Goal: Task Accomplishment & Management: Manage account settings

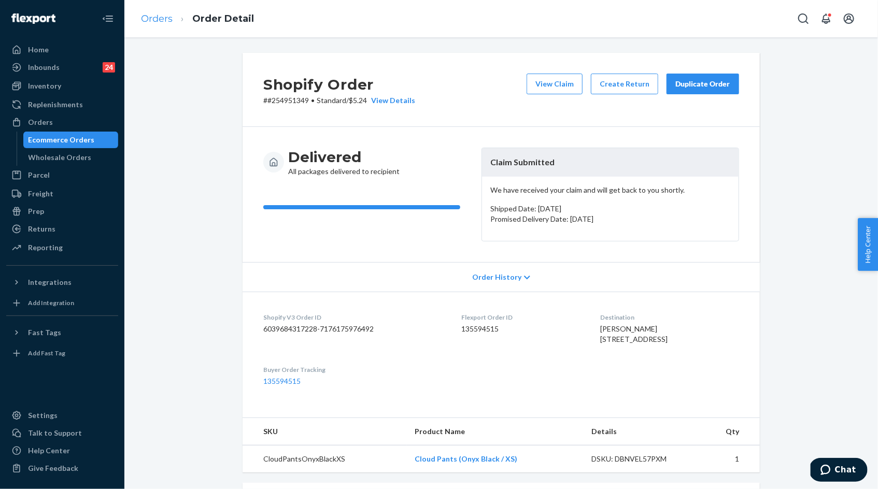
scroll to position [117, 0]
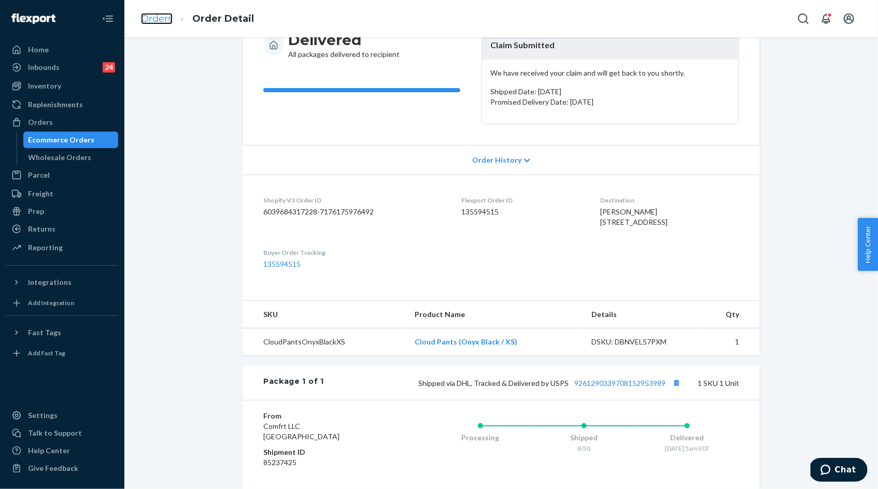
click at [159, 17] on link "Orders" at bounding box center [157, 18] width 32 height 11
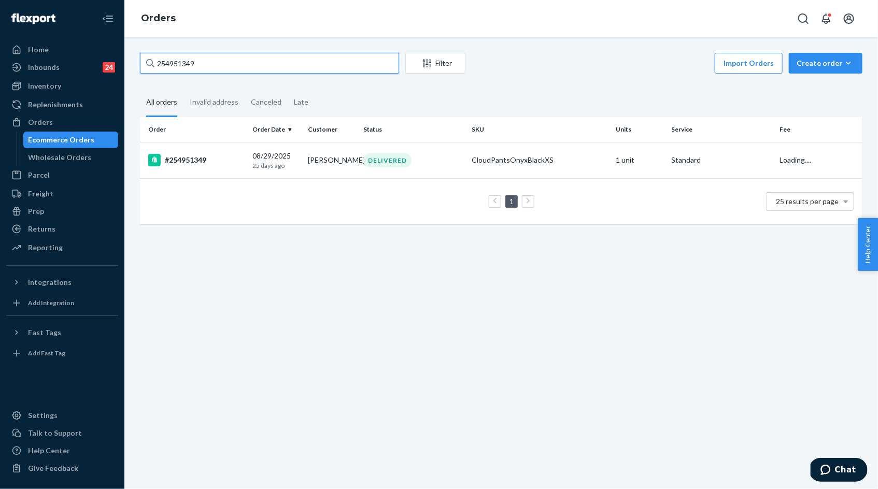
click at [171, 61] on input "254951349" at bounding box center [269, 63] width 259 height 21
paste input "#255002871"
type input "#255002871"
click at [300, 160] on td "09/01/2025 22 days ago" at bounding box center [275, 160] width 55 height 36
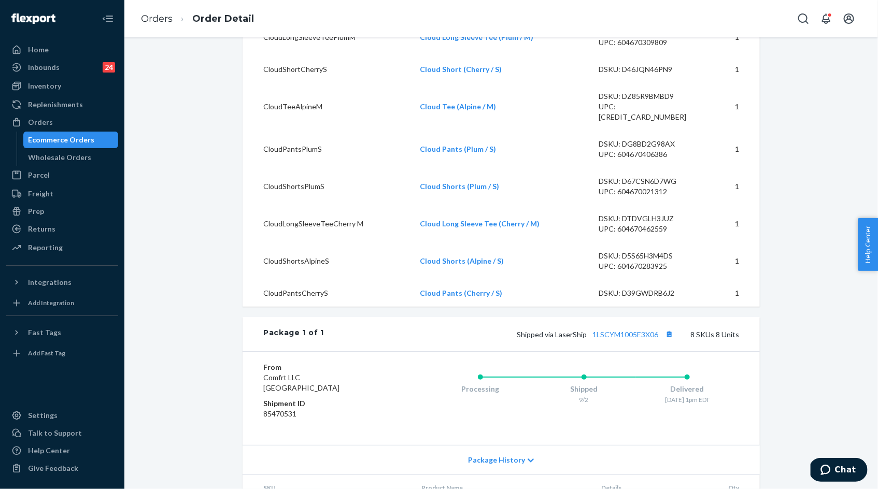
scroll to position [558, 0]
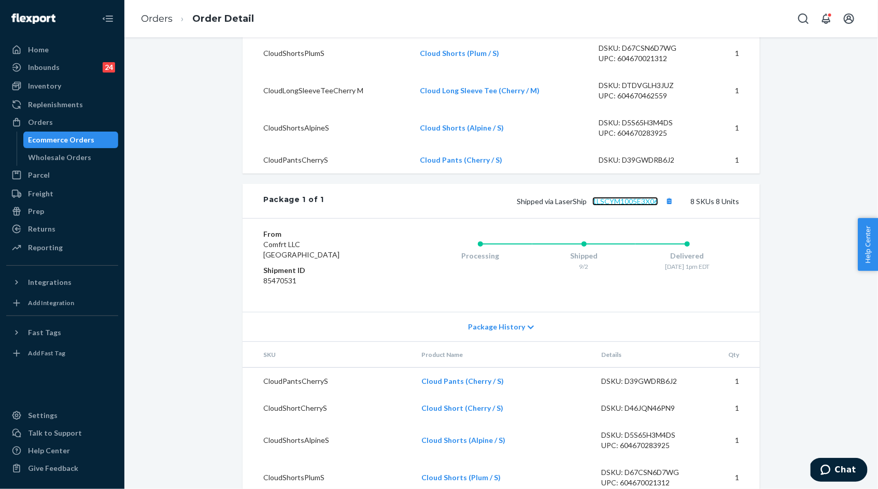
click at [625, 206] on link "1LSCYM1005E3X06" at bounding box center [626, 201] width 66 height 9
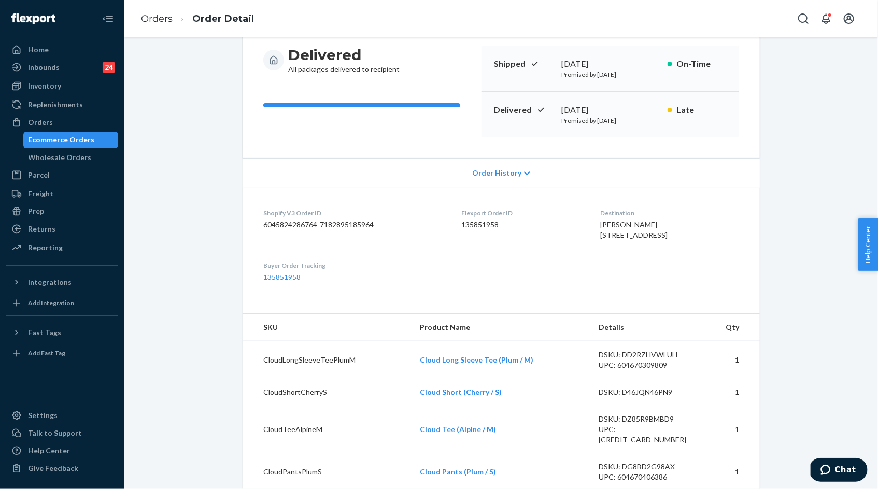
scroll to position [0, 0]
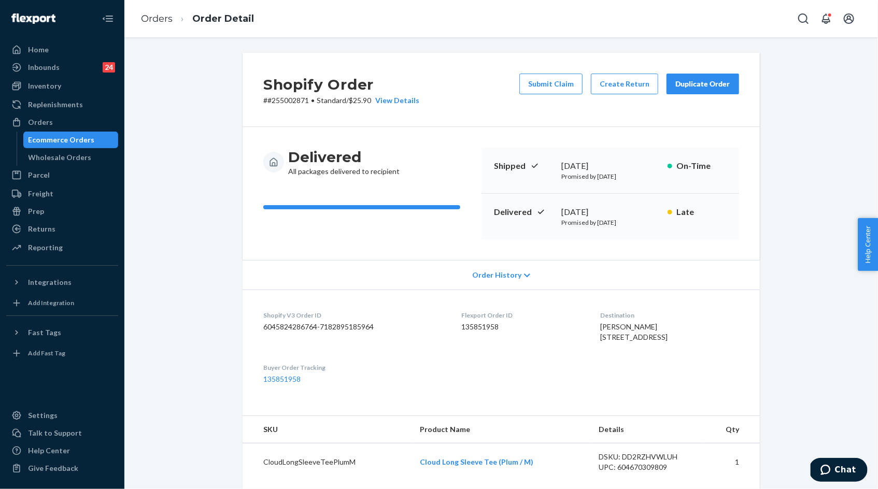
click at [280, 106] on div "Shopify Order # #255002871 • Standard / $25.90 View Details Submit Claim Create…" at bounding box center [501, 90] width 517 height 74
click at [280, 103] on p "# #255002871 • Standard / $25.90 View Details" at bounding box center [341, 100] width 156 height 10
copy p "255002871"
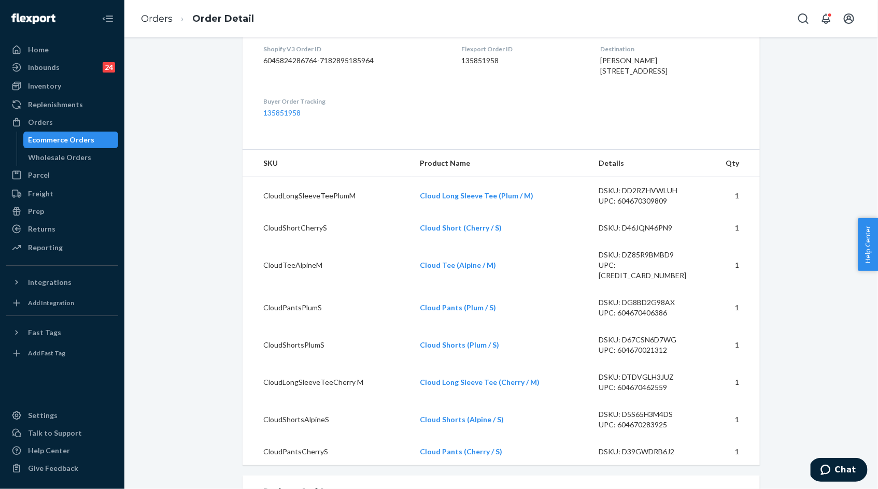
scroll to position [318, 0]
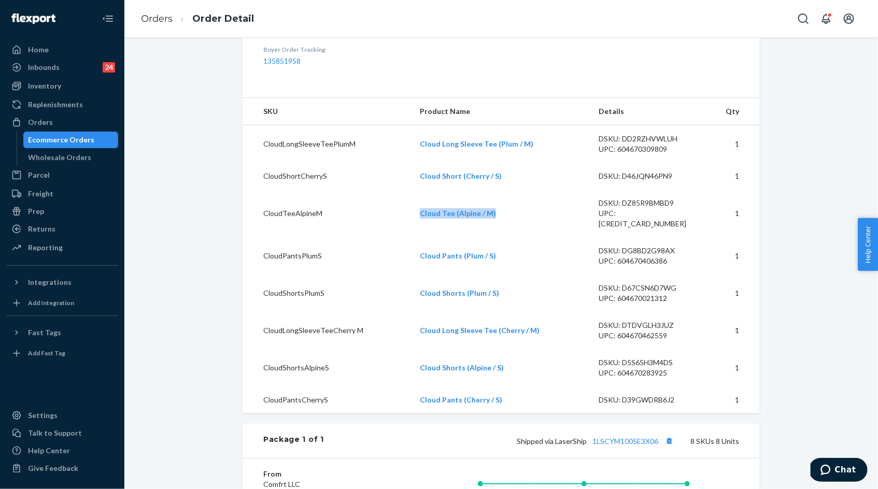
drag, startPoint x: 422, startPoint y: 233, endPoint x: 533, endPoint y: 233, distance: 111.5
click at [532, 233] on td "Cloud Tee (Alpine / M)" at bounding box center [501, 214] width 179 height 48
copy link "Cloud Tee (Alpine / M)"
drag, startPoint x: 415, startPoint y: 378, endPoint x: 512, endPoint y: 378, distance: 96.9
click at [512, 378] on td "Cloud Shorts (Alpine / S)" at bounding box center [501, 367] width 179 height 37
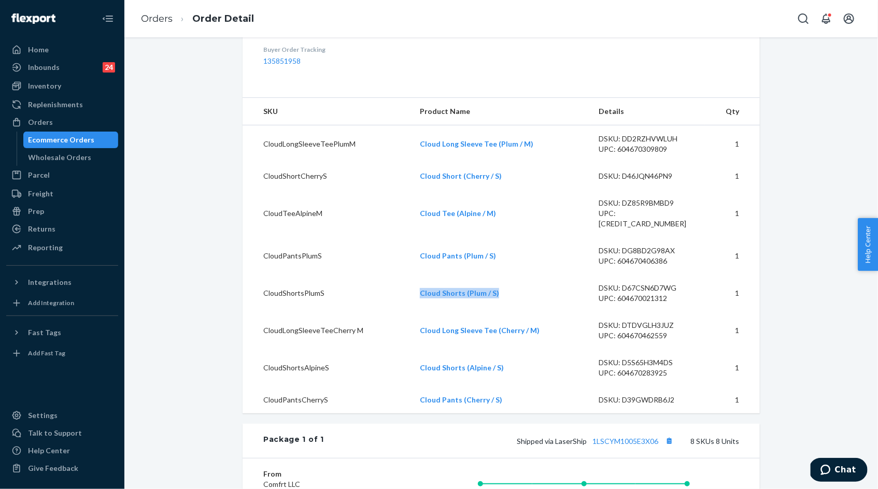
drag, startPoint x: 509, startPoint y: 303, endPoint x: 418, endPoint y: 303, distance: 90.7
click at [418, 303] on td "Cloud Shorts (Plum / S)" at bounding box center [501, 293] width 179 height 37
copy link "Cloud Shorts (Plum / S)"
drag, startPoint x: 503, startPoint y: 379, endPoint x: 423, endPoint y: 376, distance: 79.9
click at [423, 376] on td "Cloud Shorts (Alpine / S)" at bounding box center [501, 367] width 179 height 37
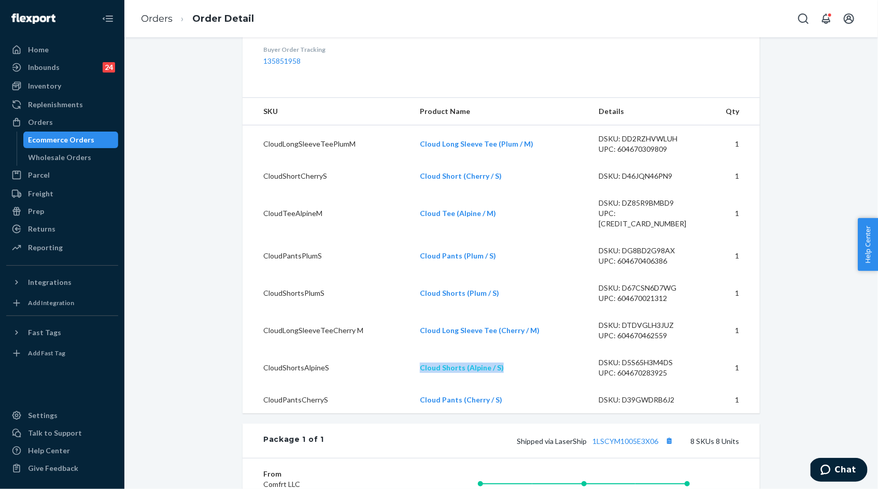
copy link "Cloud Shorts (Alpine / S)"
drag, startPoint x: 413, startPoint y: 198, endPoint x: 500, endPoint y: 195, distance: 86.6
click at [500, 190] on tr "CloudShortCherryS Cloud Short (Cherry / S) DSKU: D46JQN46PN9 1" at bounding box center [501, 176] width 517 height 27
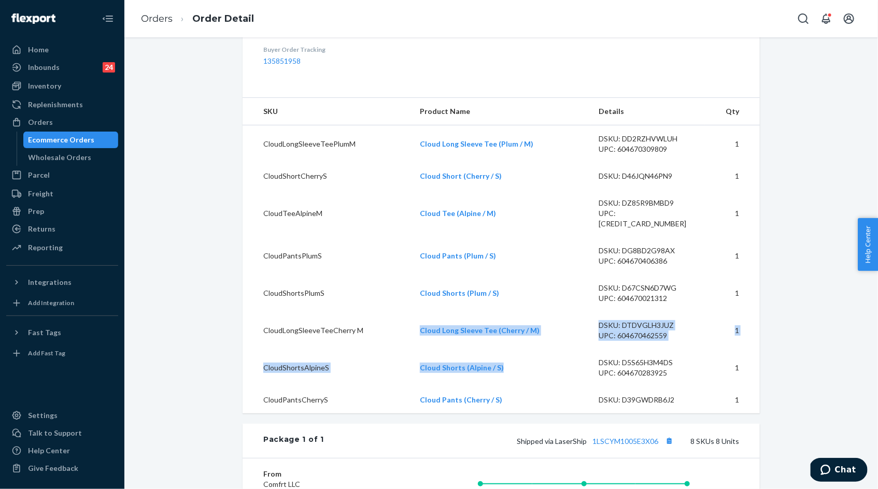
drag, startPoint x: 515, startPoint y: 382, endPoint x: 417, endPoint y: 321, distance: 115.7
click at [417, 321] on tbody "CloudLongSleeveTeePlumM Cloud Long Sleeve Tee (Plum / M) DSKU: DD2RZHVWLUH UPC:…" at bounding box center [501, 269] width 517 height 289
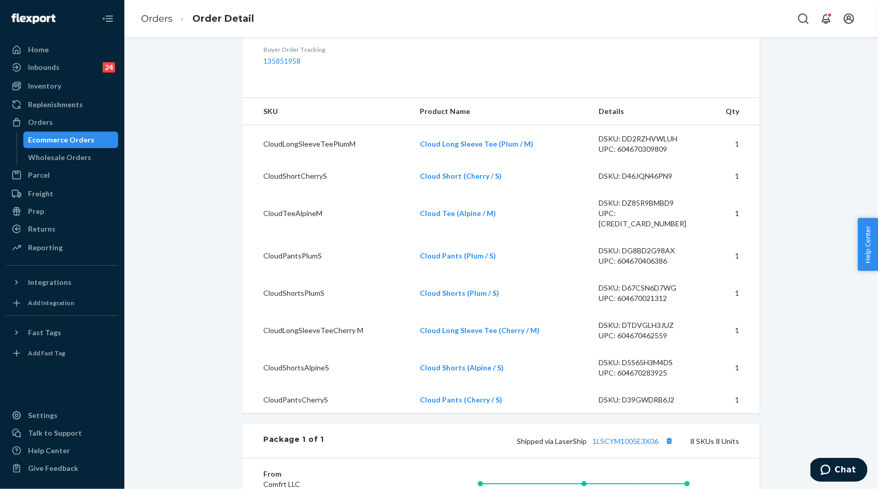
click at [541, 163] on td "Cloud Long Sleeve Tee (Plum / M)" at bounding box center [501, 144] width 179 height 38
drag, startPoint x: 415, startPoint y: 163, endPoint x: 480, endPoint y: 166, distance: 64.9
click at [480, 163] on td "Cloud Long Sleeve Tee (Plum / M)" at bounding box center [501, 144] width 179 height 38
drag, startPoint x: 421, startPoint y: 166, endPoint x: 547, endPoint y: 167, distance: 125.5
click at [547, 163] on td "Cloud Long Sleeve Tee (Plum / M)" at bounding box center [501, 144] width 179 height 38
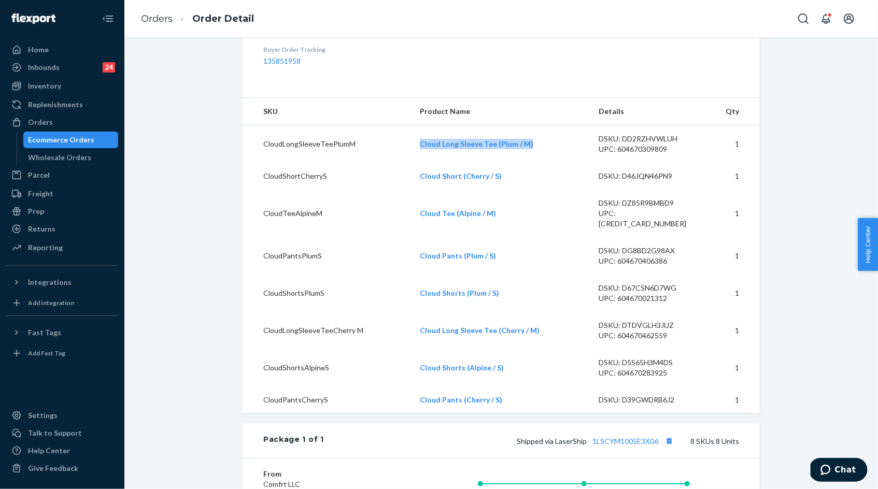
copy link "Cloud Long Sleeve Tee (Plum / M)"
drag, startPoint x: 543, startPoint y: 343, endPoint x: 412, endPoint y: 342, distance: 131.2
click at [412, 342] on tr "CloudLongSleeveTeeCherry M Cloud Long Sleeve Tee (Cherry / M) DSKU: DTDVGLH3JUZ…" at bounding box center [501, 330] width 517 height 37
copy tr "Cloud Long Sleeve Tee (Cherry / M)"
click at [417, 340] on td "Cloud Long Sleeve Tee (Cherry / M)" at bounding box center [501, 330] width 179 height 37
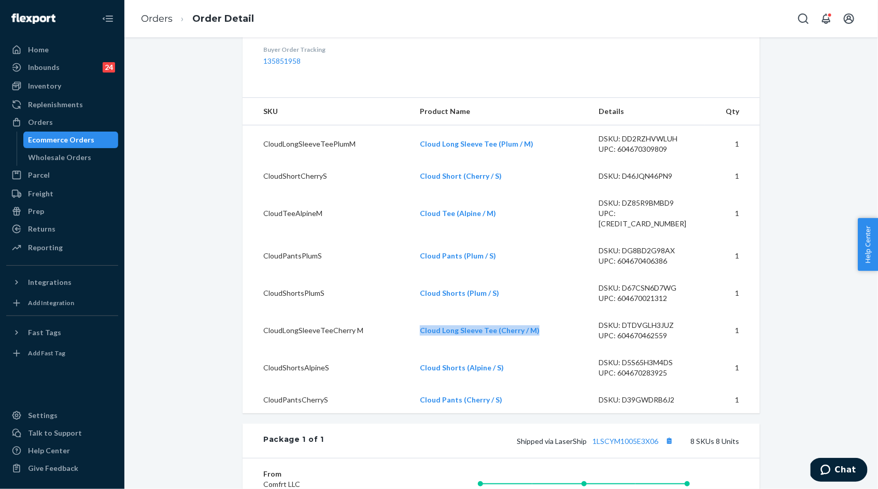
drag, startPoint x: 417, startPoint y: 340, endPoint x: 536, endPoint y: 338, distance: 119.2
click at [536, 339] on td "Cloud Long Sleeve Tee (Cherry / M)" at bounding box center [501, 330] width 179 height 37
copy link "Cloud Long Sleeve Tee (Cherry / M)"
drag, startPoint x: 419, startPoint y: 193, endPoint x: 512, endPoint y: 198, distance: 92.9
click at [512, 190] on td "Cloud Short (Cherry / S)" at bounding box center [501, 176] width 179 height 27
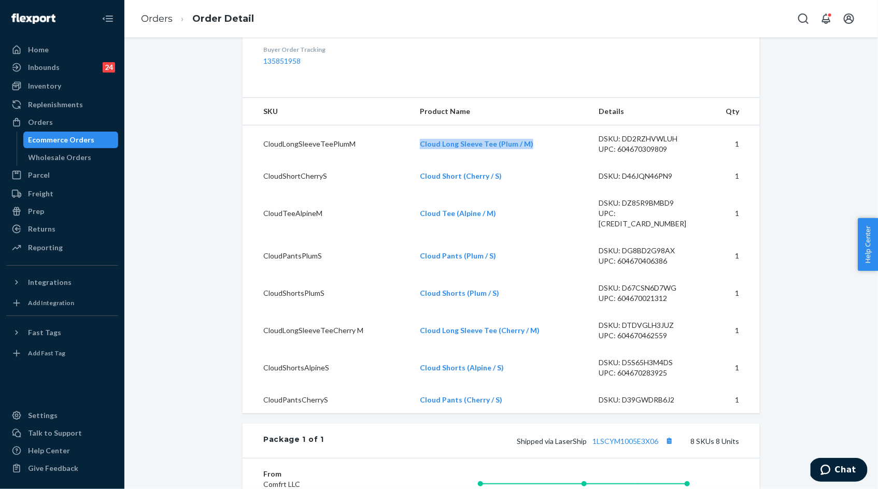
drag, startPoint x: 542, startPoint y: 163, endPoint x: 418, endPoint y: 163, distance: 124.4
click at [418, 163] on td "Cloud Long Sleeve Tee (Plum / M)" at bounding box center [501, 144] width 179 height 38
copy link "Cloud Long Sleeve Tee (Plum / M)"
click at [418, 163] on td "Cloud Long Sleeve Tee (Plum / M)" at bounding box center [501, 144] width 179 height 38
drag, startPoint x: 418, startPoint y: 164, endPoint x: 538, endPoint y: 168, distance: 119.3
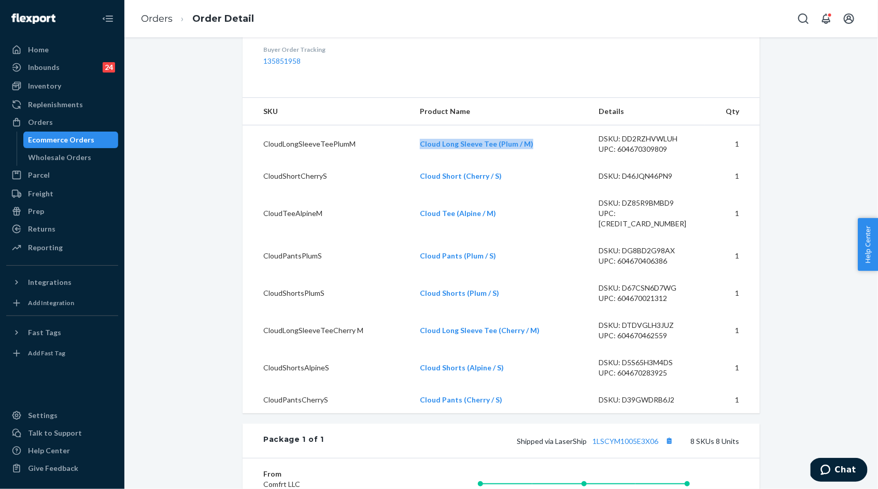
click at [537, 163] on td "Cloud Long Sleeve Tee (Plum / M)" at bounding box center [501, 144] width 179 height 38
copy link "Cloud Long Sleeve Tee (Plum / M)"
drag, startPoint x: 494, startPoint y: 199, endPoint x: 418, endPoint y: 199, distance: 75.7
click at [418, 190] on td "Cloud Short (Cherry / S)" at bounding box center [501, 176] width 179 height 27
copy link "Cloud Short (Cherry / S)"
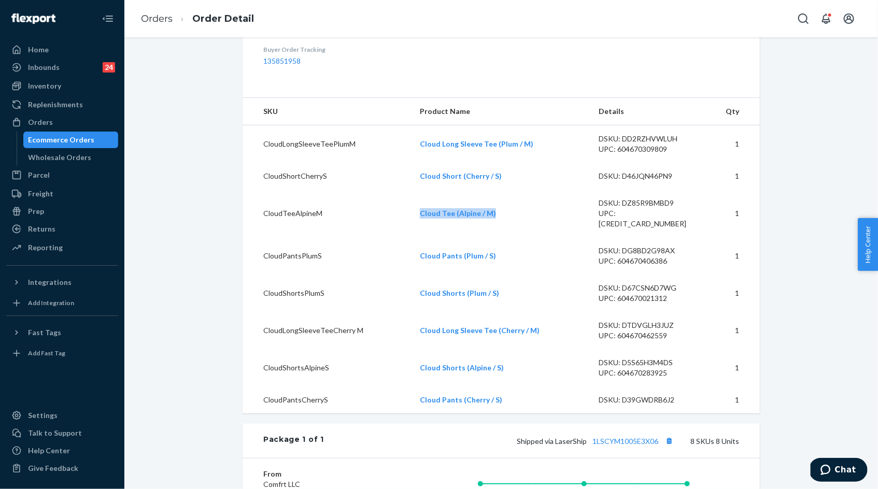
drag, startPoint x: 497, startPoint y: 231, endPoint x: 410, endPoint y: 234, distance: 87.6
click at [410, 234] on tr "CloudTeeAlpineM Cloud Tee (Alpine / M) DSKU: DZ85R9BMBD9 UPC: 604670211720 1" at bounding box center [501, 214] width 517 height 48
drag, startPoint x: 501, startPoint y: 228, endPoint x: 408, endPoint y: 225, distance: 92.8
click at [407, 225] on tr "CloudTeeAlpineM Cloud Tee (Alpine / M) DSKU: DZ85R9BMBD9 UPC: 604670211720 1" at bounding box center [501, 214] width 517 height 48
click at [501, 228] on td "Cloud Tee (Alpine / M)" at bounding box center [501, 214] width 179 height 48
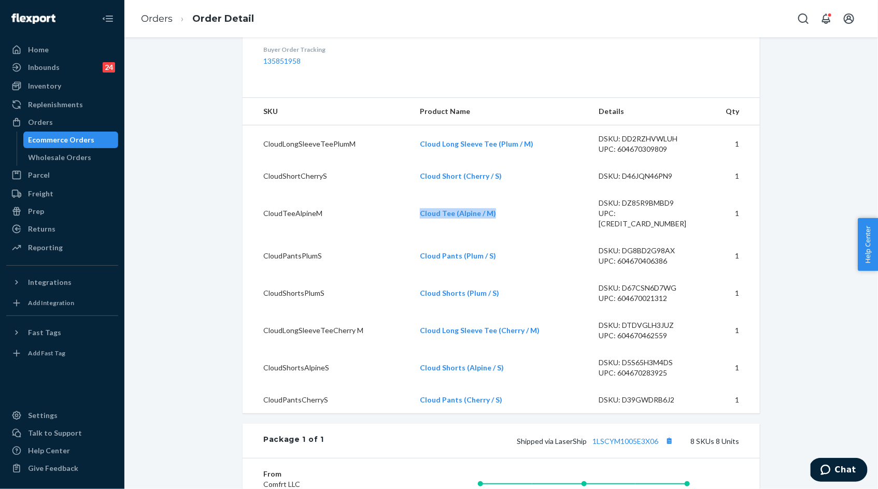
drag, startPoint x: 501, startPoint y: 228, endPoint x: 421, endPoint y: 227, distance: 79.8
click at [421, 227] on td "Cloud Tee (Alpine / M)" at bounding box center [501, 214] width 179 height 48
drag, startPoint x: 419, startPoint y: 262, endPoint x: 499, endPoint y: 264, distance: 79.8
click at [499, 264] on td "Cloud Pants (Plum / S)" at bounding box center [501, 255] width 179 height 37
drag, startPoint x: 503, startPoint y: 300, endPoint x: 419, endPoint y: 300, distance: 83.5
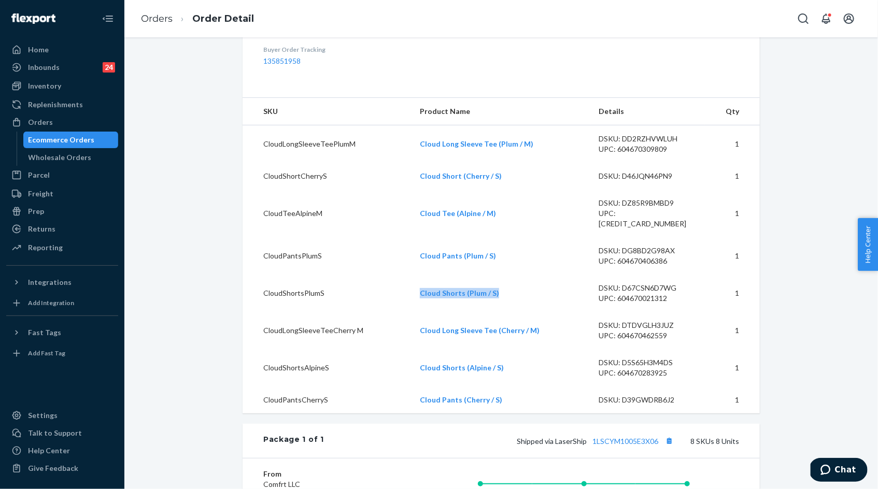
click at [419, 300] on td "Cloud Shorts (Plum / S)" at bounding box center [501, 293] width 179 height 37
drag, startPoint x: 538, startPoint y: 339, endPoint x: 411, endPoint y: 339, distance: 126.5
click at [411, 339] on tr "CloudLongSleeveTeeCherry M Cloud Long Sleeve Tee (Cherry / M) DSKU: DTDVGLH3JUZ…" at bounding box center [501, 330] width 517 height 37
drag, startPoint x: 544, startPoint y: 343, endPoint x: 420, endPoint y: 343, distance: 123.9
click at [420, 343] on td "Cloud Long Sleeve Tee (Cherry / M)" at bounding box center [501, 330] width 179 height 37
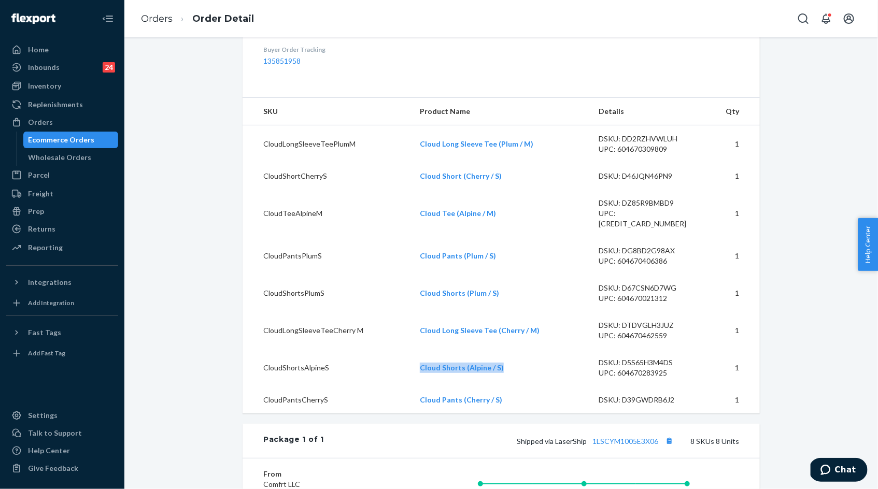
drag, startPoint x: 420, startPoint y: 379, endPoint x: 510, endPoint y: 377, distance: 89.7
click at [510, 377] on td "Cloud Shorts (Alpine / S)" at bounding box center [501, 367] width 179 height 37
drag, startPoint x: 502, startPoint y: 408, endPoint x: 414, endPoint y: 414, distance: 88.3
click at [414, 413] on td "Cloud Pants (Cherry / S)" at bounding box center [501, 400] width 179 height 27
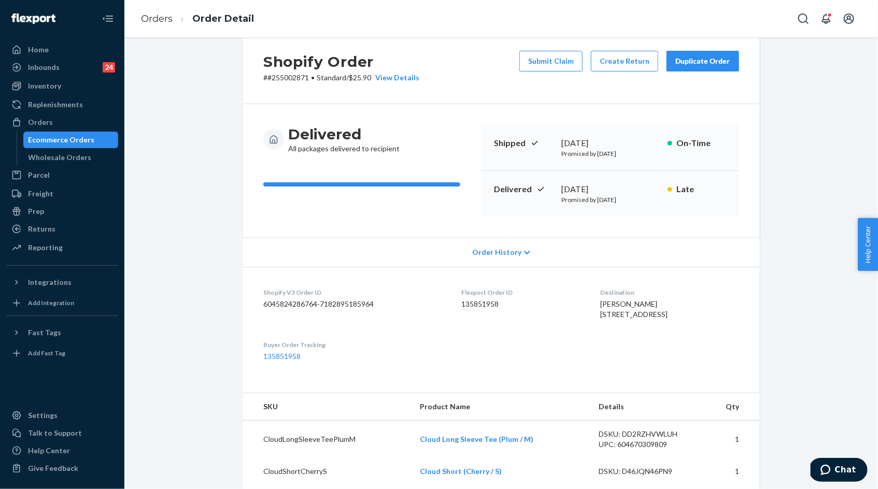
scroll to position [7, 0]
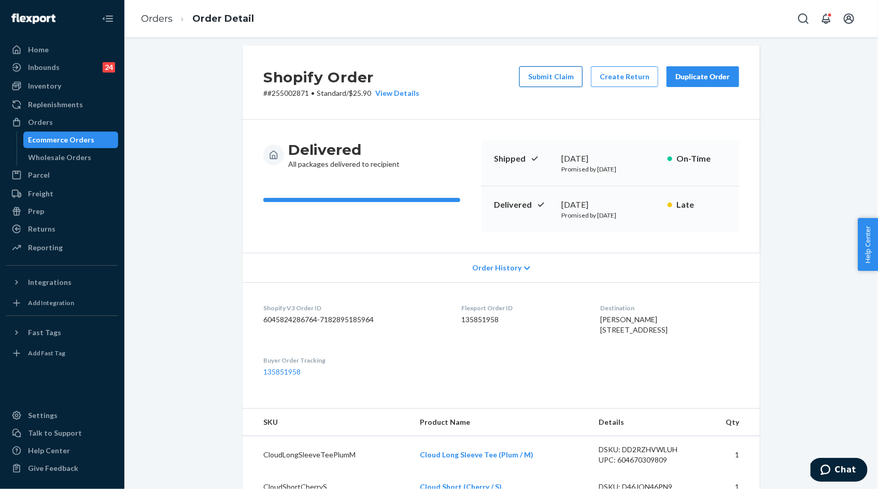
click at [558, 86] on button "Submit Claim" at bounding box center [550, 76] width 63 height 21
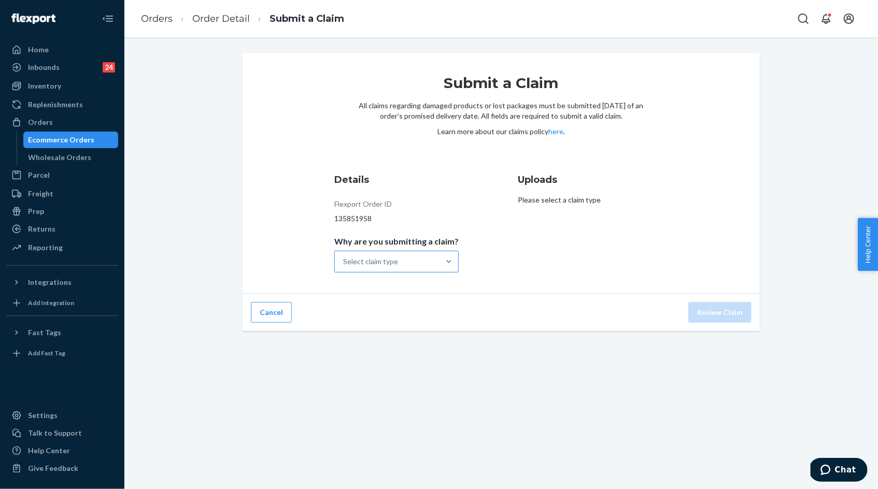
click at [400, 272] on div "Select claim type" at bounding box center [387, 261] width 105 height 21
click at [344, 267] on input "Why are you submitting a claim? Select claim type" at bounding box center [343, 262] width 1 height 10
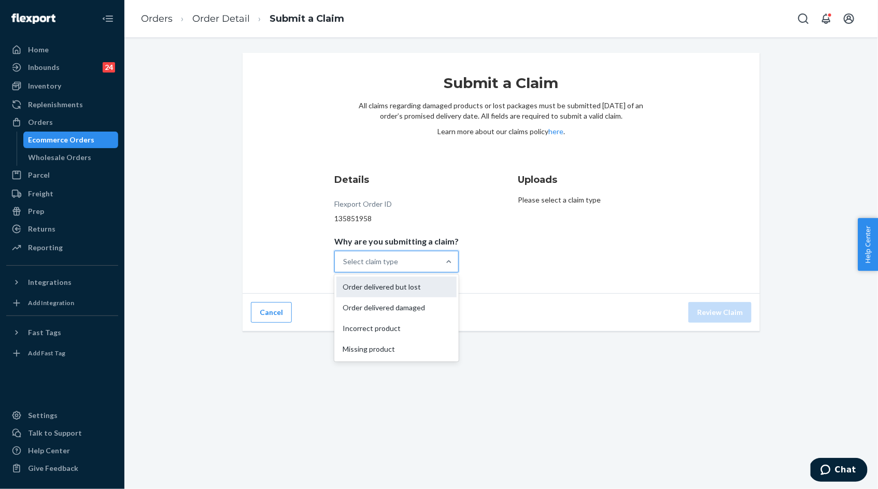
click at [397, 289] on div "Order delivered but lost" at bounding box center [396, 287] width 120 height 21
click at [344, 267] on input "Why are you submitting a claim? option Order delivered but lost focused, 0 of 4…" at bounding box center [343, 262] width 1 height 10
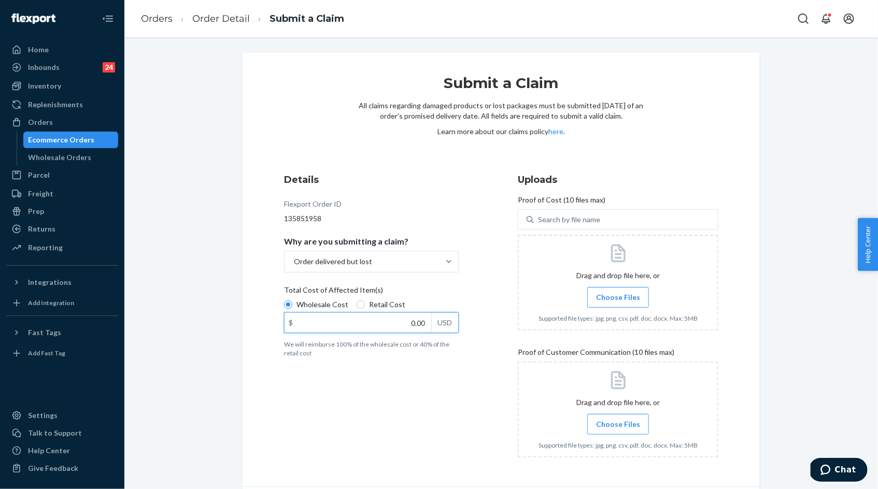
click at [387, 321] on input "0.00" at bounding box center [358, 323] width 147 height 20
type input "182.00"
click at [618, 294] on span "Choose Files" at bounding box center [618, 297] width 44 height 10
click at [618, 294] on input "Choose Files" at bounding box center [618, 297] width 1 height 11
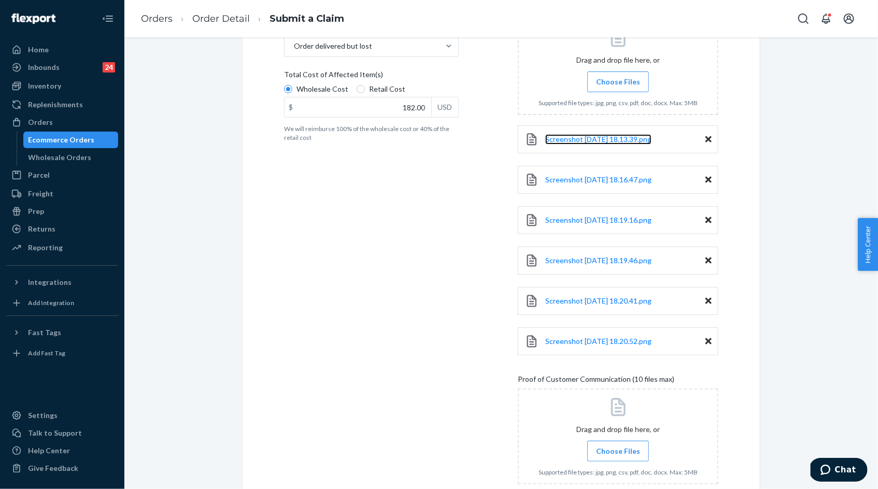
scroll to position [275, 0]
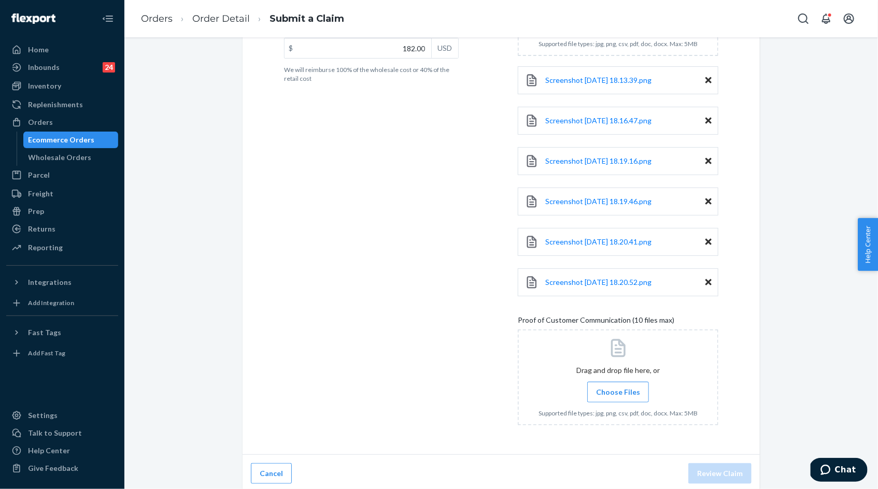
click at [605, 390] on span "Choose Files" at bounding box center [618, 392] width 44 height 10
click at [618, 390] on input "Choose Files" at bounding box center [618, 392] width 1 height 11
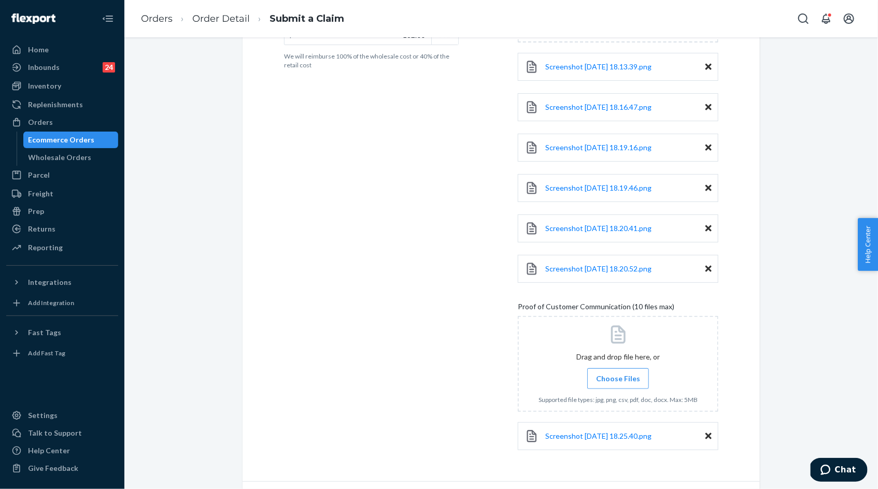
scroll to position [315, 0]
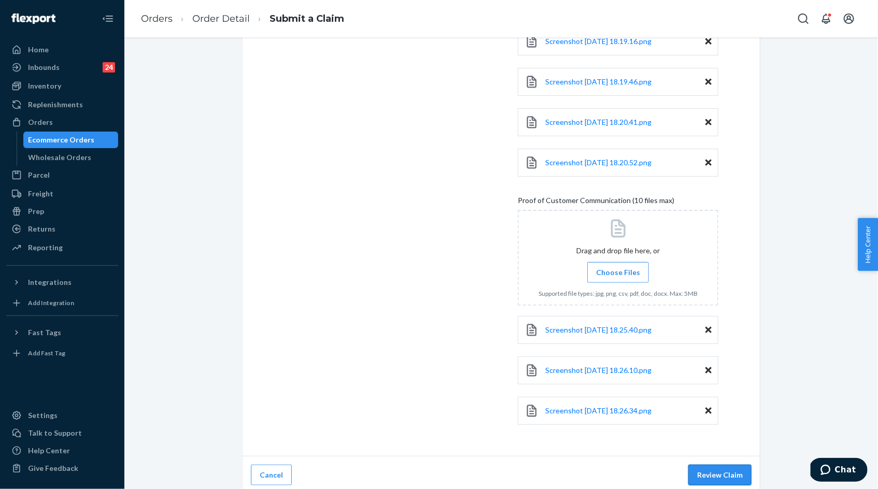
click at [706, 471] on button "Review Claim" at bounding box center [719, 475] width 63 height 21
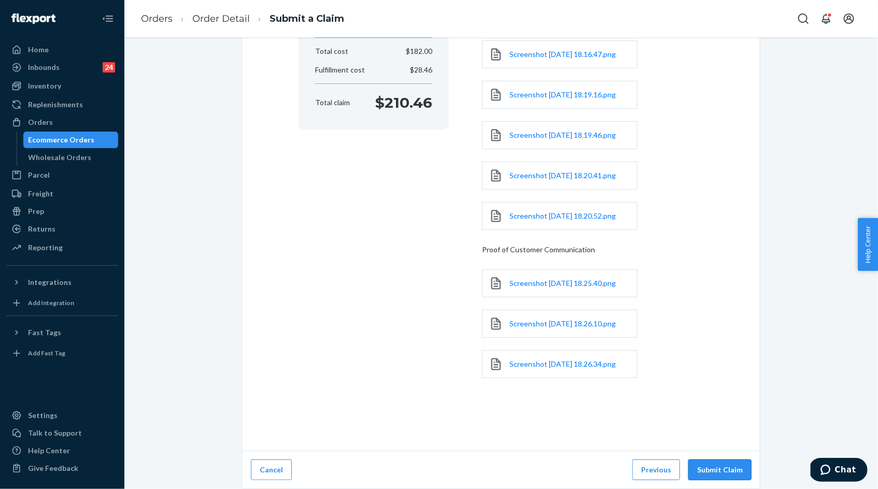
click at [707, 472] on button "Submit Claim" at bounding box center [719, 470] width 63 height 21
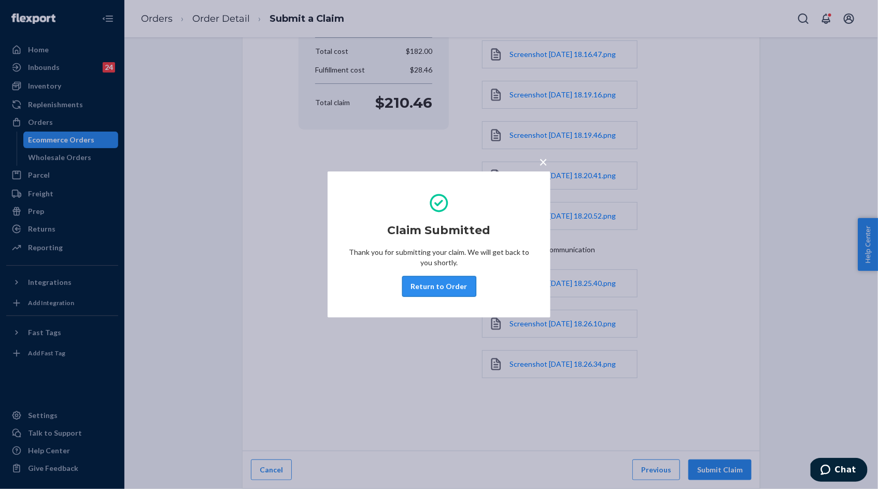
click at [448, 285] on button "Return to Order" at bounding box center [439, 286] width 74 height 21
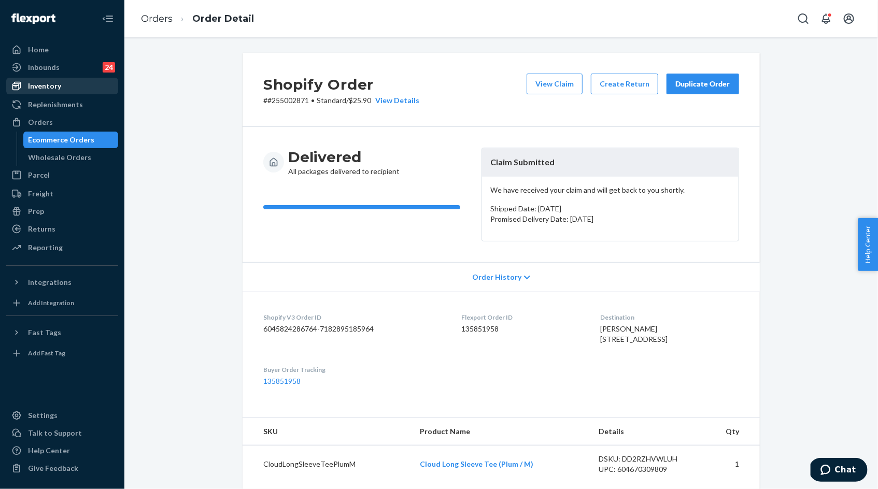
click at [59, 91] on div "Inventory" at bounding box center [62, 86] width 110 height 15
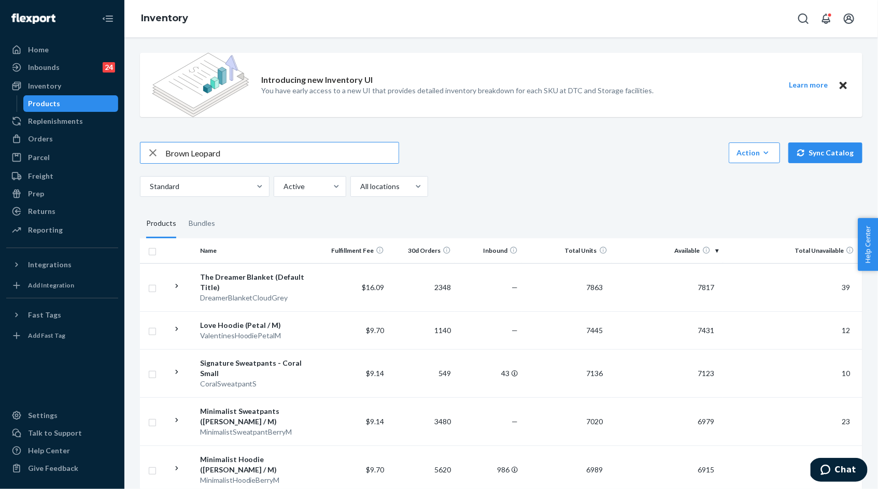
type input "Brown Leopard"
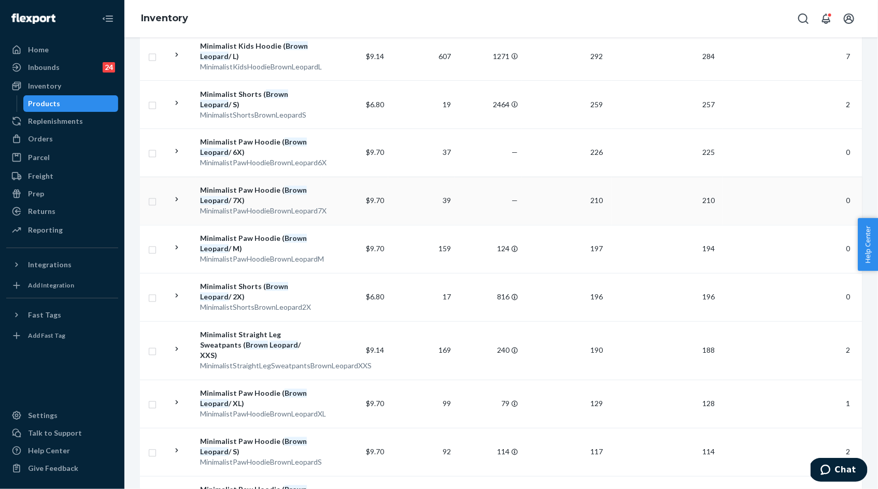
scroll to position [1029, 0]
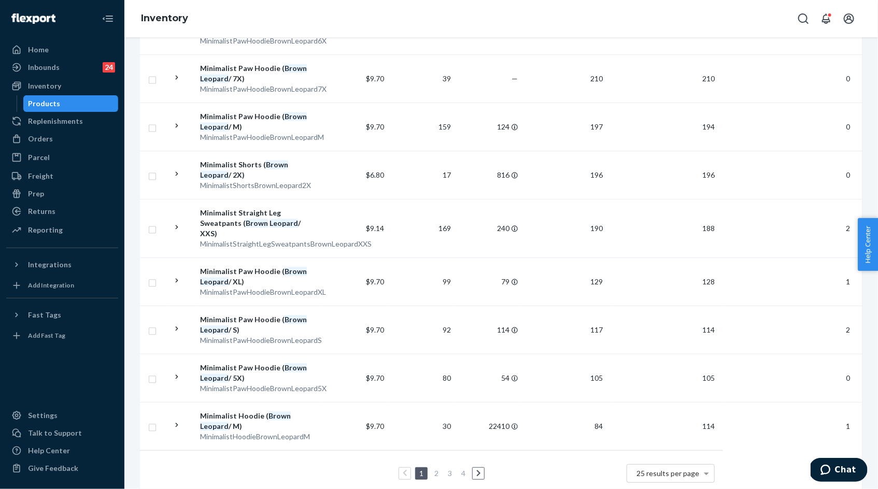
click at [435, 469] on link "2" at bounding box center [436, 473] width 8 height 9
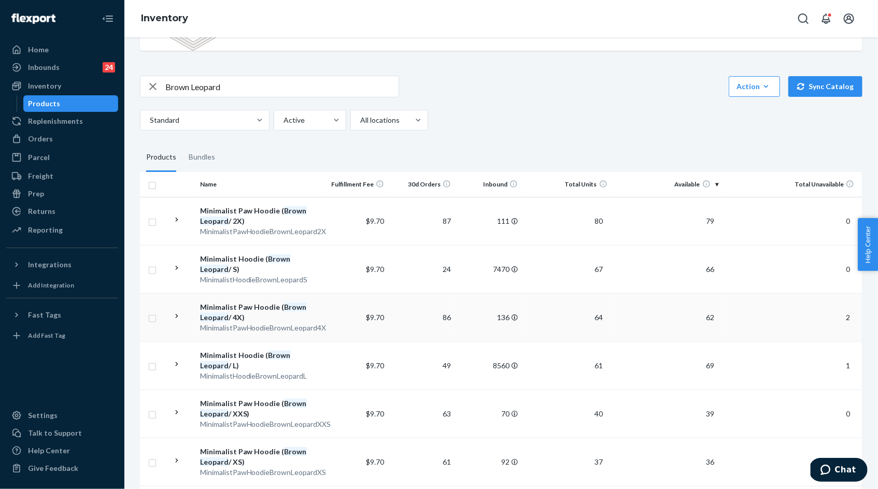
scroll to position [66, 0]
click at [151, 87] on icon "button" at bounding box center [152, 86] width 7 height 7
click at [63, 137] on div "Orders" at bounding box center [62, 139] width 110 height 15
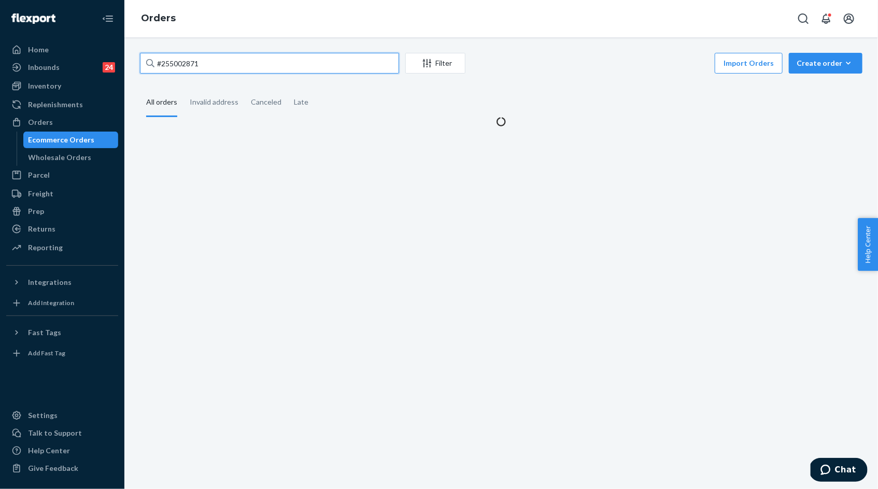
click at [221, 65] on input "#255002871" at bounding box center [269, 63] width 259 height 21
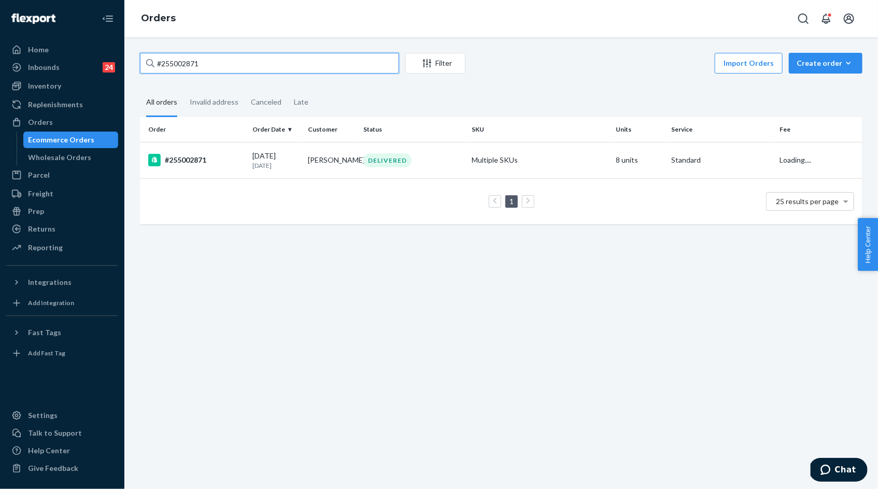
click at [221, 65] on input "#255002871" at bounding box center [269, 63] width 259 height 21
drag, startPoint x: 197, startPoint y: 63, endPoint x: 152, endPoint y: 64, distance: 44.6
click at [152, 64] on div "#255002871" at bounding box center [269, 63] width 259 height 21
paste input "253372024"
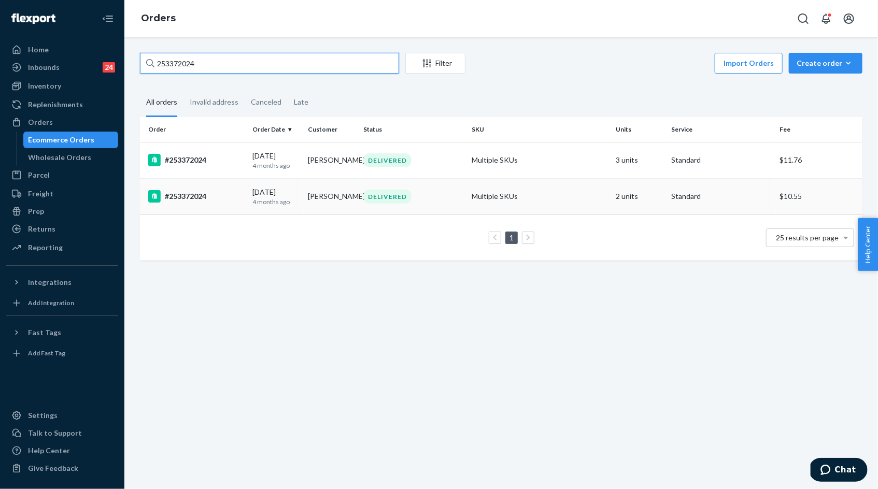
type input "253372024"
click at [280, 200] on p "4 months ago" at bounding box center [275, 202] width 47 height 9
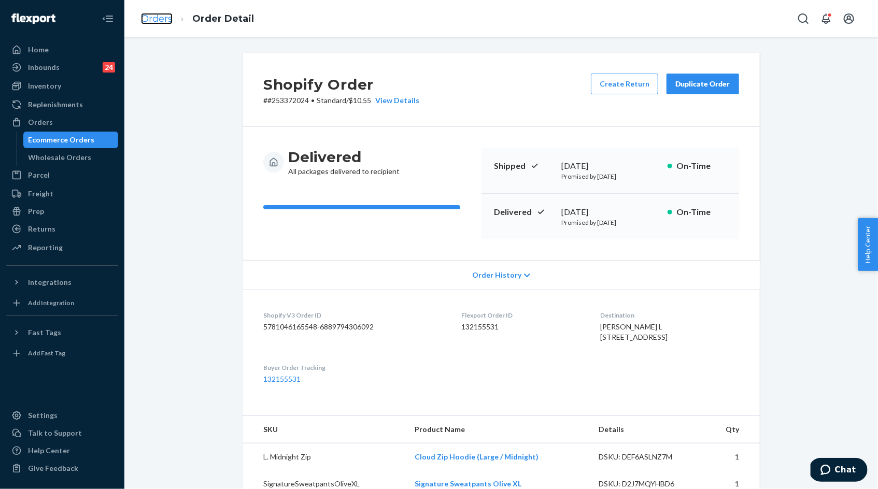
click at [162, 20] on link "Orders" at bounding box center [157, 18] width 32 height 11
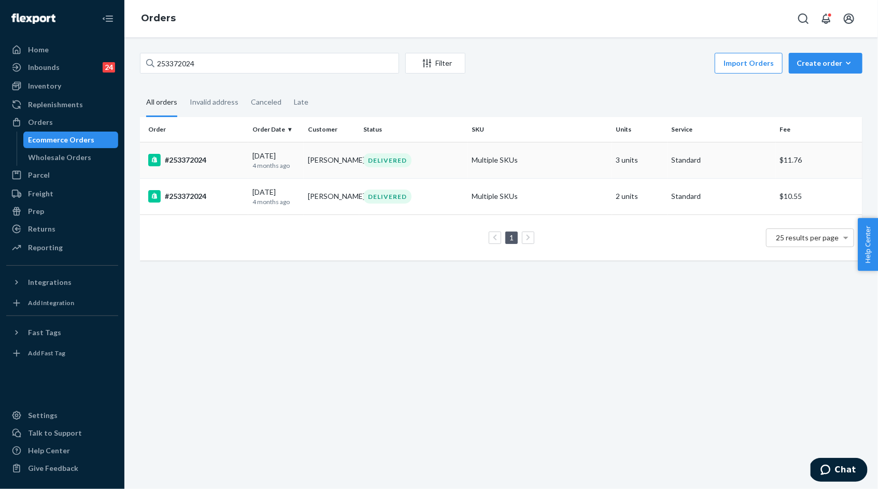
click at [272, 158] on div "04/28/2025 4 months ago" at bounding box center [275, 160] width 47 height 19
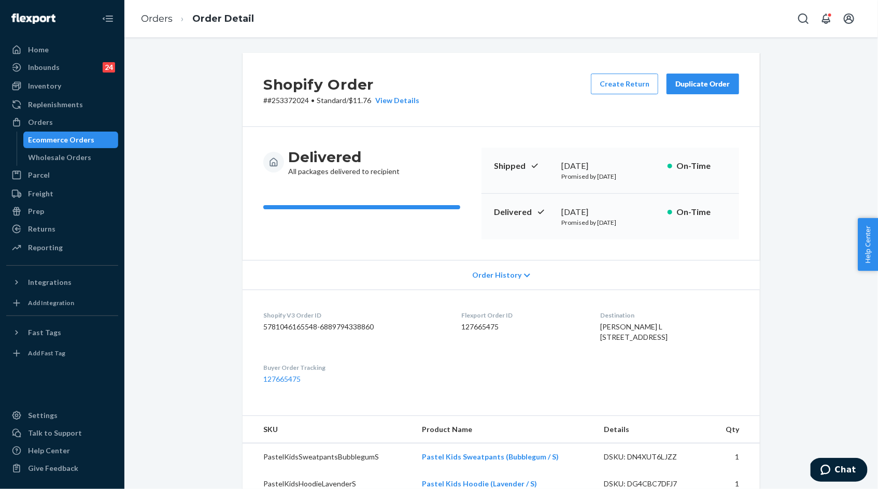
click at [699, 89] on div "Duplicate Order" at bounding box center [702, 84] width 55 height 10
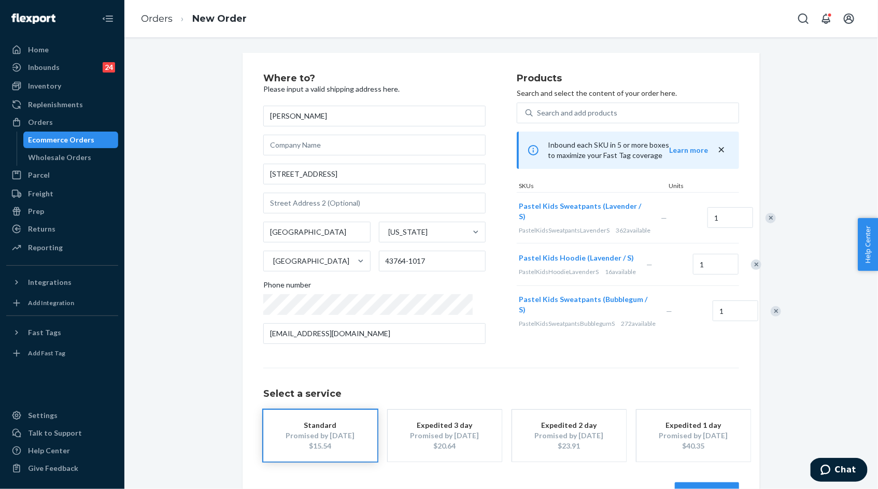
click at [434, 382] on div "Where to? Please input a valid shipping address here. Haley L 147 E Lincoln St …" at bounding box center [501, 289] width 476 height 430
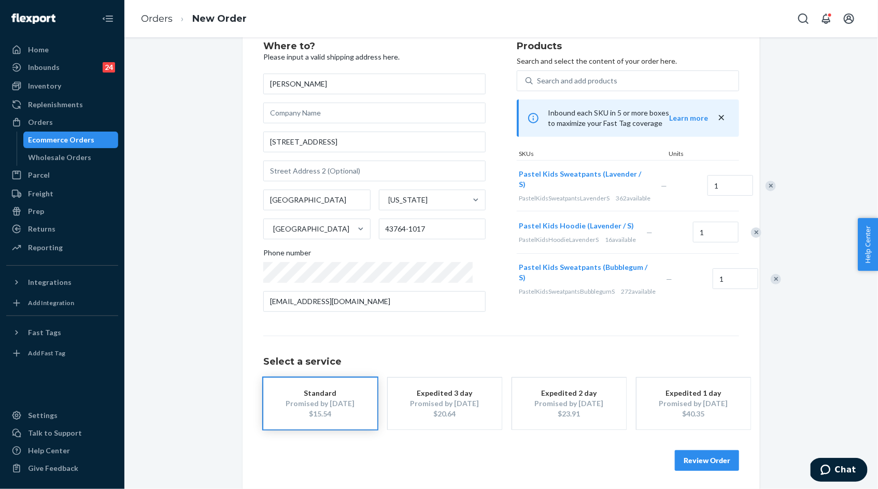
scroll to position [52, 0]
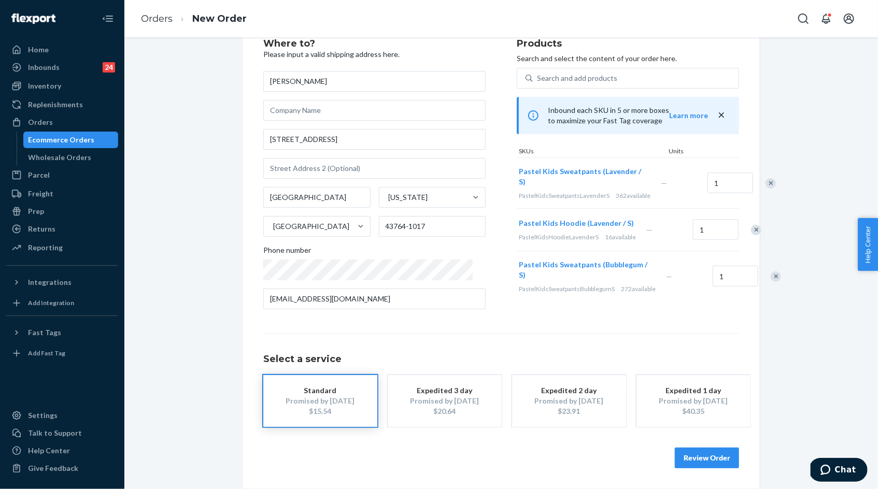
click at [703, 462] on button "Review Order" at bounding box center [707, 458] width 64 height 21
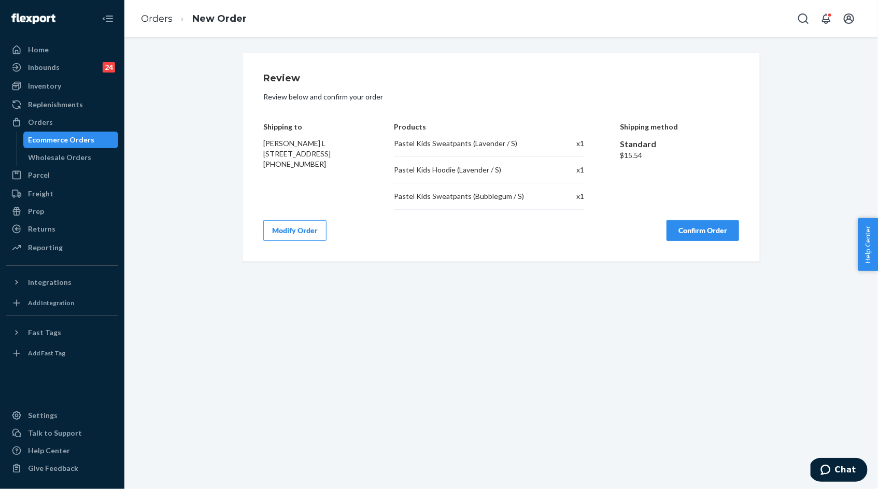
click at [262, 126] on div "Review Review below and confirm your order Shipping to Haley L 147 E Lincoln St…" at bounding box center [501, 157] width 517 height 209
drag, startPoint x: 263, startPoint y: 127, endPoint x: 316, endPoint y: 173, distance: 70.2
click at [316, 173] on div "Review Review below and confirm your order Shipping to Haley L 147 E Lincoln St…" at bounding box center [501, 157] width 517 height 209
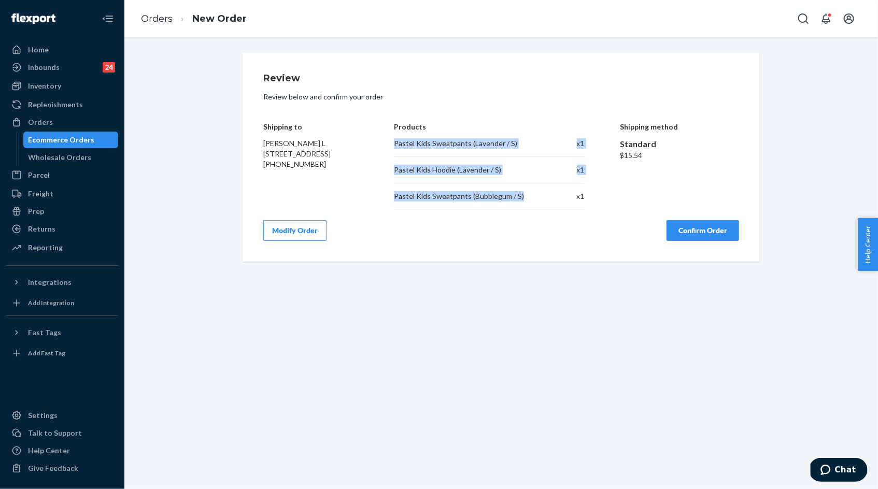
drag, startPoint x: 393, startPoint y: 140, endPoint x: 526, endPoint y: 198, distance: 144.6
click at [525, 198] on div "Shipping to Haley L 147 E Lincoln St New Lexington, OH 43764-1017 +1 (614) 236-…" at bounding box center [501, 158] width 476 height 103
click at [688, 228] on button "Confirm Order" at bounding box center [703, 230] width 73 height 21
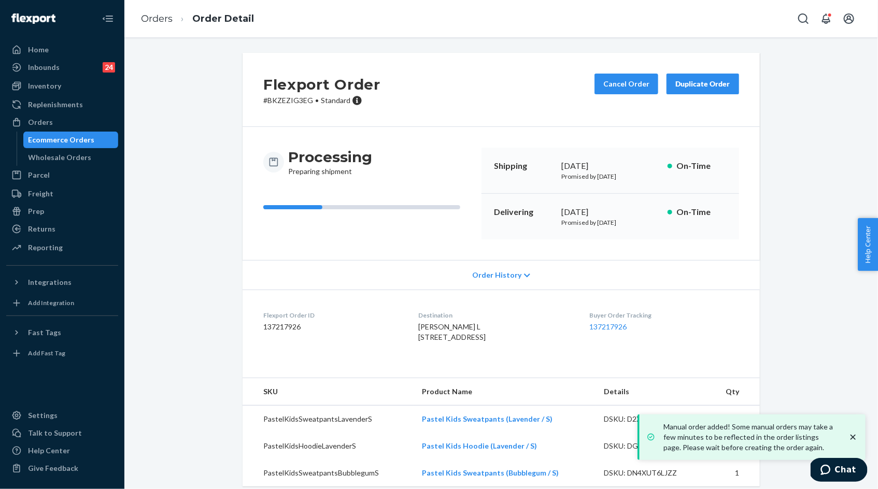
click at [299, 101] on p "# BKZEZIG3EG • Standard" at bounding box center [321, 100] width 117 height 10
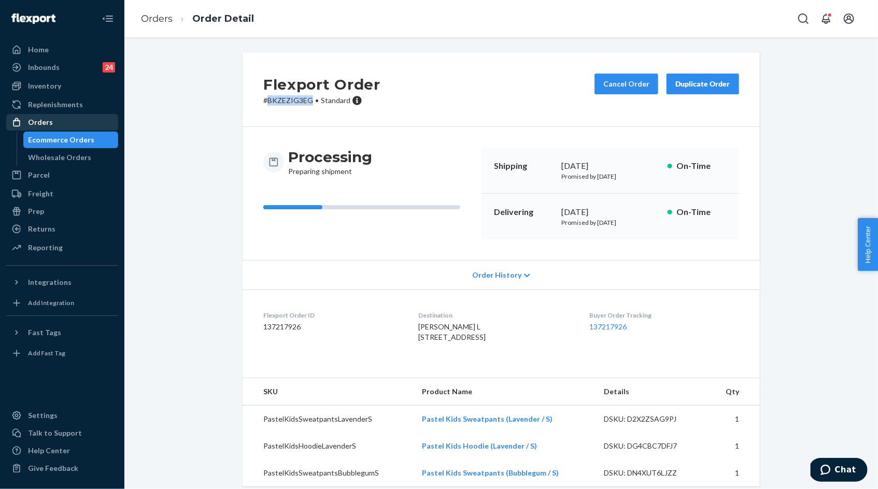
click at [66, 125] on div "Orders" at bounding box center [62, 122] width 110 height 15
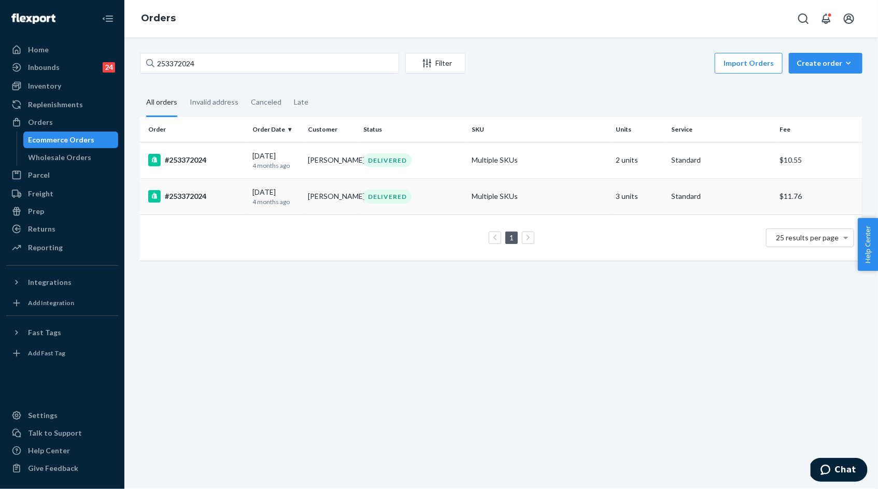
click at [264, 200] on p "4 months ago" at bounding box center [275, 202] width 47 height 9
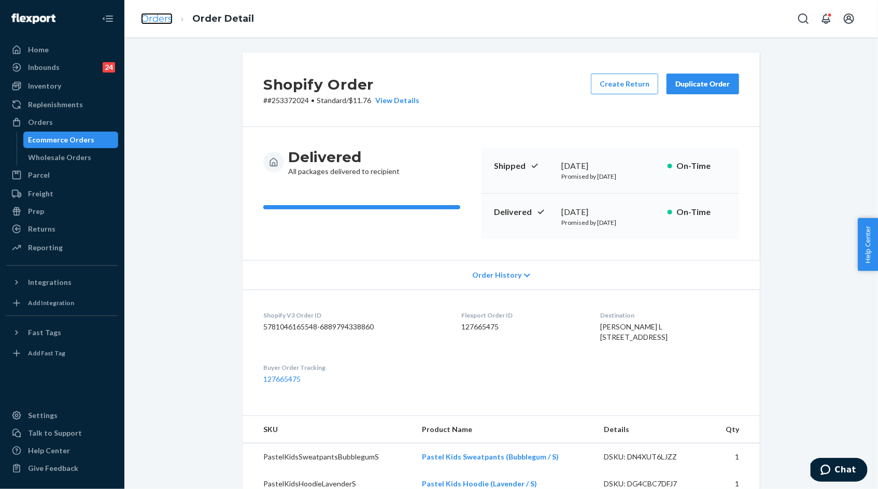
click at [162, 19] on link "Orders" at bounding box center [157, 18] width 32 height 11
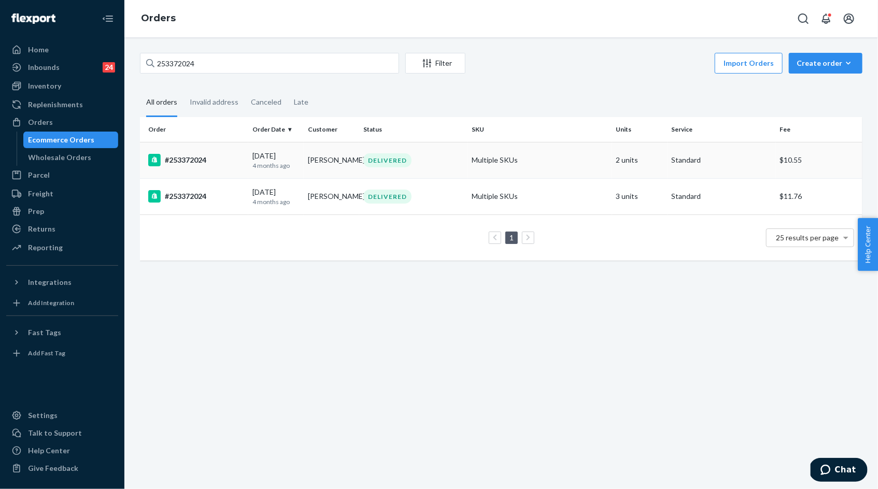
click at [277, 154] on div "04/28/2025 4 months ago" at bounding box center [275, 160] width 47 height 19
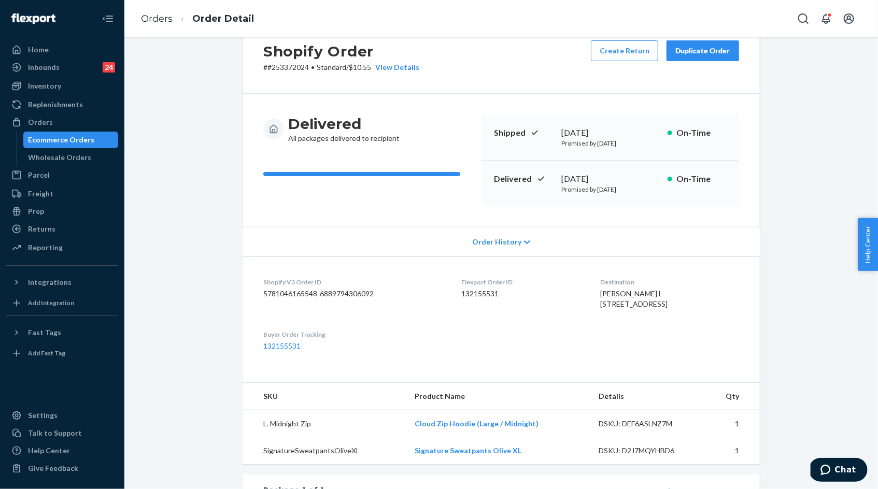
scroll to position [29, 0]
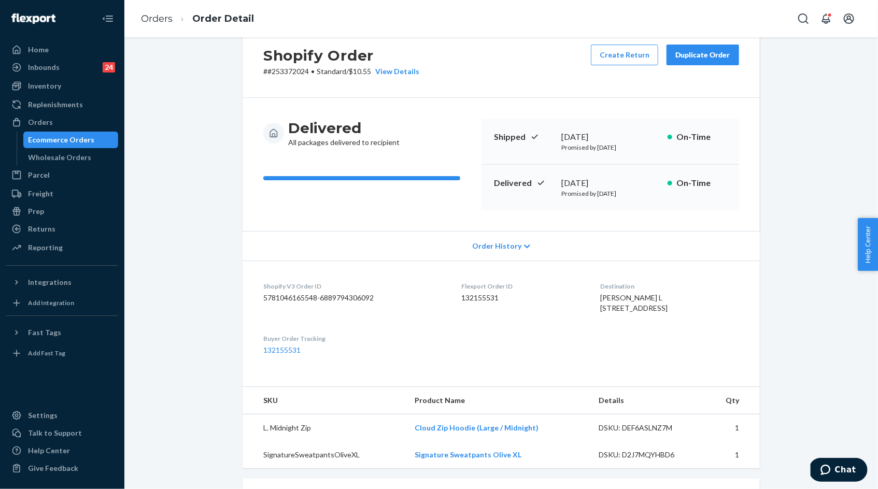
click at [701, 61] on button "Duplicate Order" at bounding box center [703, 55] width 73 height 21
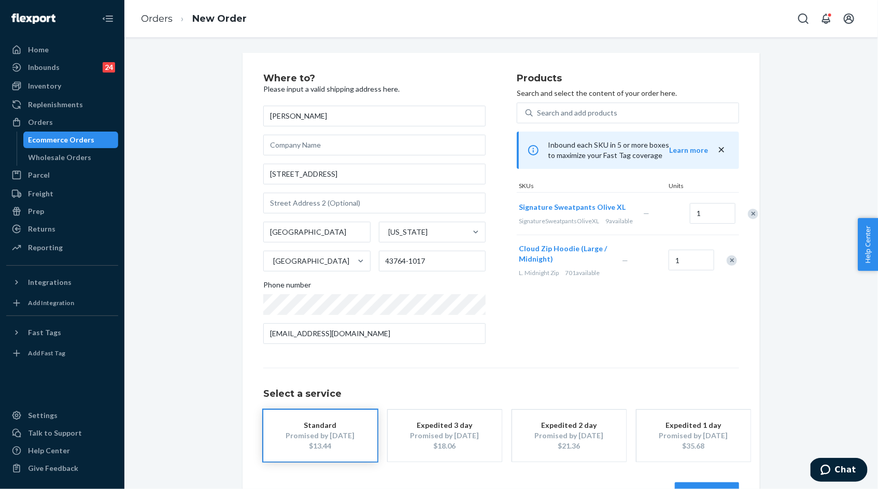
click at [732, 266] on div "Remove Item" at bounding box center [732, 261] width 10 height 10
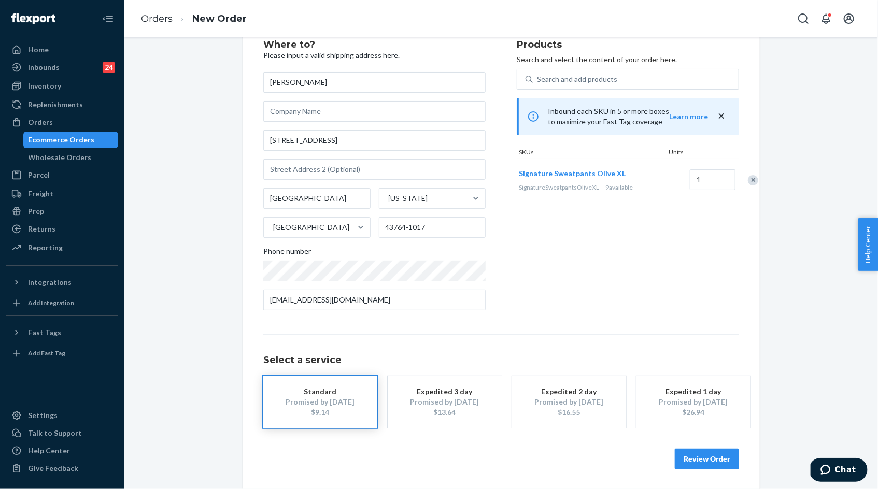
click at [697, 464] on button "Review Order" at bounding box center [707, 459] width 64 height 21
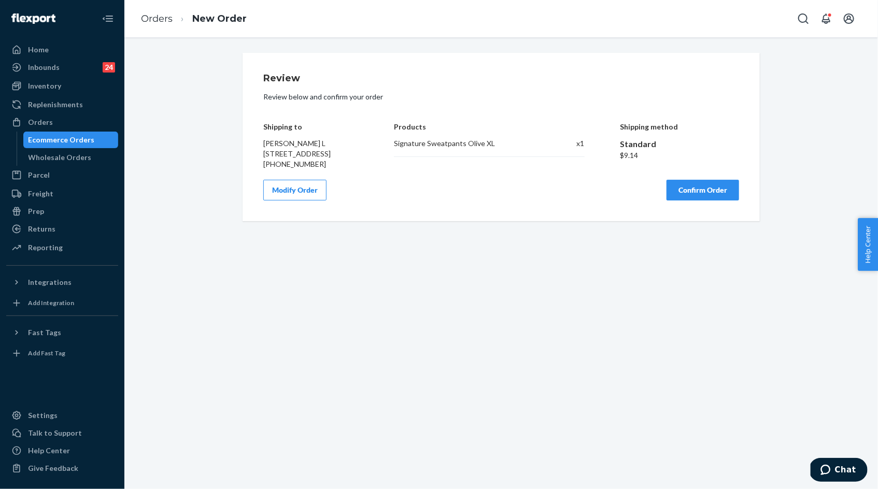
scroll to position [0, 0]
click at [418, 138] on div "Signature Sweatpants Olive XL" at bounding box center [469, 143] width 150 height 10
click at [688, 201] on button "Confirm Order" at bounding box center [703, 190] width 73 height 21
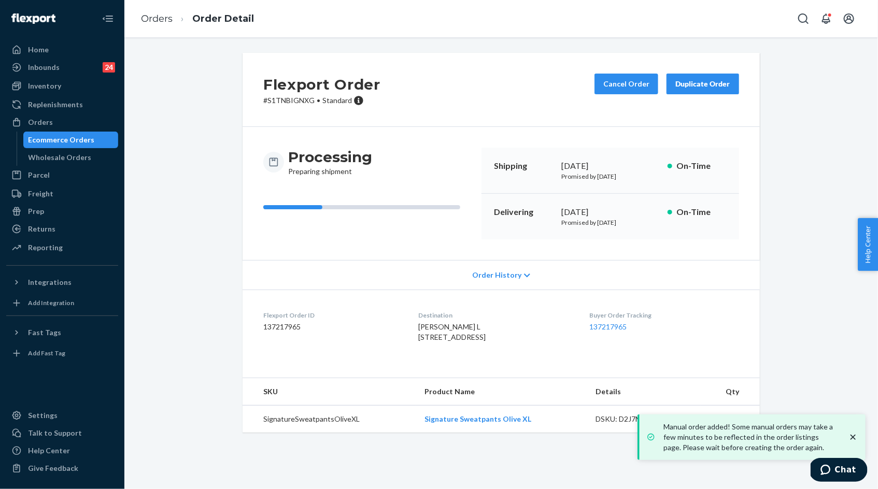
click at [301, 104] on p "# S1TNBIGNXG • Standard" at bounding box center [321, 100] width 117 height 10
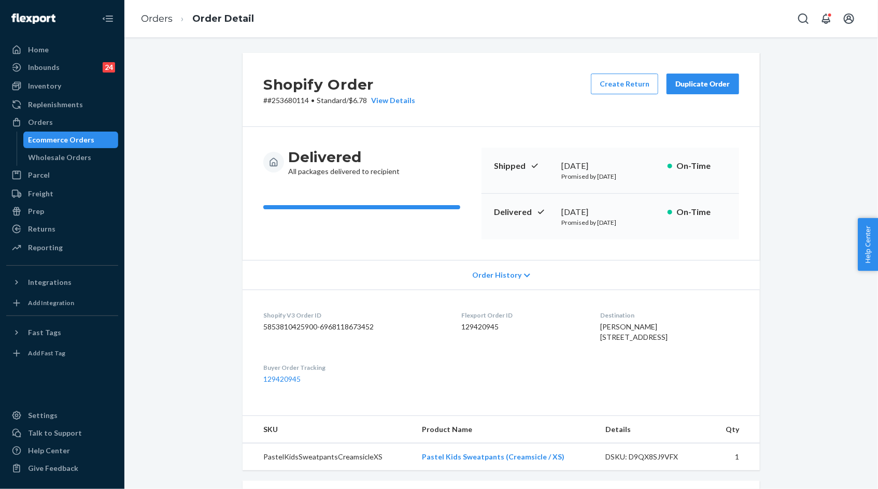
click at [397, 137] on div "Delivered All packages delivered to recipient Shipped May 29, 2025 Promised by …" at bounding box center [501, 193] width 517 height 133
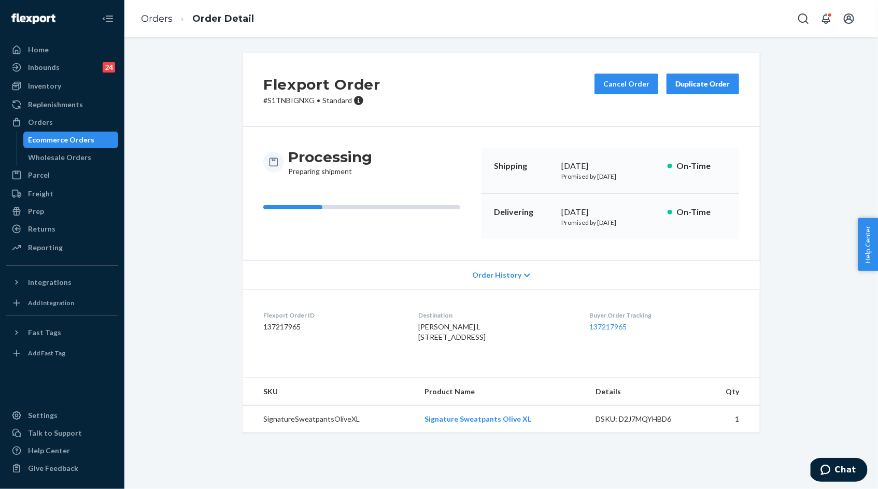
click at [154, 26] on ol "Orders Order Detail" at bounding box center [198, 19] width 130 height 31
click at [154, 21] on link "Orders" at bounding box center [157, 18] width 32 height 11
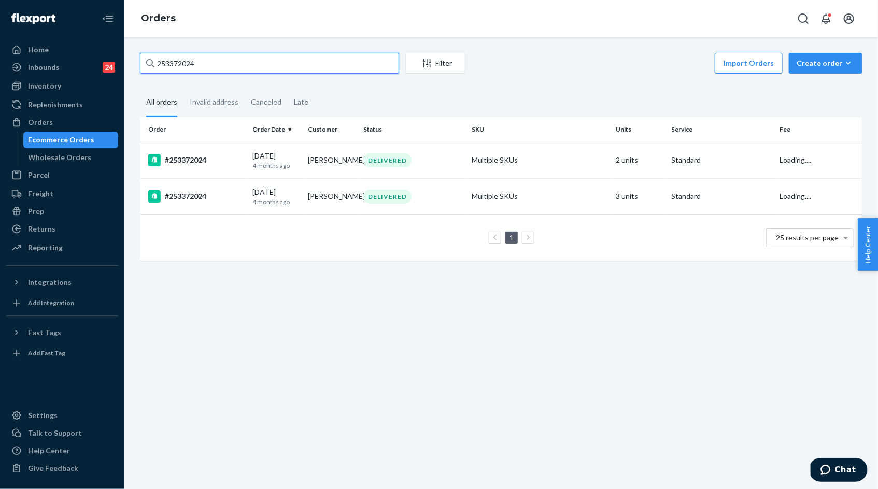
click at [192, 61] on input "253372024" at bounding box center [269, 63] width 259 height 21
paste input "4699512"
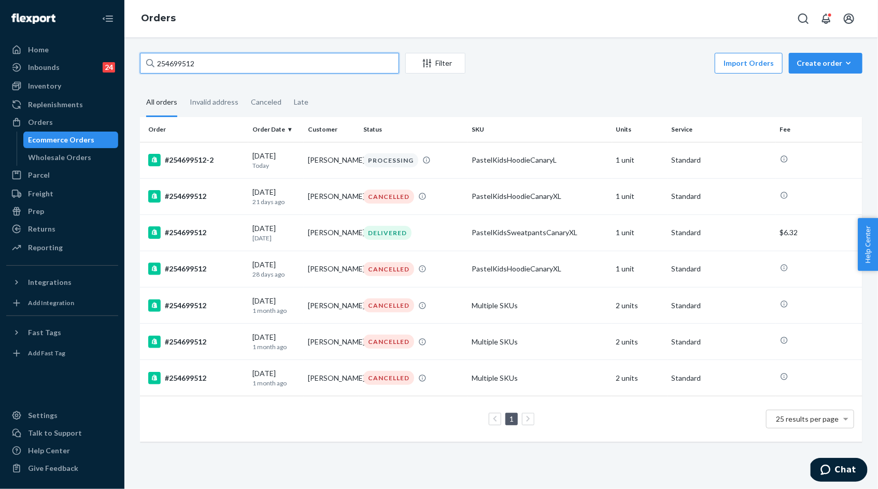
click at [224, 65] on input "254699512" at bounding box center [269, 63] width 259 height 21
click at [175, 64] on input "254699512" at bounding box center [269, 63] width 259 height 21
paste input "3605335"
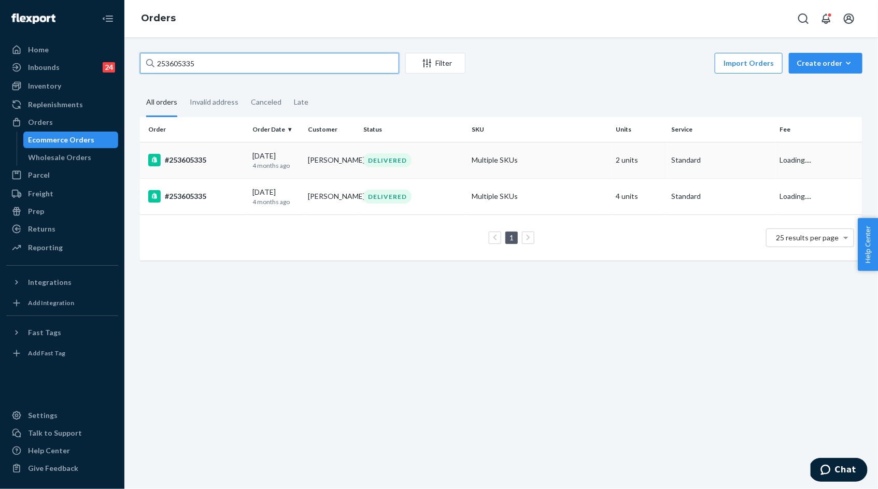
type input "253605335"
click at [280, 163] on p "4 months ago" at bounding box center [275, 165] width 47 height 9
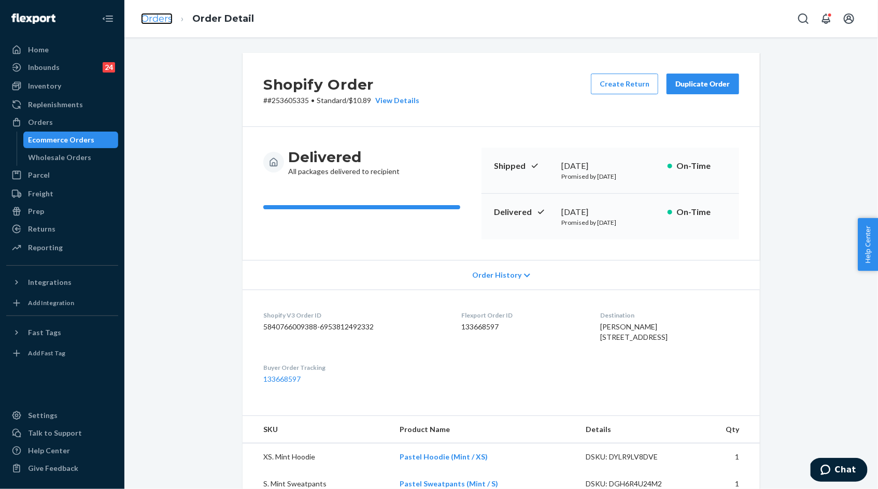
click at [154, 24] on link "Orders" at bounding box center [157, 18] width 32 height 11
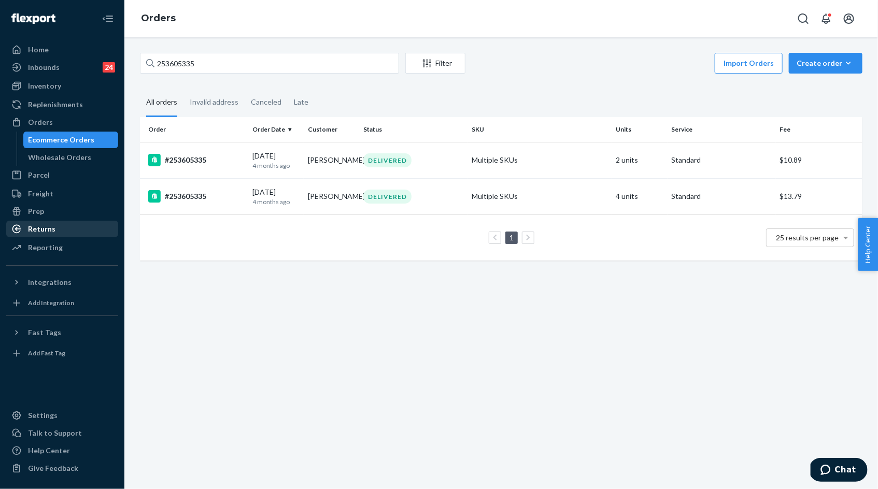
click at [66, 227] on div "Returns" at bounding box center [62, 229] width 110 height 15
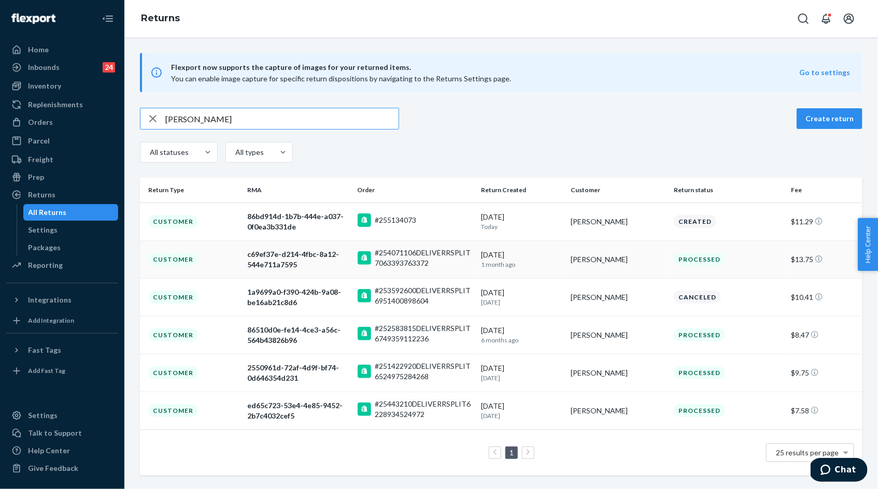
type input "Raquel Thornton"
click at [295, 266] on div "c69ef37e-d214-4fbc-8a12-544e711a7595" at bounding box center [298, 259] width 102 height 21
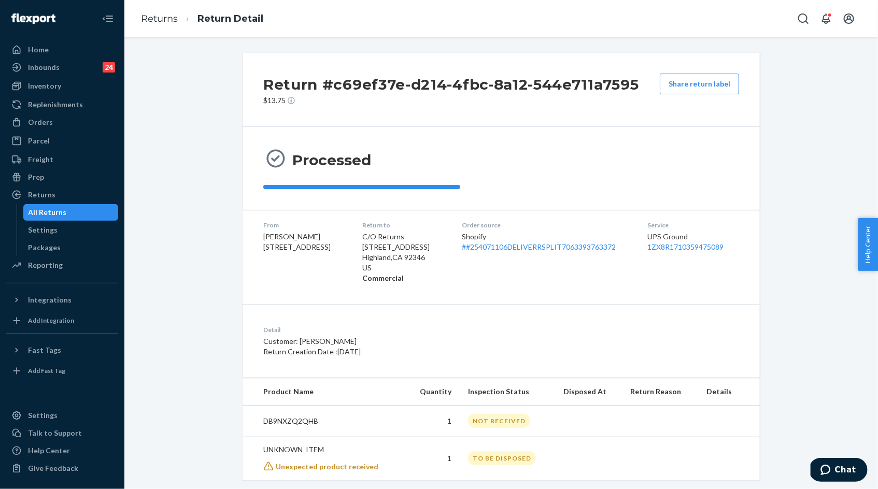
scroll to position [15, 0]
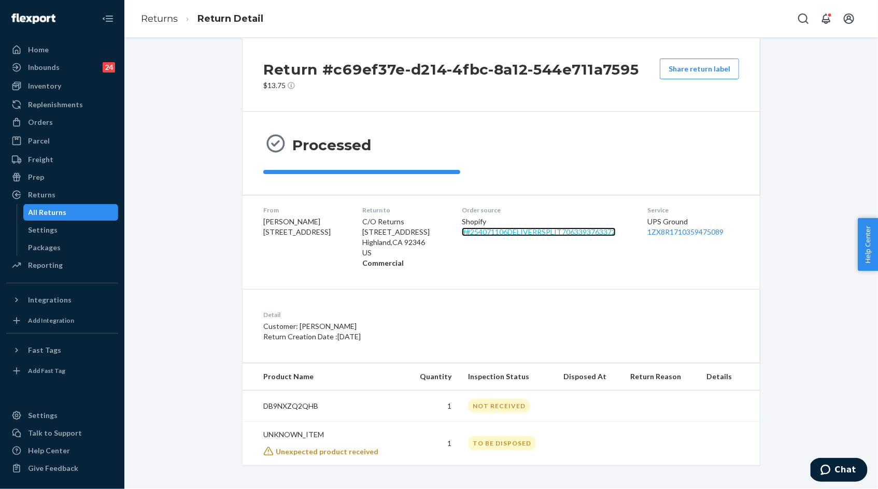
click at [525, 235] on link "# #254071106DELIVERRSPLIT7063393763372" at bounding box center [539, 232] width 154 height 9
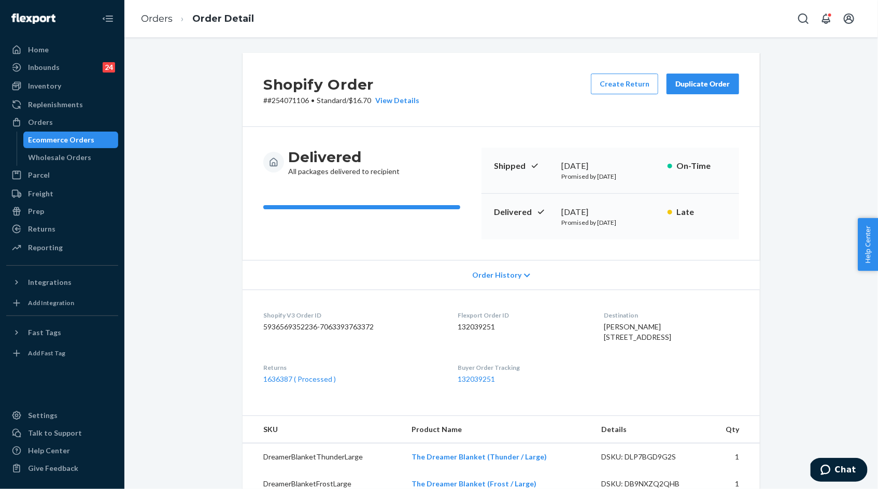
click at [653, 299] on dl "Shopify V3 Order ID 5936569352236-7063393763372 Flexport Order ID 132039251 Des…" at bounding box center [501, 348] width 517 height 116
click at [705, 87] on div "Duplicate Order" at bounding box center [702, 84] width 55 height 10
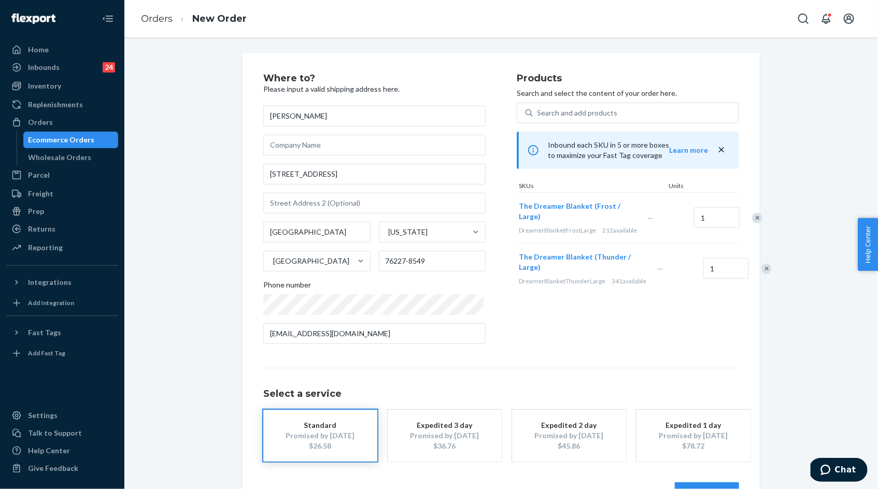
click at [762, 274] on div "Remove Item" at bounding box center [767, 269] width 10 height 10
click at [335, 176] on input "9927 Cherry Hill Ln" at bounding box center [374, 174] width 222 height 21
paste input "516 S Creek Dr"
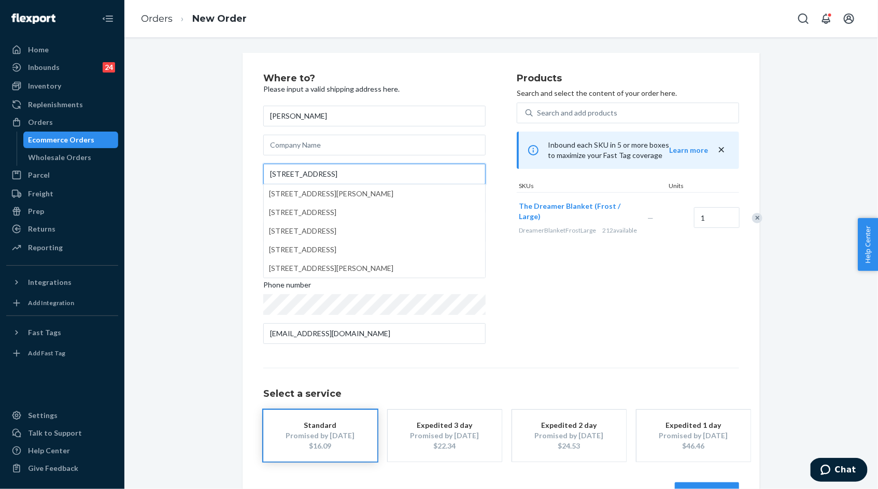
type input "9516 S Creek Dr"
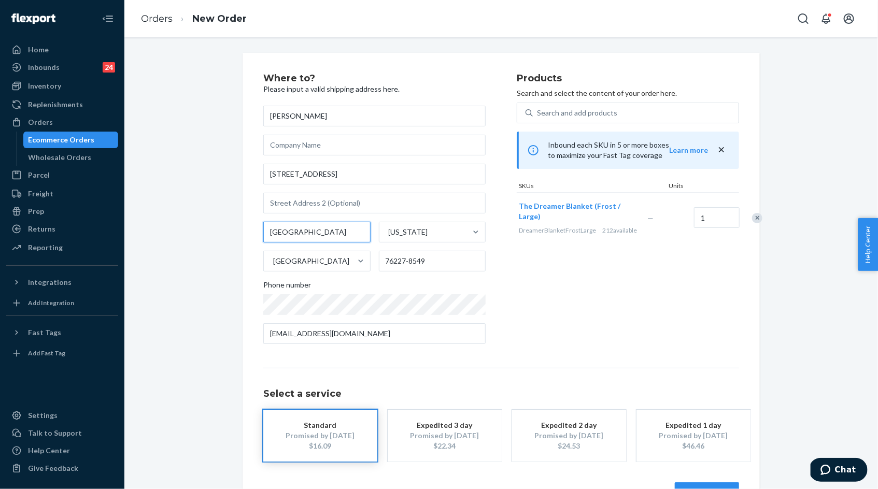
click at [341, 235] on input "Providence Village" at bounding box center [316, 232] width 107 height 21
paste input "Denham Springs"
type input "Denham Springs"
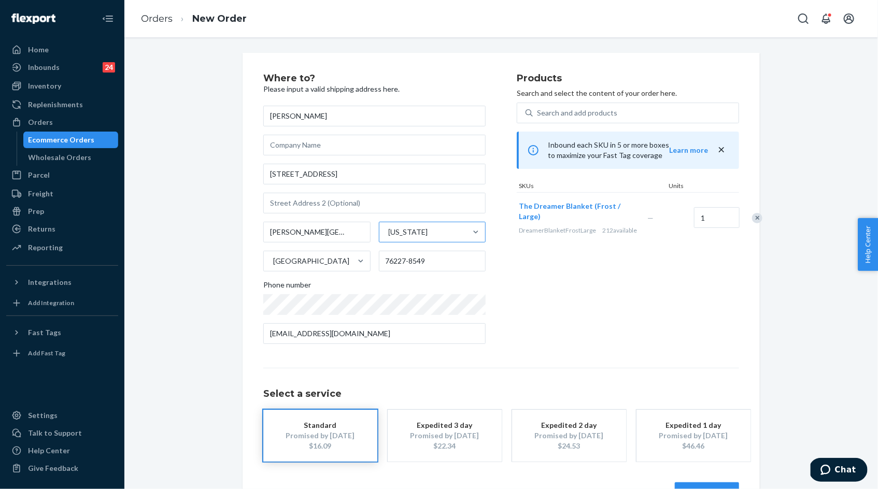
click at [434, 236] on div "Texas" at bounding box center [423, 232] width 88 height 21
click at [389, 236] on input "Texas" at bounding box center [388, 232] width 1 height 10
type input "la"
click at [413, 254] on div "Louisiana" at bounding box center [431, 253] width 105 height 21
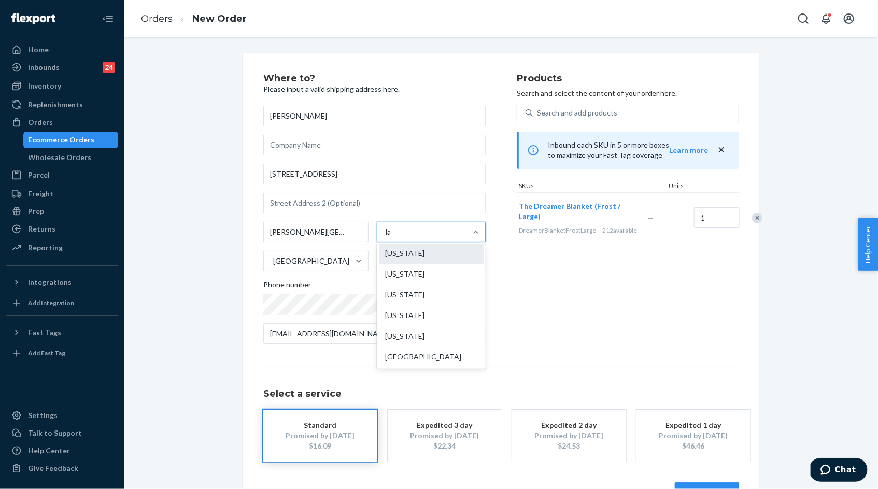
click at [392, 237] on input "la" at bounding box center [389, 232] width 7 height 10
click at [400, 256] on input "76227-8549" at bounding box center [432, 261] width 107 height 21
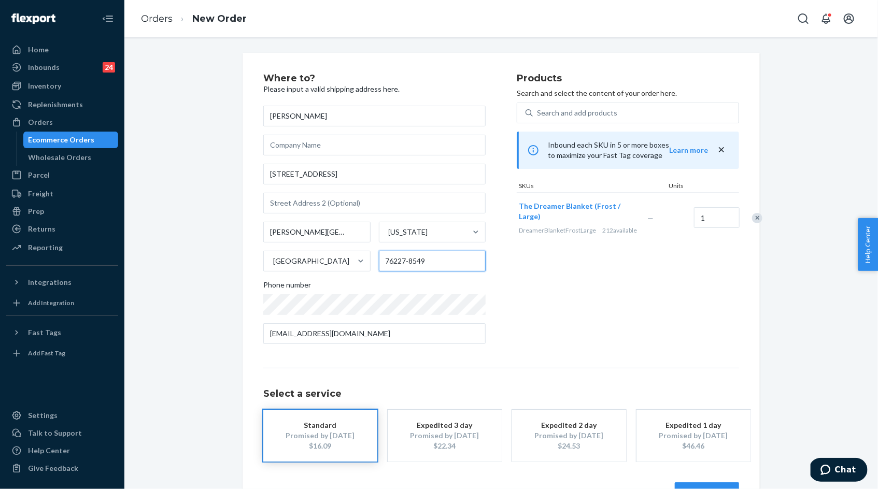
click at [400, 256] on input "76227-8549" at bounding box center [432, 261] width 107 height 21
paste input "0726"
type input "70726"
click at [550, 305] on div "Products Search and select the content of your order here. Search and add produ…" at bounding box center [628, 213] width 222 height 279
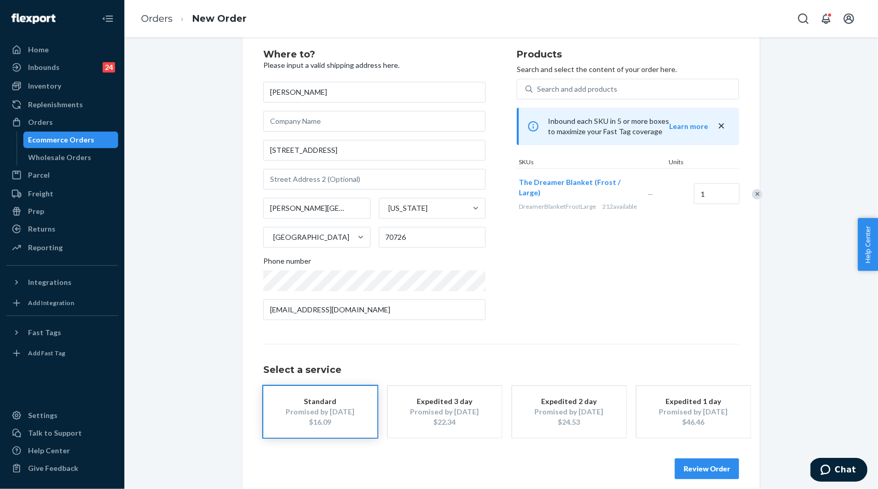
scroll to position [34, 0]
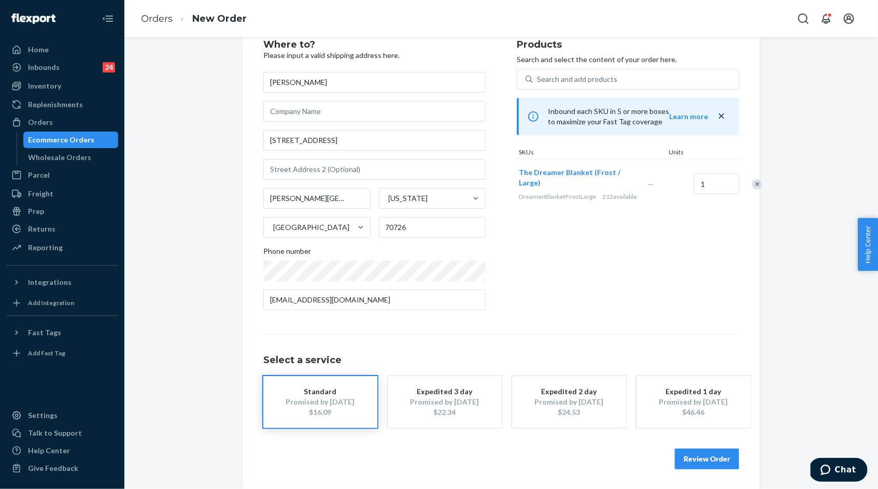
click at [698, 455] on button "Review Order" at bounding box center [707, 459] width 64 height 21
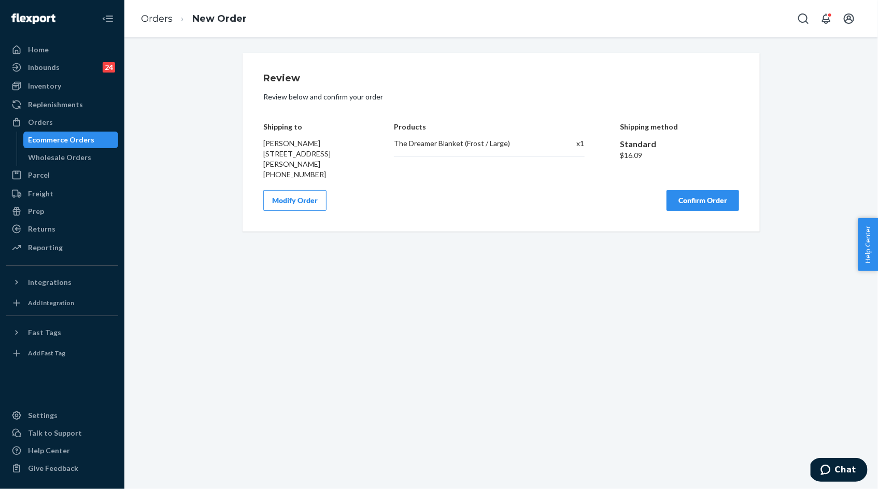
click at [265, 154] on span "Raquel Thornton 9516 S Creek Dr Denham Springs, LA 70726" at bounding box center [296, 154] width 67 height 30
drag, startPoint x: 265, startPoint y: 154, endPoint x: 348, endPoint y: 162, distance: 83.3
click at [331, 162] on span "Raquel Thornton 9516 S Creek Dr Denham Springs, LA 70726" at bounding box center [296, 154] width 67 height 30
copy span "9516 S Creek Dr Denham Springs, LA 70726"
click at [270, 129] on h4 "Shipping to" at bounding box center [310, 127] width 95 height 8
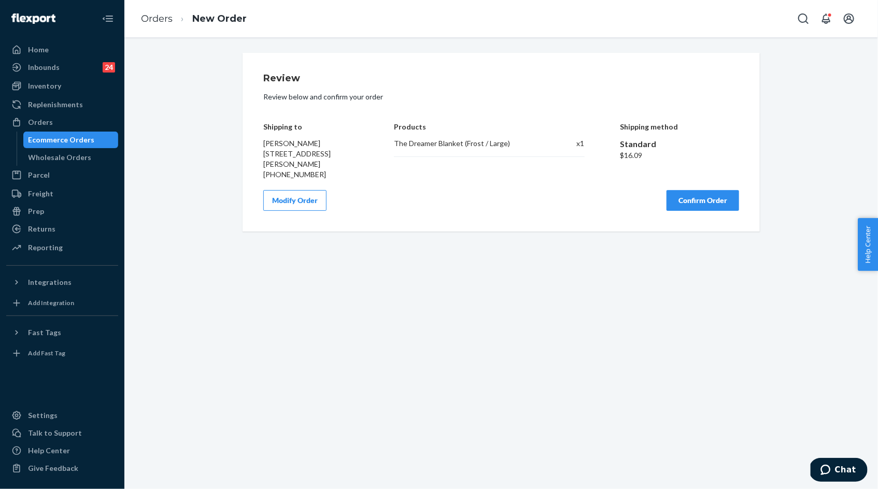
drag, startPoint x: 270, startPoint y: 129, endPoint x: 347, endPoint y: 166, distance: 85.8
click at [346, 167] on div "Shipping to Raquel Thornton 9516 S Creek Dr Denham Springs, LA 70726 +194028404…" at bounding box center [310, 143] width 95 height 73
copy div "Shipping to Raquel Thornton 9516 S Creek Dr Denham Springs, LA 70726"
click at [434, 146] on div "The Dreamer Blanket (Frost / Large)" at bounding box center [469, 143] width 150 height 10
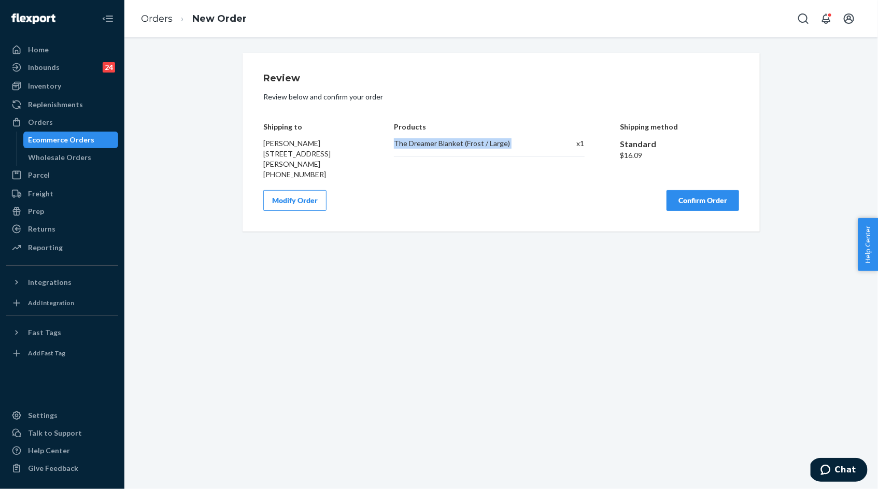
click at [434, 146] on div "The Dreamer Blanket (Frost / Large)" at bounding box center [469, 143] width 150 height 10
copy div "The Dreamer Blanket (Frost / Large)"
click at [687, 206] on button "Confirm Order" at bounding box center [703, 200] width 73 height 21
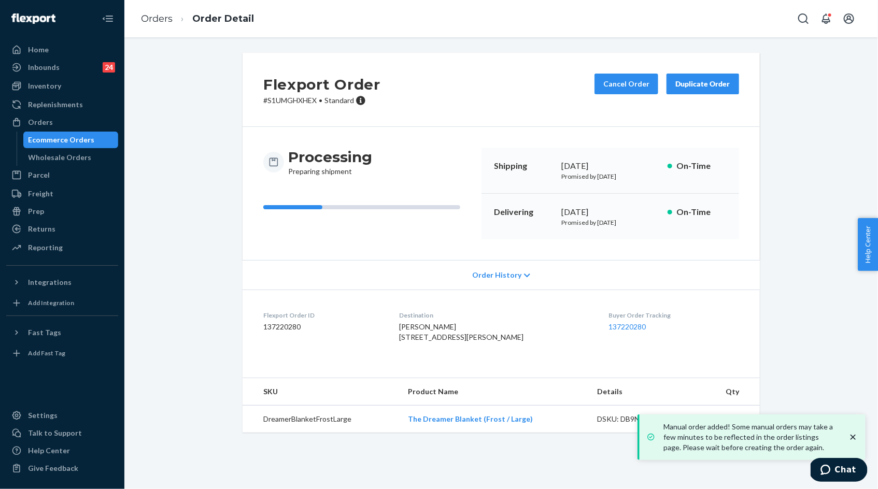
click at [299, 101] on p "# S1UMGHXHEX • Standard" at bounding box center [321, 100] width 117 height 10
copy p "S1UMGHXHEX"
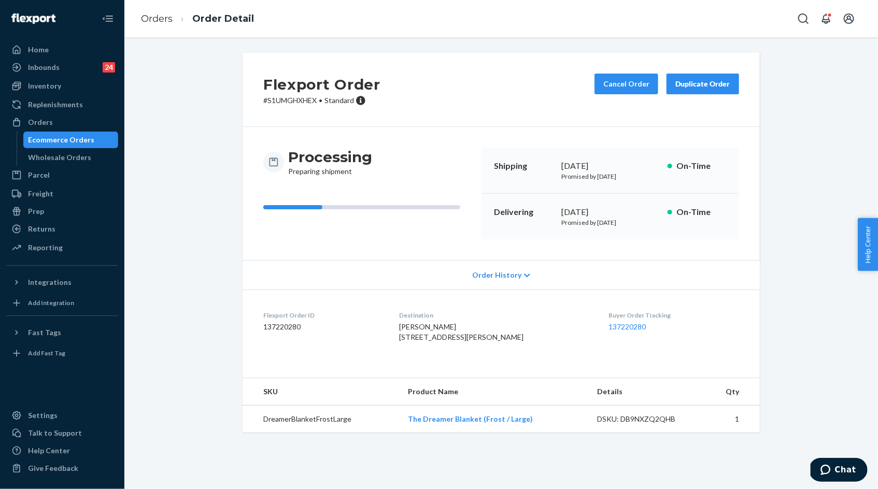
click at [152, 12] on li "Orders" at bounding box center [157, 18] width 32 height 13
drag, startPoint x: 158, startPoint y: 21, endPoint x: 213, endPoint y: 41, distance: 58.6
click at [158, 21] on link "Orders" at bounding box center [157, 18] width 32 height 11
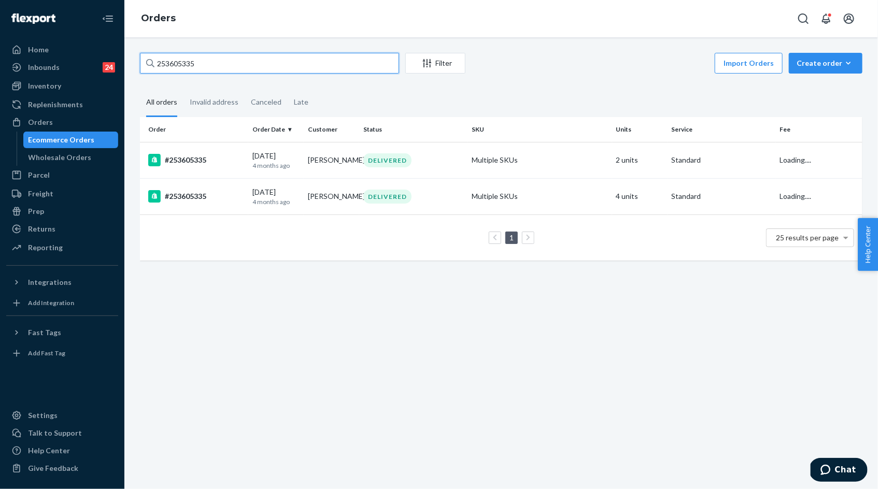
click at [252, 67] on input "253605335" at bounding box center [269, 63] width 259 height 21
paste input "5077158"
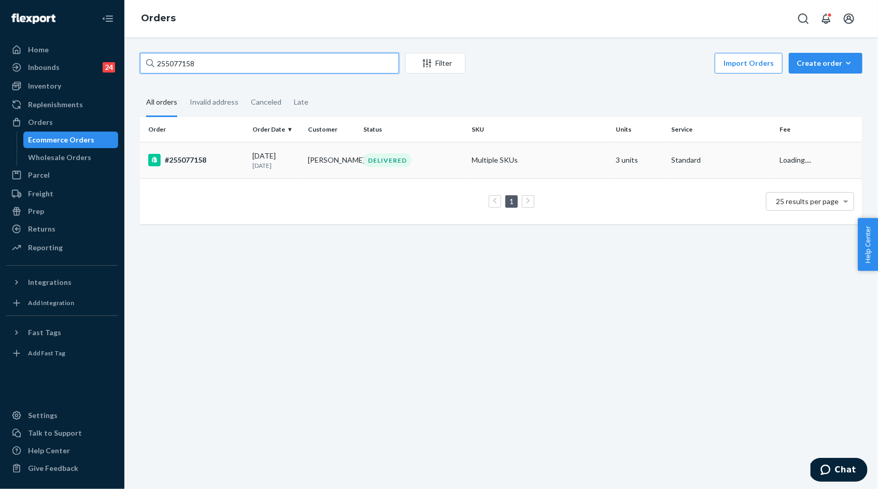
type input "255077158"
click at [292, 161] on p "18 days ago" at bounding box center [275, 165] width 47 height 9
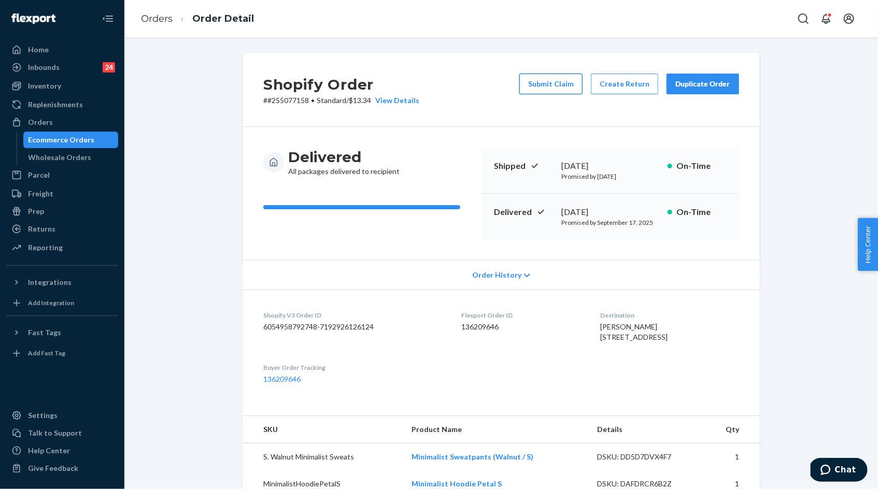
click at [566, 87] on button "Submit Claim" at bounding box center [550, 84] width 63 height 21
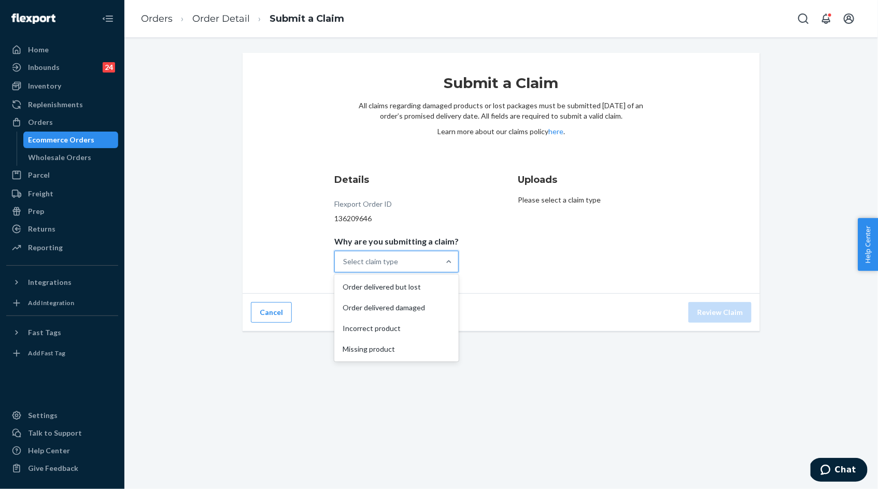
click at [432, 265] on div "Select claim type" at bounding box center [387, 261] width 105 height 21
click at [344, 265] on input "Why are you submitting a claim? option Order delivered but lost focused, 1 of 4…" at bounding box center [343, 262] width 1 height 10
click at [403, 345] on div "Missing product" at bounding box center [396, 349] width 120 height 21
click at [344, 267] on input "Why are you submitting a claim? option Missing product focused, 4 of 4. 4 resul…" at bounding box center [343, 262] width 1 height 10
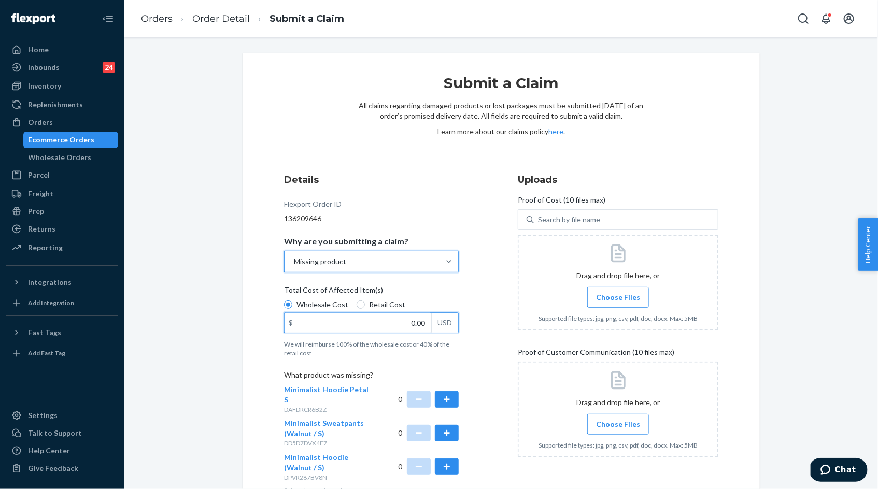
click at [409, 329] on input "0.00" at bounding box center [358, 323] width 147 height 20
type input "79.00"
click at [447, 427] on button "button" at bounding box center [447, 433] width 24 height 17
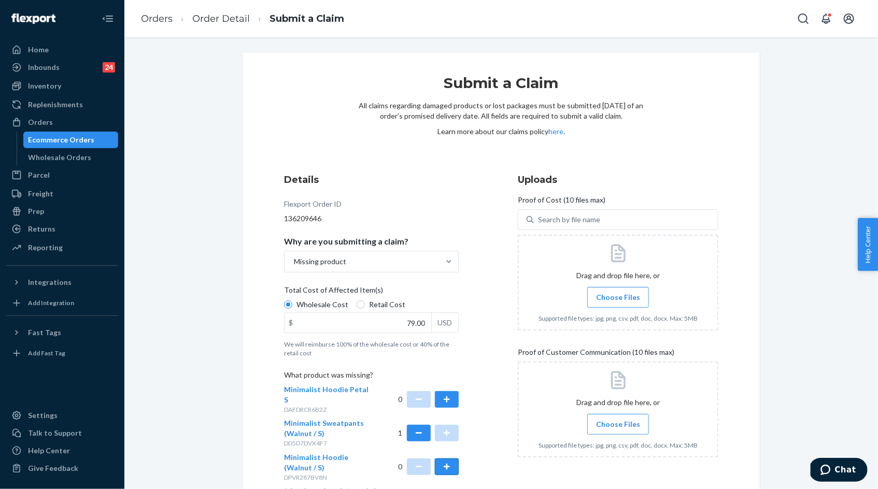
click at [447, 459] on button "button" at bounding box center [447, 467] width 24 height 17
click at [610, 303] on label "Choose Files" at bounding box center [618, 297] width 62 height 21
click at [618, 303] on input "Choose Files" at bounding box center [618, 297] width 1 height 11
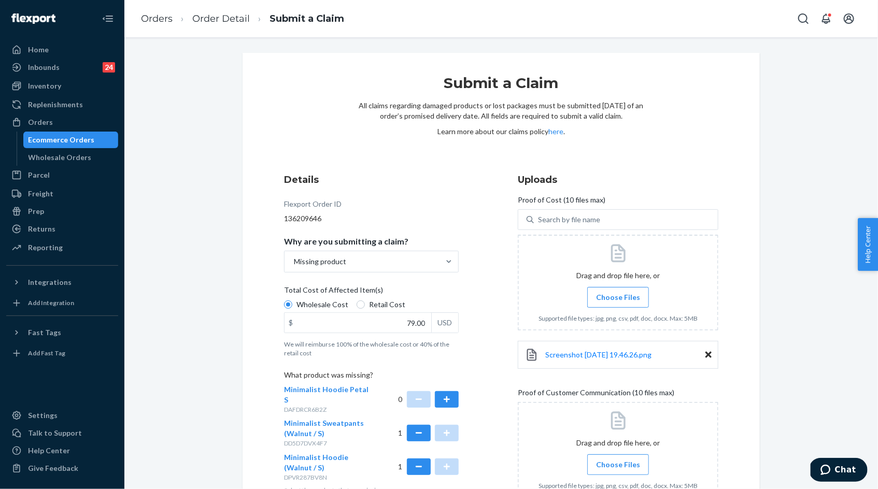
click at [617, 301] on span "Choose Files" at bounding box center [618, 297] width 44 height 10
click at [618, 301] on input "Choose Files" at bounding box center [618, 297] width 1 height 11
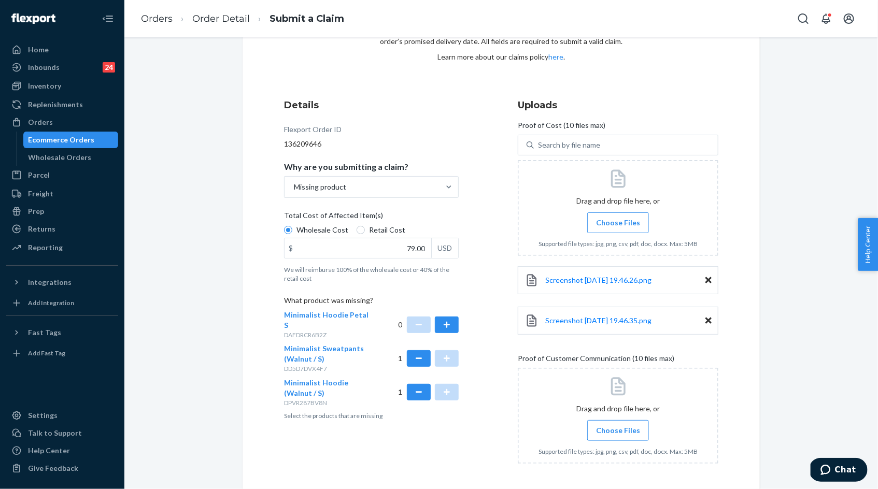
scroll to position [115, 0]
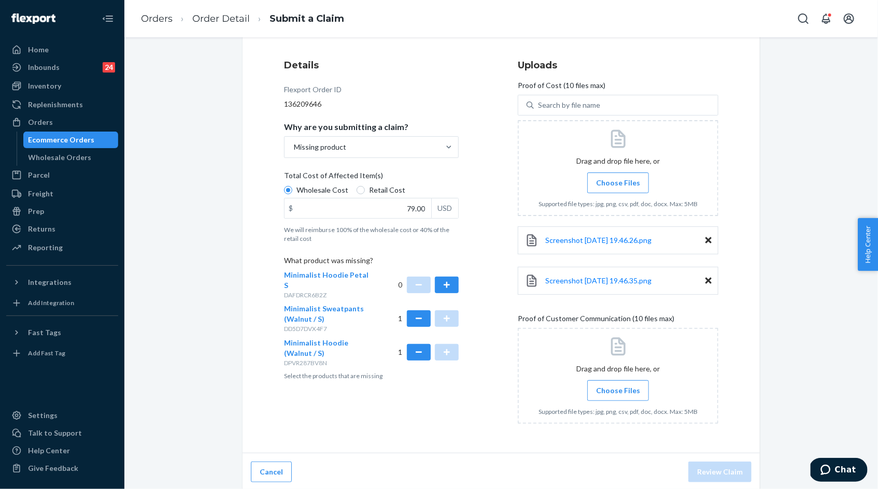
click at [617, 390] on span "Choose Files" at bounding box center [618, 391] width 44 height 10
click at [618, 390] on input "Choose Files" at bounding box center [618, 390] width 1 height 11
click at [628, 391] on span "Choose Files" at bounding box center [618, 391] width 44 height 10
click at [618, 391] on input "Choose Files" at bounding box center [618, 390] width 1 height 11
click at [619, 398] on label "Choose Files" at bounding box center [618, 391] width 62 height 21
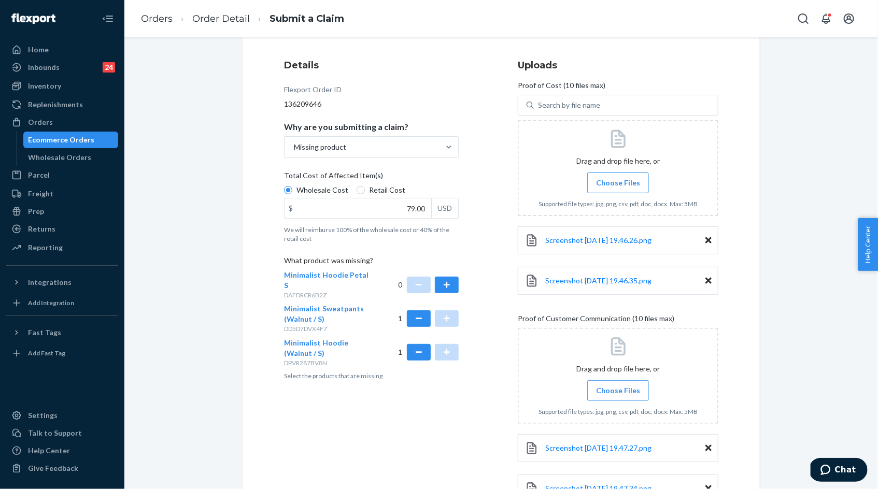
click at [618, 397] on input "Choose Files" at bounding box center [618, 390] width 1 height 11
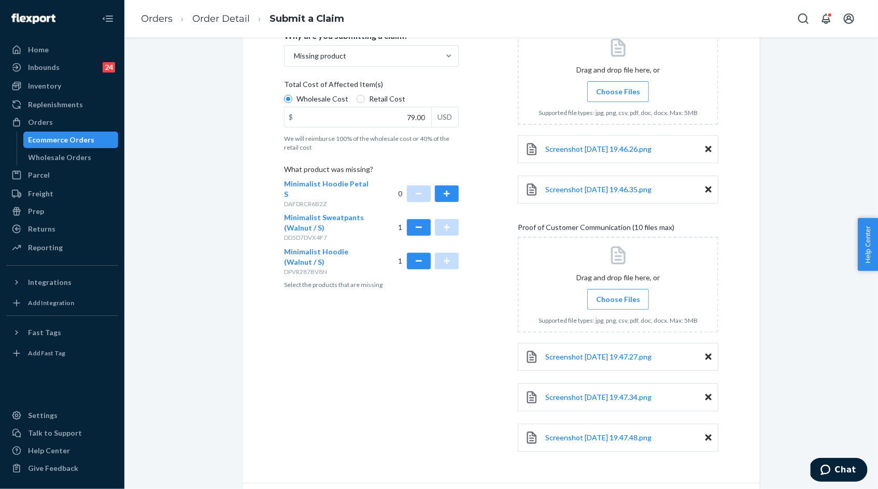
scroll to position [235, 0]
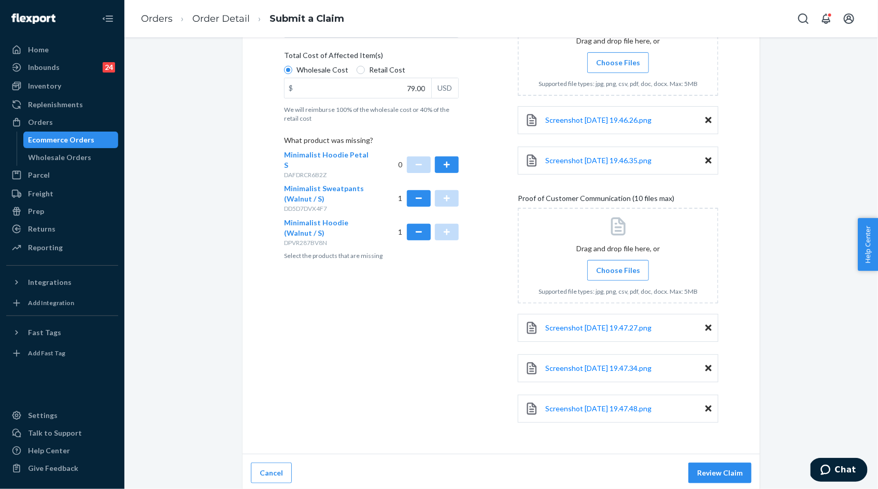
click at [596, 266] on label "Choose Files" at bounding box center [618, 270] width 62 height 21
click at [618, 266] on input "Choose Files" at bounding box center [618, 270] width 1 height 11
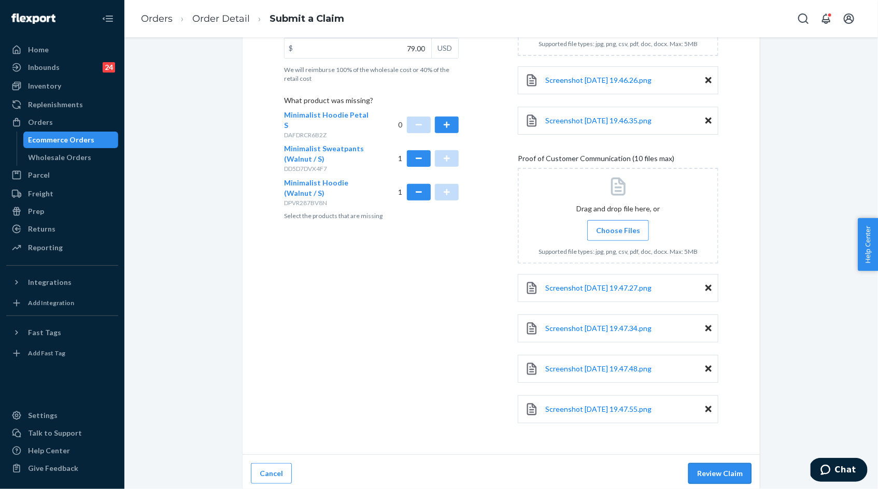
click at [716, 464] on button "Review Claim" at bounding box center [719, 473] width 63 height 21
click at [716, 470] on button "Review Claim" at bounding box center [719, 473] width 63 height 21
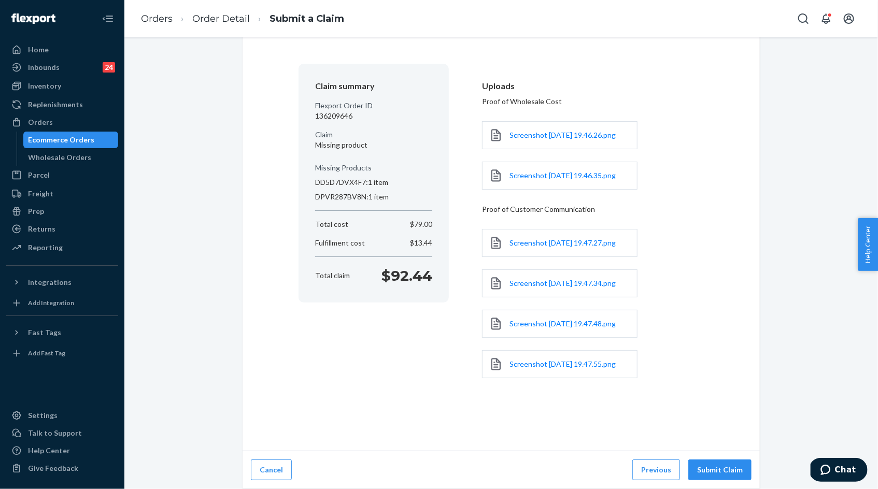
scroll to position [95, 0]
click at [722, 470] on button "Submit Claim" at bounding box center [719, 470] width 63 height 21
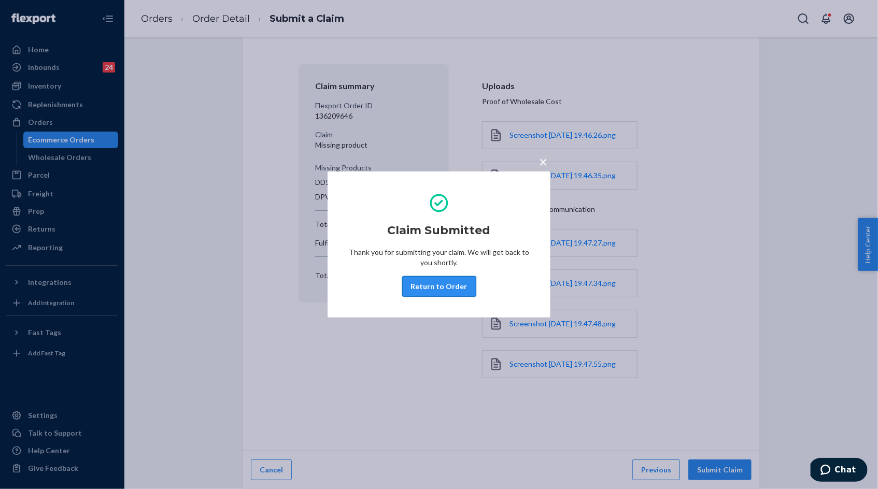
click at [442, 295] on button "Return to Order" at bounding box center [439, 286] width 74 height 21
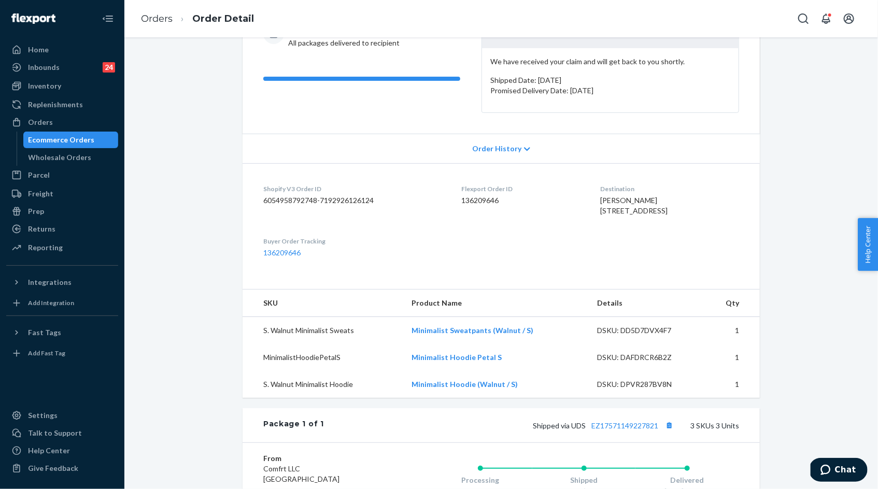
scroll to position [210, 0]
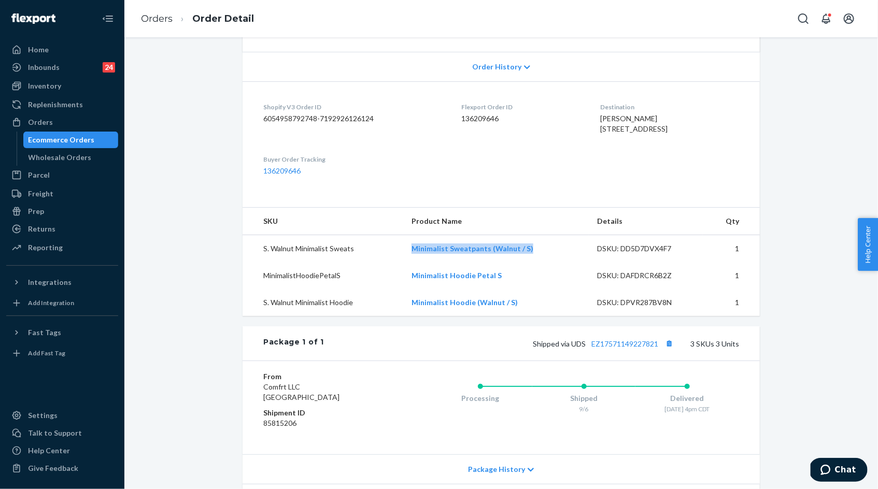
drag, startPoint x: 415, startPoint y: 266, endPoint x: 537, endPoint y: 266, distance: 121.3
click at [537, 263] on td "Minimalist Sweatpants (Walnut / S)" at bounding box center [496, 248] width 186 height 27
copy link "Minimalist Sweatpants (Walnut / S)"
drag, startPoint x: 412, startPoint y: 298, endPoint x: 519, endPoint y: 297, distance: 107.3
click at [518, 289] on td "Minimalist Hoodie Petal S" at bounding box center [496, 275] width 186 height 27
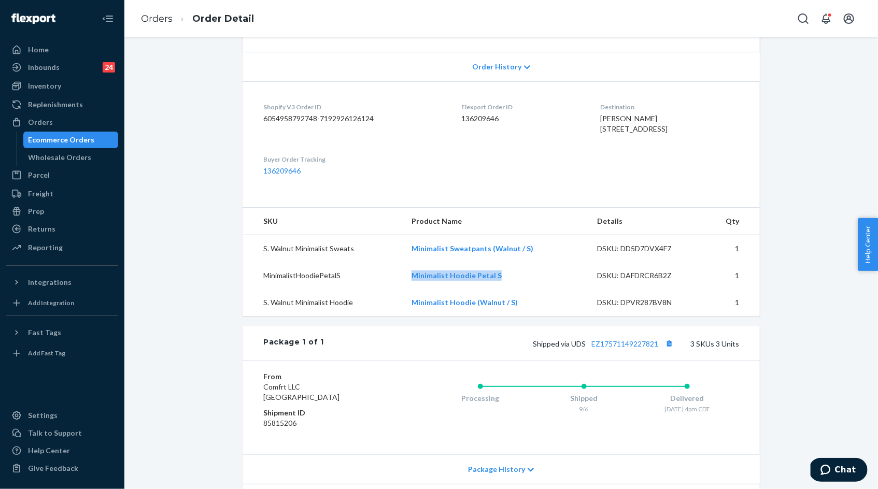
copy link "Minimalist Hoodie Petal S"
drag, startPoint x: 411, startPoint y: 319, endPoint x: 537, endPoint y: 319, distance: 126.0
click at [537, 316] on td "Minimalist Hoodie (Walnut / S)" at bounding box center [496, 302] width 186 height 27
copy link "Minimalist Hoodie (Walnut / S)"
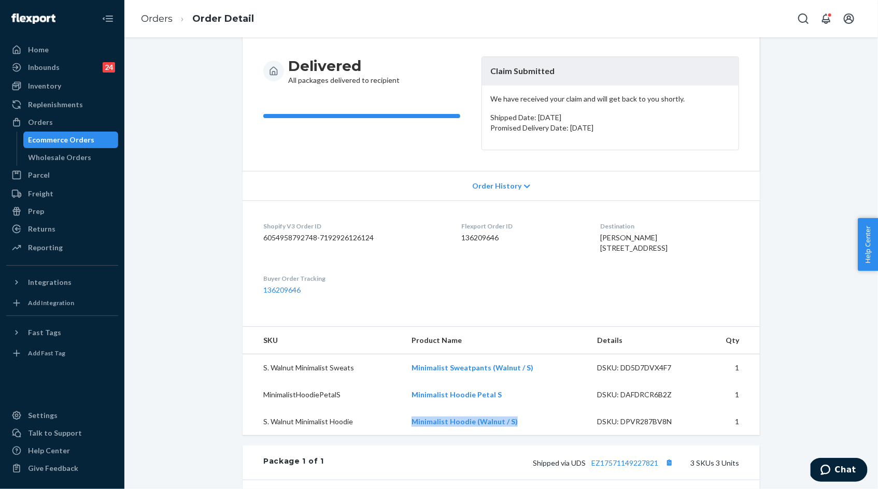
scroll to position [43, 0]
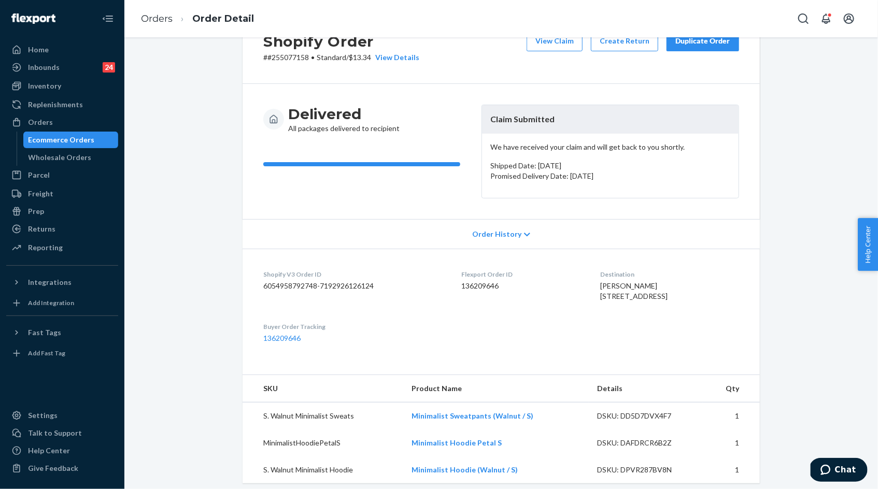
click at [279, 55] on p "# #255077158 • Standard / $13.34 View Details" at bounding box center [341, 57] width 156 height 10
copy p "255077158"
click at [153, 19] on link "Orders" at bounding box center [157, 18] width 32 height 11
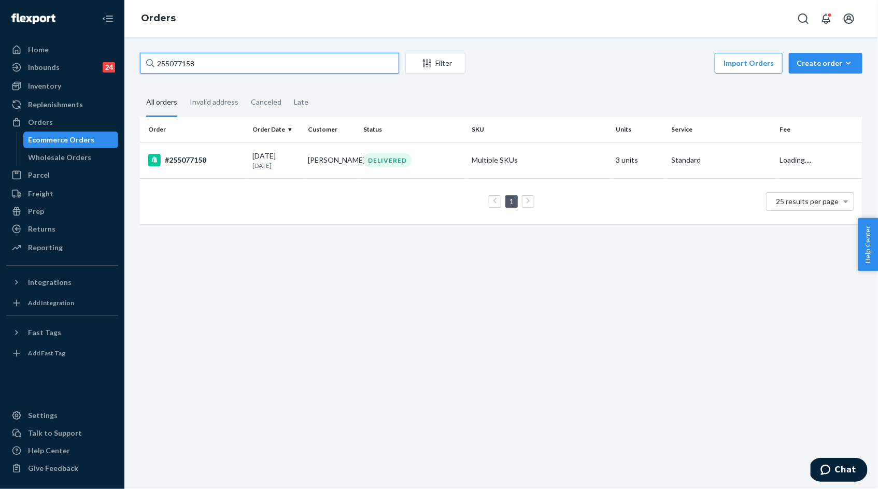
click at [177, 65] on input "255077158" at bounding box center [269, 63] width 259 height 21
paste input "#25380688"
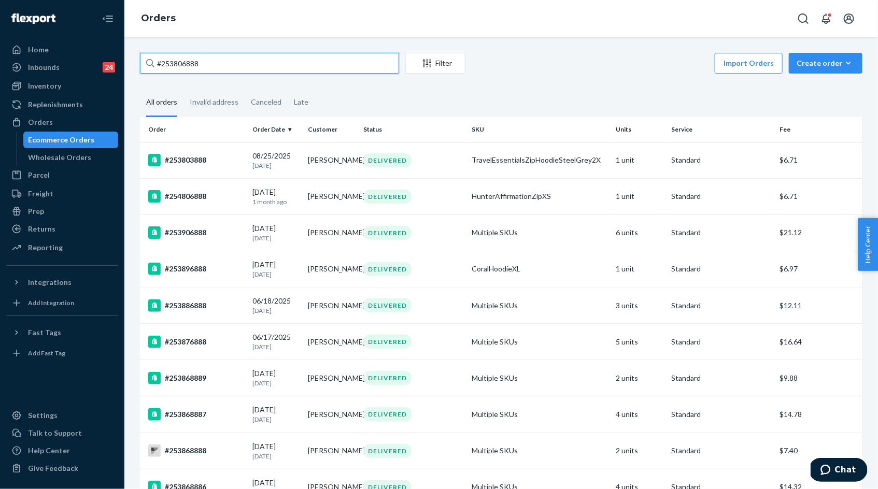
click at [180, 62] on input "#253806888" at bounding box center [269, 63] width 259 height 21
paste input "5123320"
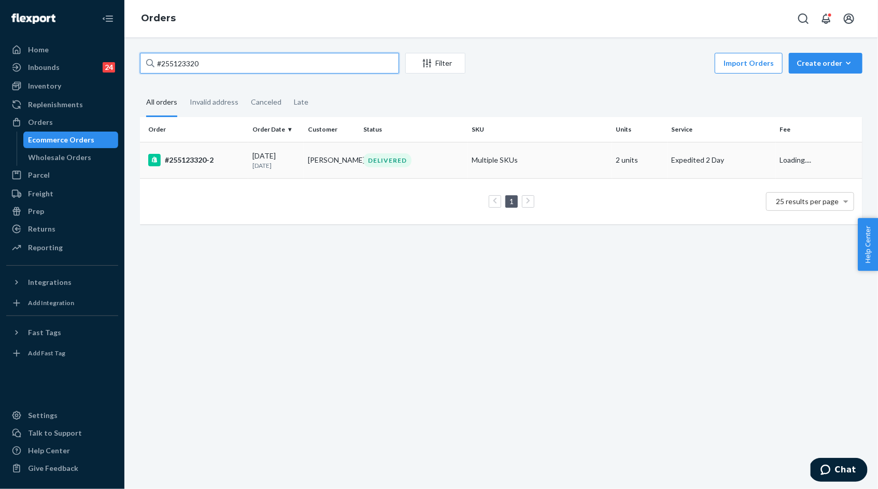
type input "#255123320"
click at [270, 155] on div "09/18/2025 5 days ago" at bounding box center [275, 160] width 47 height 19
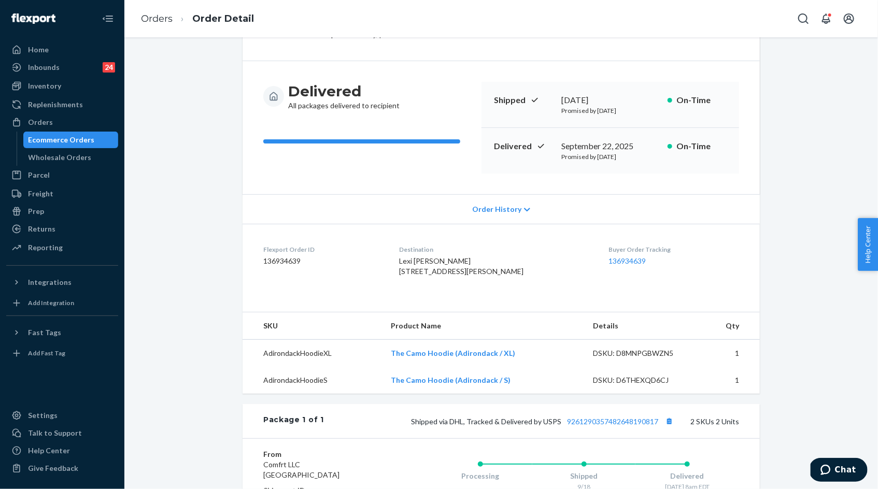
scroll to position [65, 0]
click at [588, 427] on link "9261290357482648190817" at bounding box center [612, 422] width 91 height 9
click at [167, 22] on link "Orders" at bounding box center [157, 18] width 32 height 11
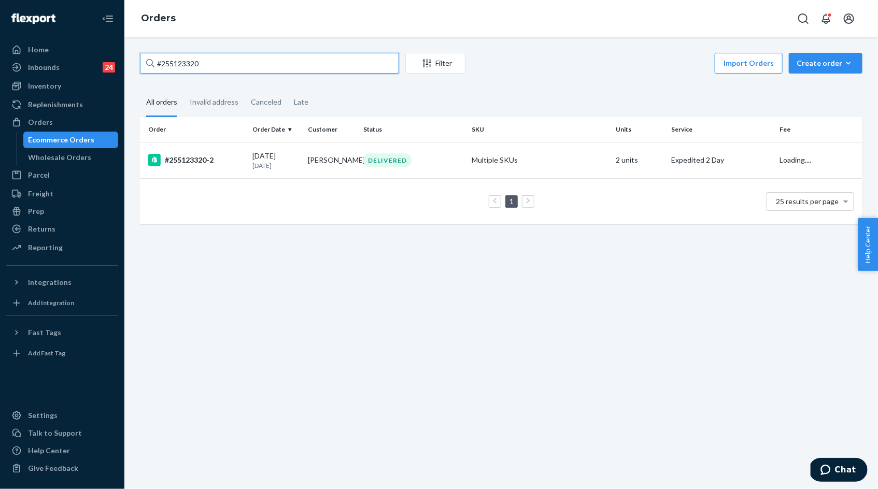
click at [249, 65] on input "#255123320" at bounding box center [269, 63] width 259 height 21
paste input "4838865"
type input "#254838865"
click at [268, 167] on p "1 month ago" at bounding box center [275, 165] width 47 height 9
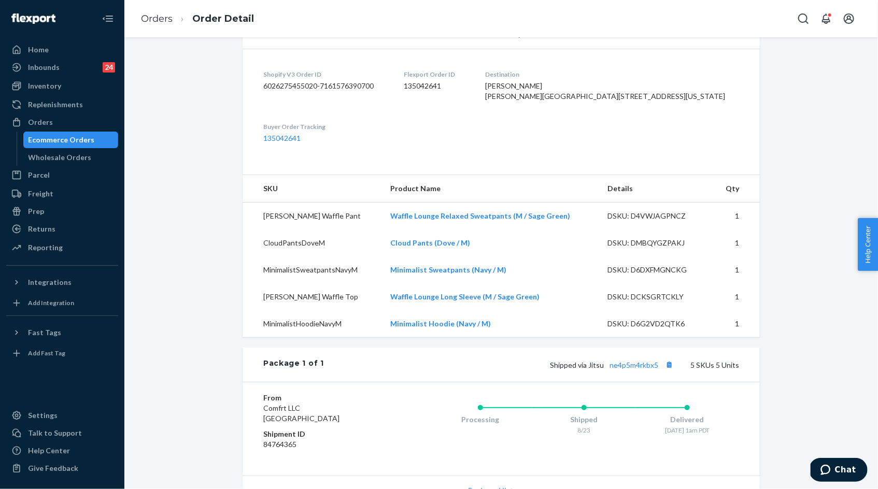
scroll to position [245, 0]
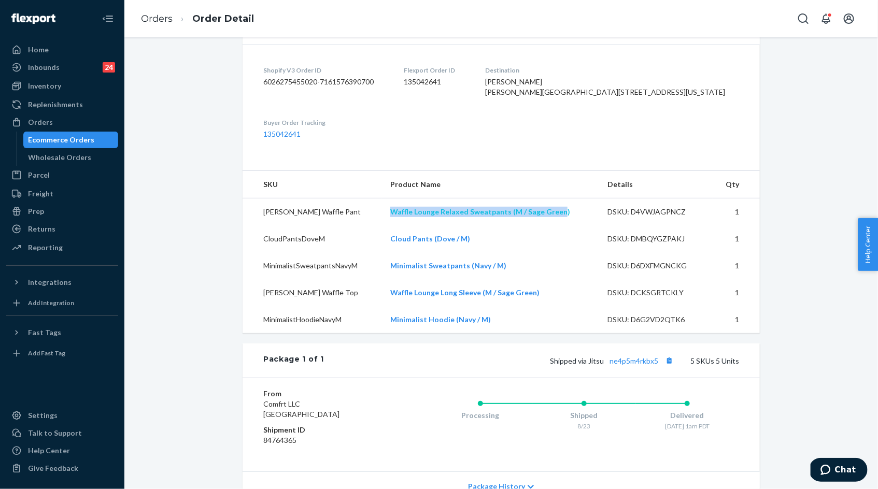
drag, startPoint x: 390, startPoint y: 252, endPoint x: 558, endPoint y: 253, distance: 168.0
click at [558, 226] on td "Waffle Lounge Relaxed Sweatpants (M / Sage Green)" at bounding box center [490, 212] width 217 height 27
click at [568, 226] on td "Waffle Lounge Relaxed Sweatpants (M / Sage Green)" at bounding box center [490, 212] width 217 height 27
copy link "Waffle Lounge Relaxed Sweatpants (M / Sage Green)"
drag, startPoint x: 481, startPoint y: 277, endPoint x: 413, endPoint y: 291, distance: 70.0
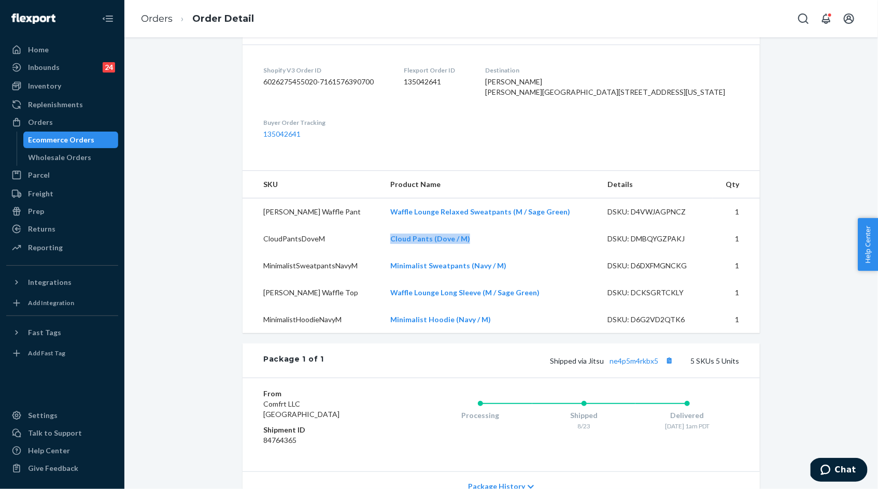
click at [385, 252] on td "Cloud Pants (Dove / M)" at bounding box center [490, 239] width 217 height 27
drag, startPoint x: 543, startPoint y: 330, endPoint x: 384, endPoint y: 333, distance: 159.2
click at [384, 306] on tr "M. Sage Waffle Top Waffle Lounge Long Sleeve (M / Sage Green) DSKU: DCKSGRTCKLY…" at bounding box center [501, 292] width 517 height 27
copy tr "Waffle Lounge Long Sleeve (M / Sage Green)"
click at [539, 306] on td "Waffle Lounge Long Sleeve (M / Sage Green)" at bounding box center [490, 292] width 217 height 27
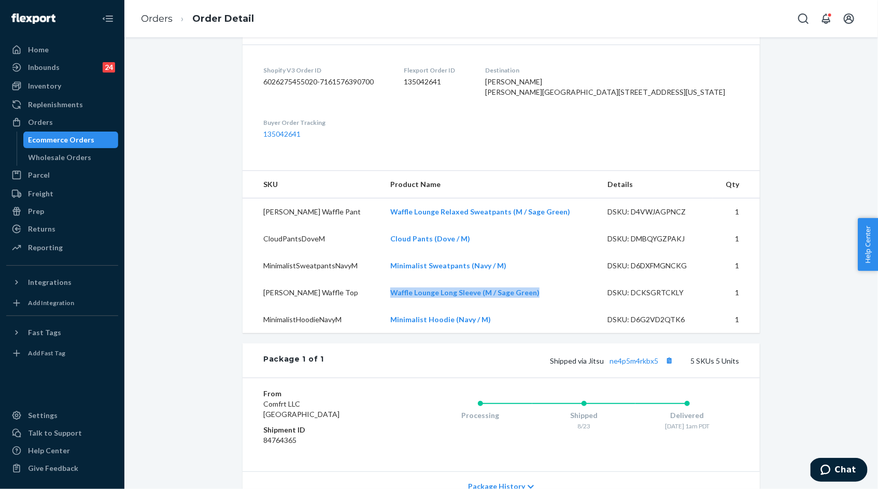
drag, startPoint x: 539, startPoint y: 332, endPoint x: 420, endPoint y: 325, distance: 118.9
click at [420, 306] on td "Waffle Lounge Long Sleeve (M / Sage Green)" at bounding box center [490, 292] width 217 height 27
drag, startPoint x: 512, startPoint y: 305, endPoint x: 379, endPoint y: 306, distance: 132.2
click at [379, 279] on tr "MinimalistSweatpantsNavyM Minimalist Sweatpants (Navy / M) DSKU: D6DXFMGNCKG 1" at bounding box center [501, 265] width 517 height 27
drag, startPoint x: 513, startPoint y: 306, endPoint x: 396, endPoint y: 304, distance: 117.2
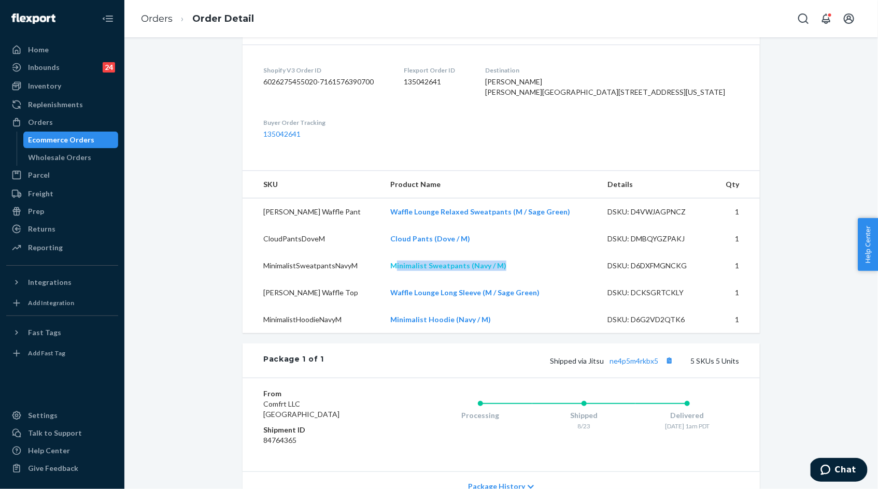
click at [396, 279] on td "Minimalist Sweatpants (Navy / M)" at bounding box center [490, 265] width 217 height 27
click at [387, 279] on td "Minimalist Sweatpants (Navy / M)" at bounding box center [490, 265] width 217 height 27
drag, startPoint x: 390, startPoint y: 305, endPoint x: 506, endPoint y: 305, distance: 116.6
click at [506, 279] on td "Minimalist Sweatpants (Navy / M)" at bounding box center [490, 265] width 217 height 27
drag, startPoint x: 390, startPoint y: 361, endPoint x: 488, endPoint y: 365, distance: 98.1
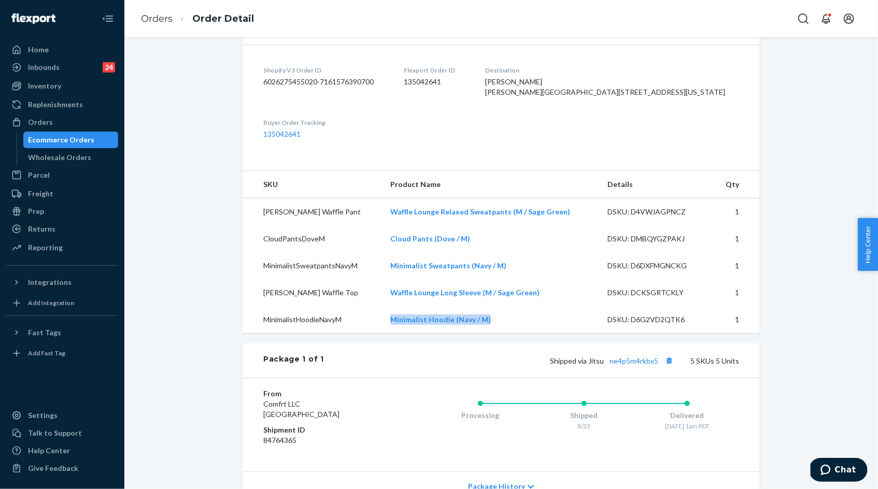
click at [488, 333] on td "Minimalist Hoodie (Navy / M)" at bounding box center [490, 319] width 217 height 27
drag, startPoint x: 478, startPoint y: 282, endPoint x: 390, endPoint y: 283, distance: 88.1
click at [390, 252] on td "Cloud Pants (Dove / M)" at bounding box center [490, 239] width 217 height 27
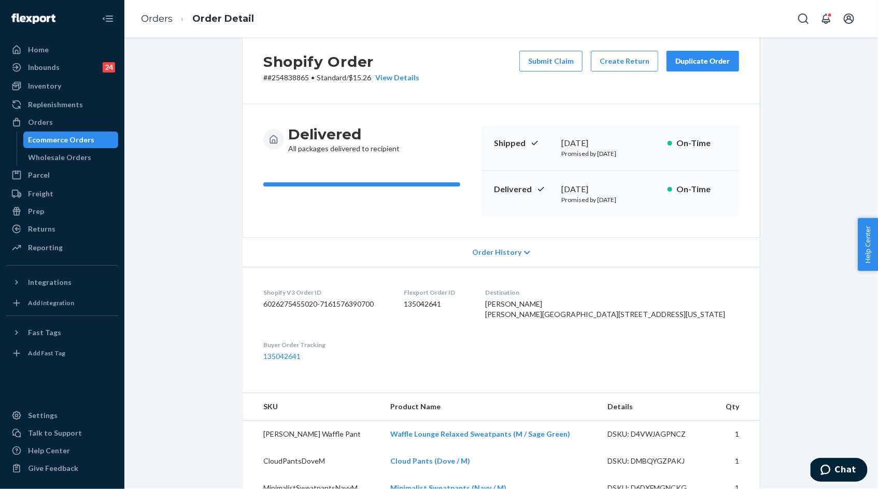
scroll to position [0, 0]
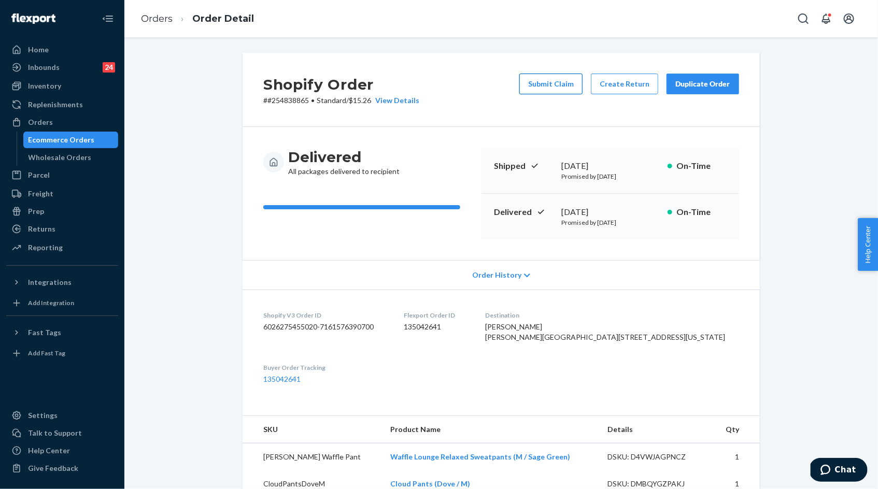
click at [568, 85] on button "Submit Claim" at bounding box center [550, 84] width 63 height 21
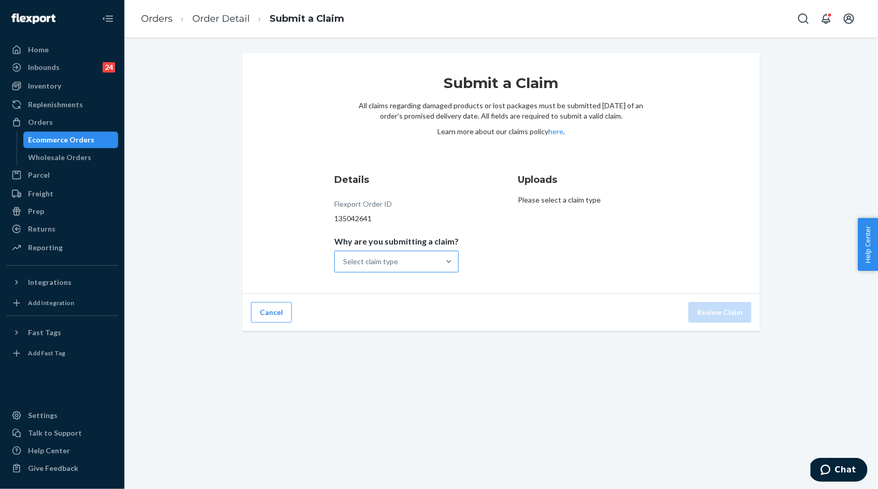
click at [376, 267] on div "Select claim type" at bounding box center [387, 261] width 105 height 21
click at [344, 267] on input "Why are you submitting a claim? Select claim type" at bounding box center [343, 262] width 1 height 10
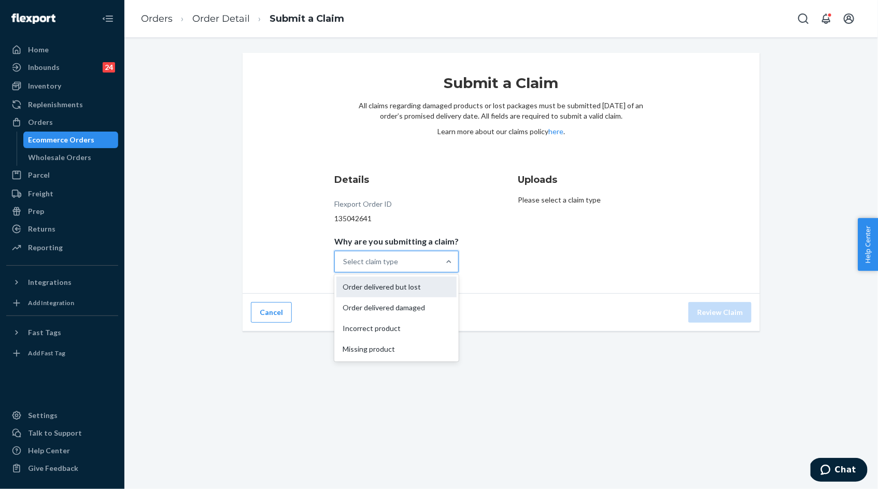
click at [379, 286] on div "Order delivered but lost" at bounding box center [396, 287] width 120 height 21
click at [344, 267] on input "Why are you submitting a claim? option Order delivered but lost focused, 0 of 4…" at bounding box center [343, 262] width 1 height 10
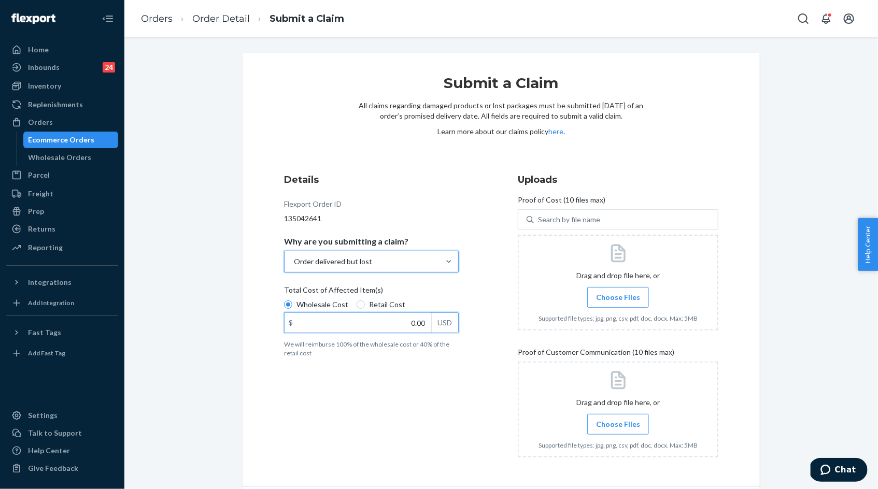
click at [375, 319] on input "0.00" at bounding box center [358, 323] width 147 height 20
type input "174.00"
click at [621, 297] on span "Choose Files" at bounding box center [618, 297] width 44 height 10
click at [618, 297] on input "Choose Files" at bounding box center [618, 297] width 1 height 11
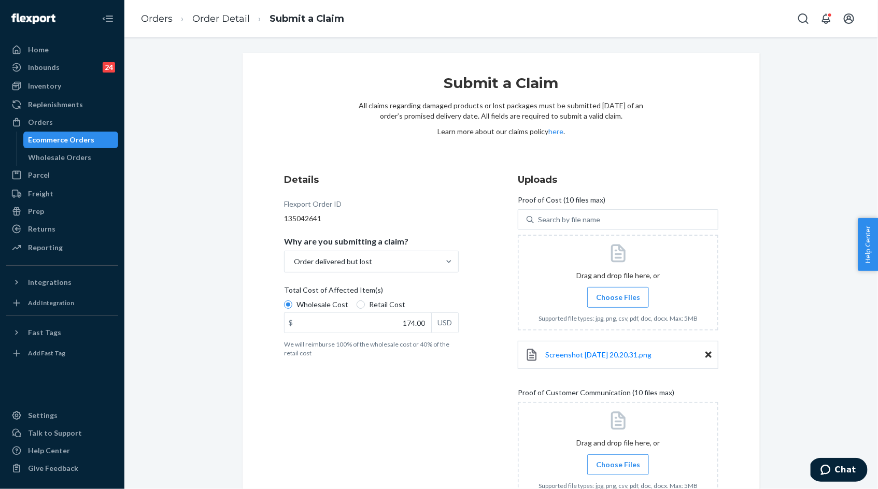
click at [619, 299] on span "Choose Files" at bounding box center [618, 297] width 44 height 10
click at [618, 299] on input "Choose Files" at bounding box center [618, 297] width 1 height 11
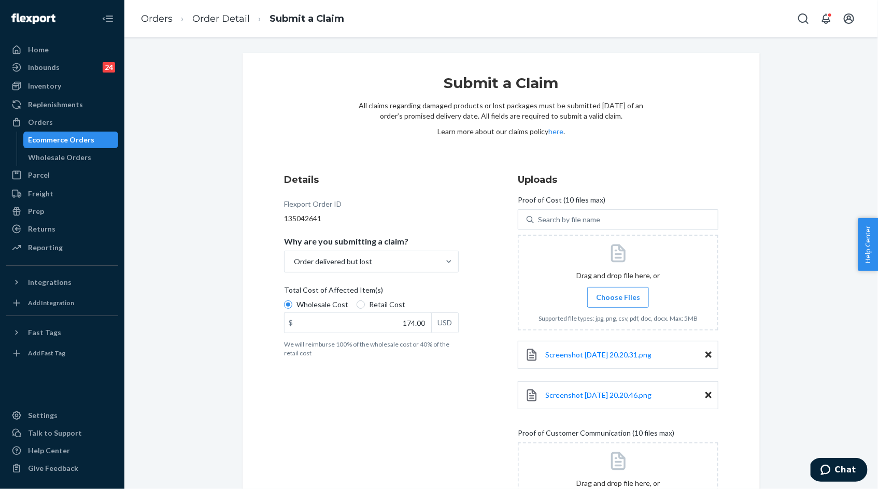
click at [614, 301] on span "Choose Files" at bounding box center [618, 297] width 44 height 10
click at [618, 301] on input "Choose Files" at bounding box center [618, 297] width 1 height 11
click at [621, 295] on span "Choose Files" at bounding box center [618, 297] width 44 height 10
click at [618, 295] on input "Choose Files" at bounding box center [618, 297] width 1 height 11
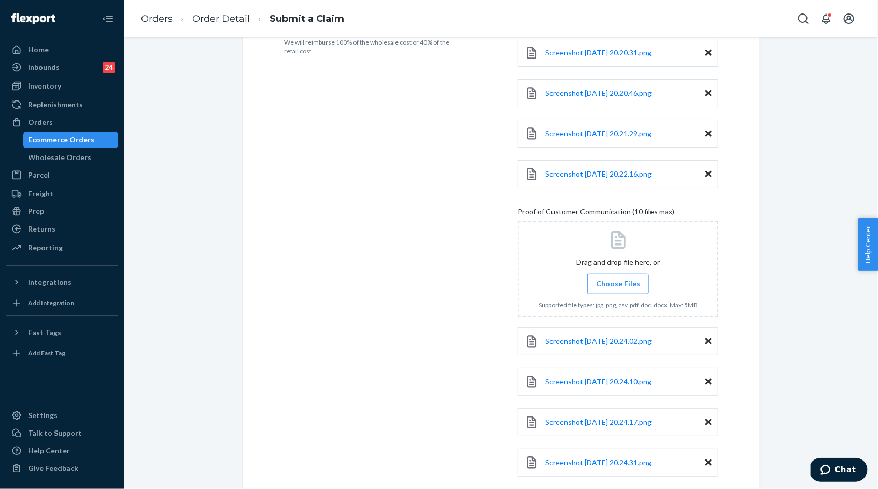
scroll to position [395, 0]
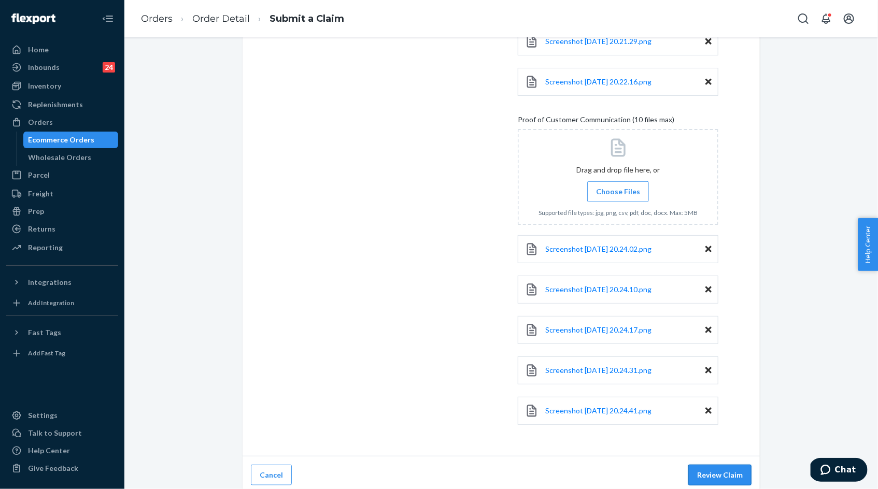
click at [710, 470] on button "Review Claim" at bounding box center [719, 475] width 63 height 21
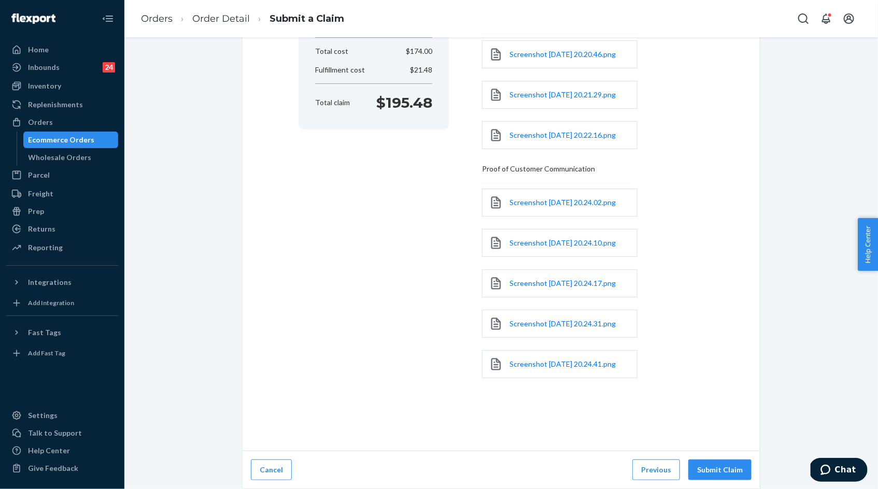
scroll to position [234, 0]
click at [705, 468] on button "Submit Claim" at bounding box center [719, 470] width 63 height 21
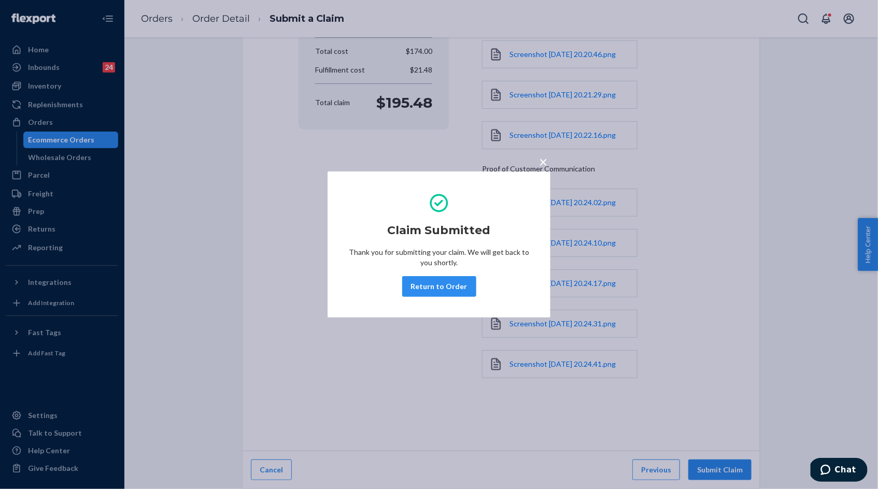
click at [459, 286] on button "Return to Order" at bounding box center [439, 286] width 74 height 21
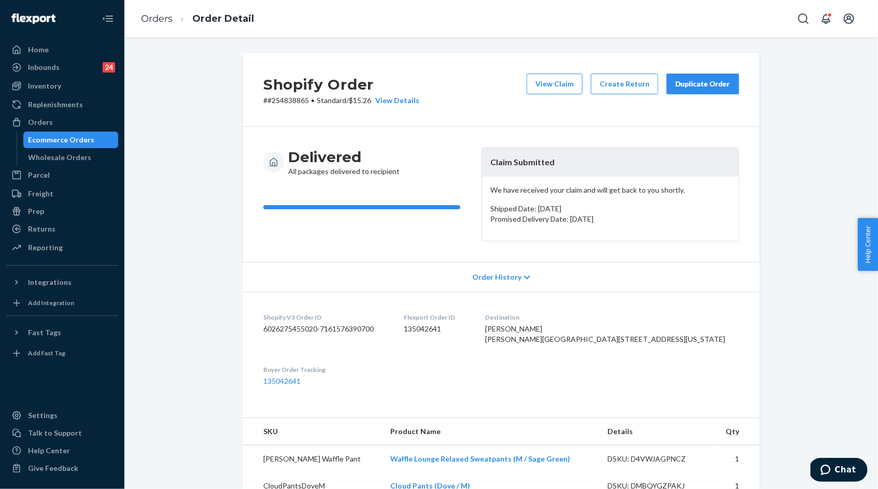
click at [295, 102] on p "# #254838865 • Standard / $15.26 View Details" at bounding box center [341, 100] width 156 height 10
click at [154, 15] on link "Orders" at bounding box center [157, 18] width 32 height 11
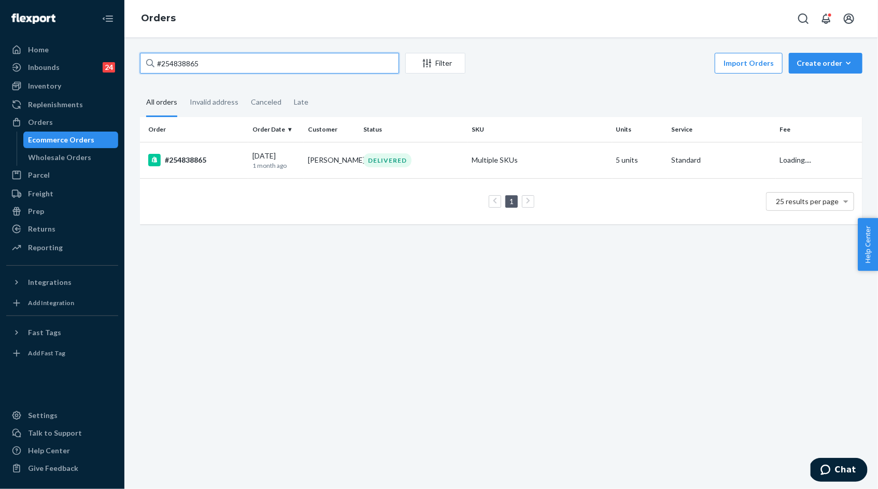
click at [221, 64] on input "#254838865" at bounding box center [269, 63] width 259 height 21
paste input "255017258"
type input "255017258"
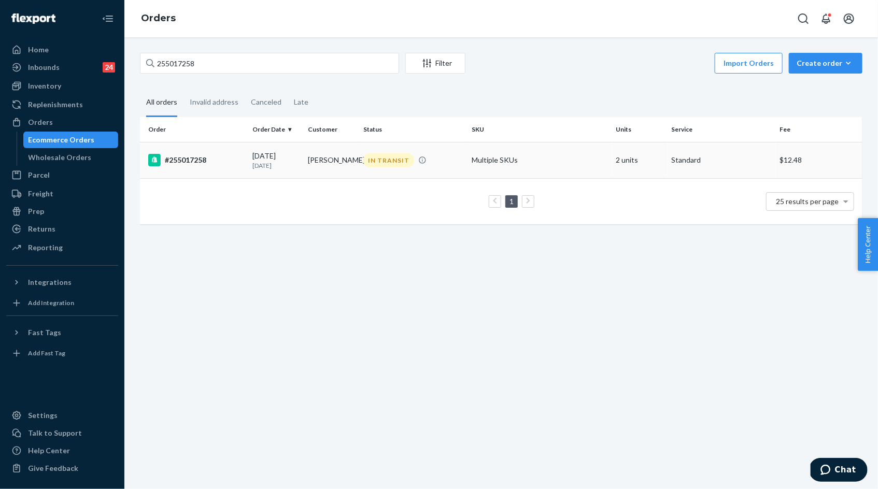
click at [289, 165] on p "22 days ago" at bounding box center [275, 165] width 47 height 9
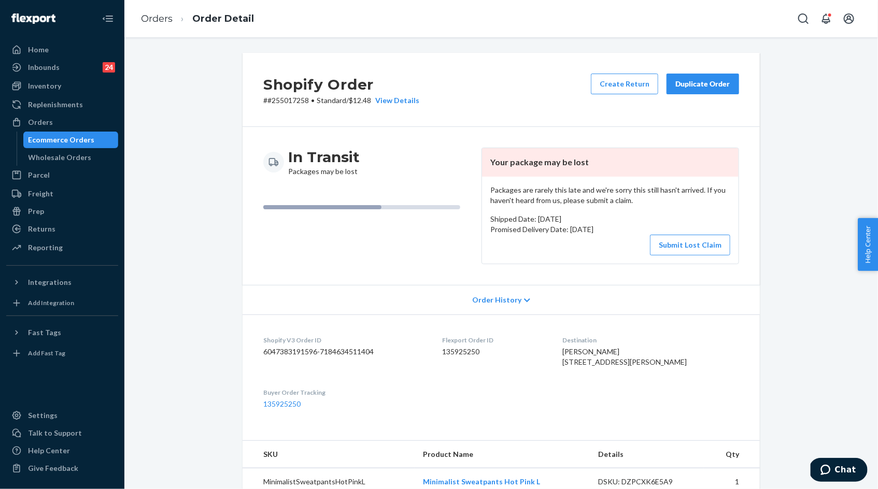
click at [300, 95] on p "# #255017258 • Standard / $12.48 View Details" at bounding box center [341, 100] width 156 height 10
click at [300, 105] on p "# #255017258 • Standard / $12.48 View Details" at bounding box center [341, 100] width 156 height 10
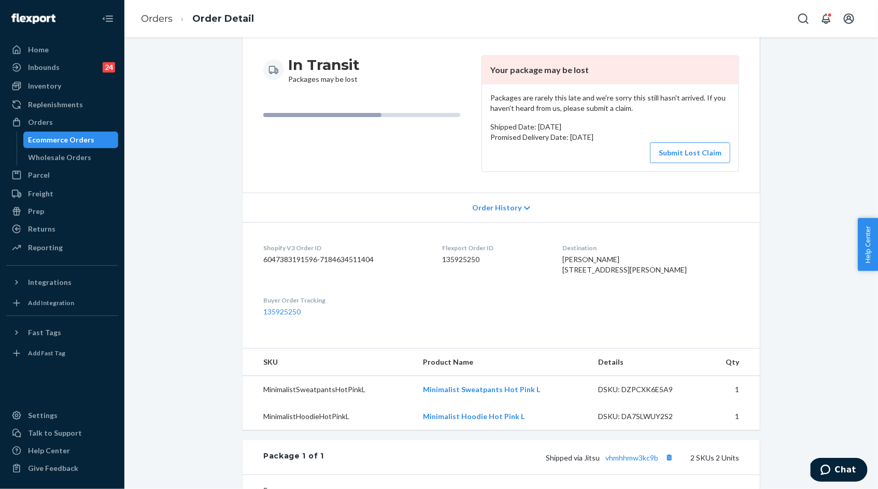
scroll to position [108, 0]
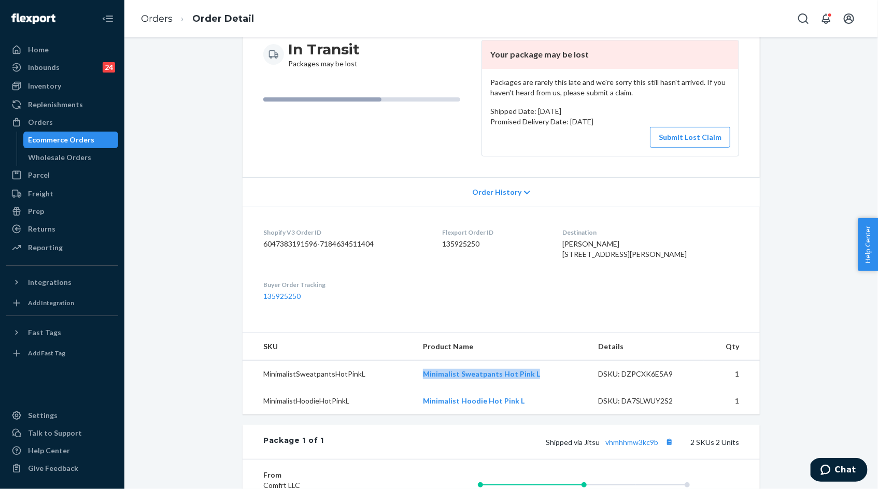
drag, startPoint x: 422, startPoint y: 391, endPoint x: 560, endPoint y: 391, distance: 137.9
click at [560, 388] on td "Minimalist Sweatpants Hot Pink L" at bounding box center [503, 374] width 176 height 27
drag, startPoint x: 422, startPoint y: 422, endPoint x: 548, endPoint y: 417, distance: 126.6
click at [548, 415] on td "Minimalist Hoodie Hot Pink L" at bounding box center [503, 401] width 176 height 27
click at [686, 136] on button "Submit Lost Claim" at bounding box center [690, 137] width 80 height 21
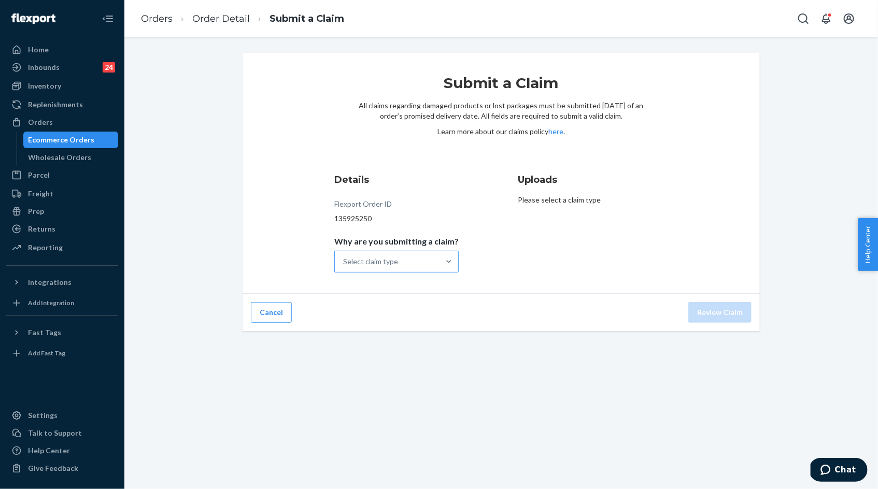
click at [432, 262] on div "Select claim type" at bounding box center [387, 261] width 105 height 21
click at [344, 262] on input "Why are you submitting a claim? Select claim type" at bounding box center [343, 262] width 1 height 10
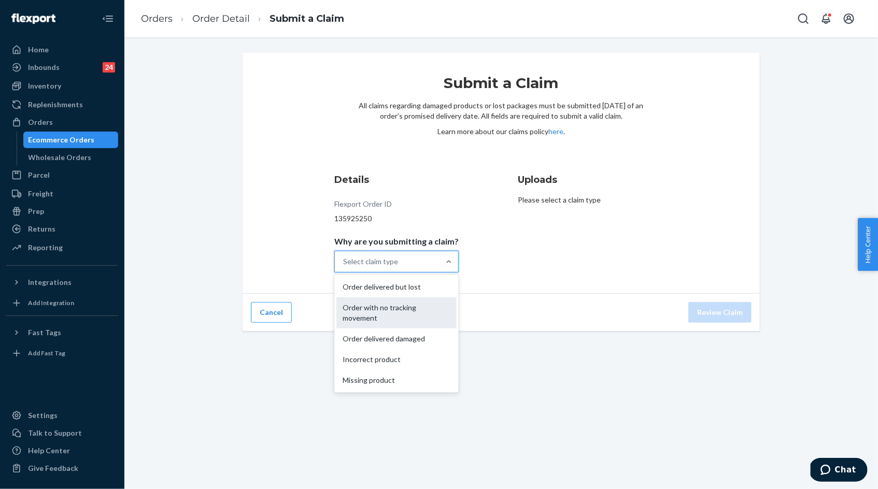
click at [421, 309] on div "Order with no tracking movement" at bounding box center [396, 313] width 120 height 31
click at [344, 267] on input "Why are you submitting a claim? option Order with no tracking movement focused,…" at bounding box center [343, 262] width 1 height 10
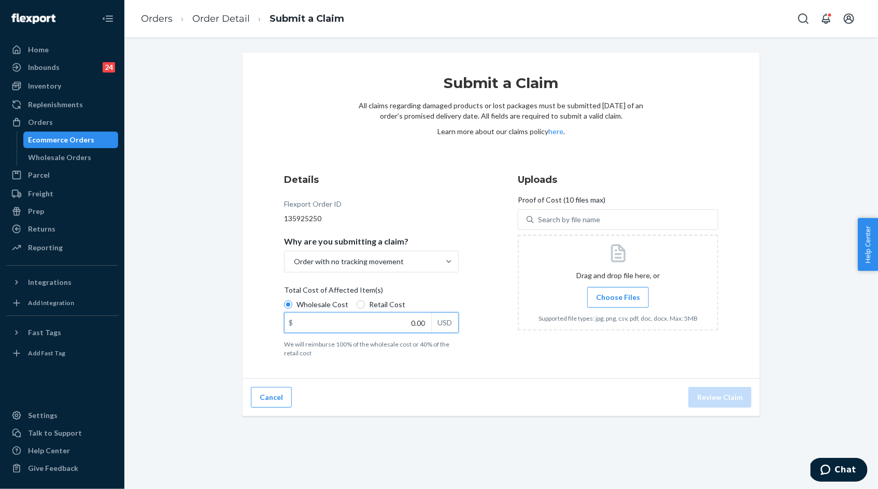
click at [412, 323] on input "0.00" at bounding box center [358, 323] width 147 height 20
type input "79.00"
click at [616, 301] on span "Choose Files" at bounding box center [618, 297] width 44 height 10
click at [618, 301] on input "Choose Files" at bounding box center [618, 297] width 1 height 11
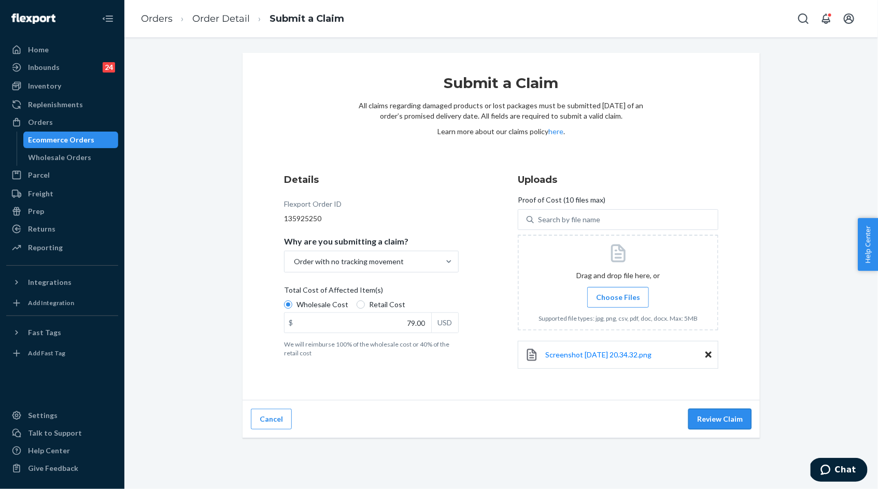
click at [696, 418] on button "Review Claim" at bounding box center [719, 419] width 63 height 21
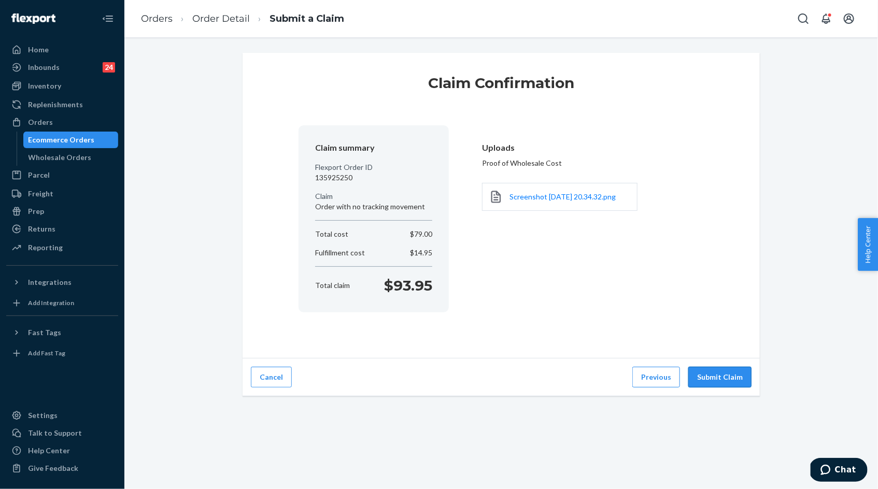
click at [714, 373] on button "Submit Claim" at bounding box center [719, 377] width 63 height 21
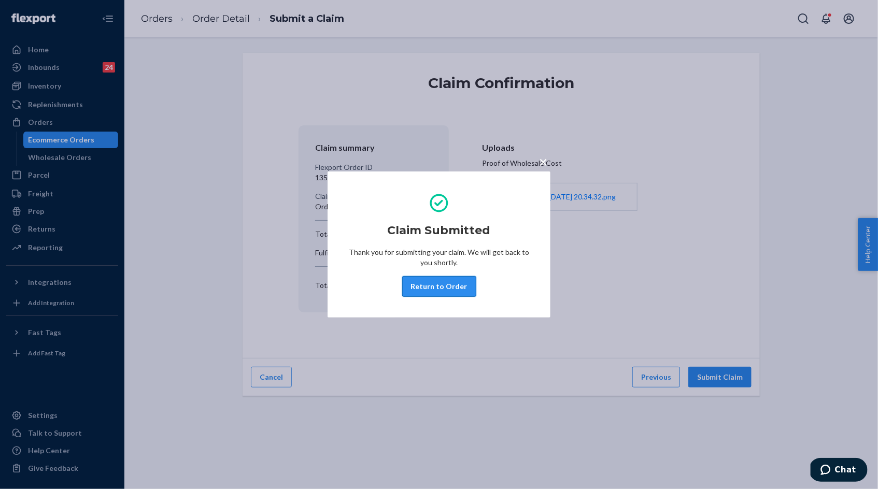
click at [456, 284] on button "Return to Order" at bounding box center [439, 286] width 74 height 21
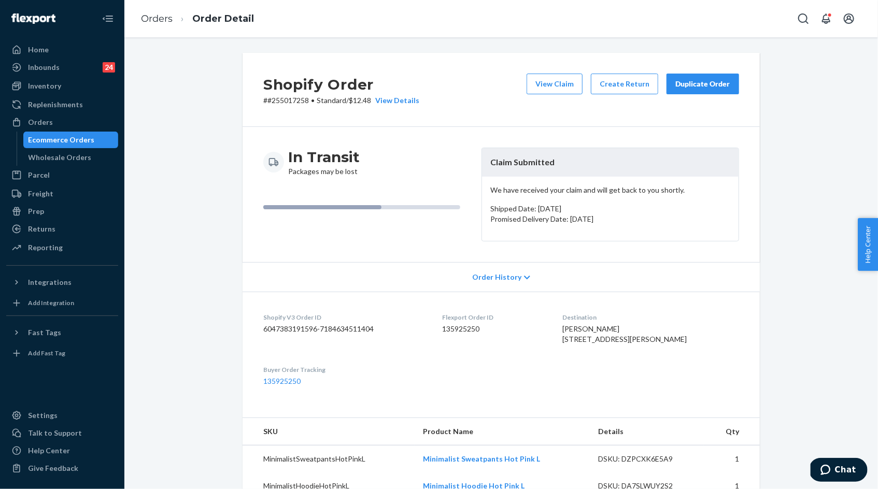
click at [699, 85] on div "Duplicate Order" at bounding box center [702, 84] width 55 height 10
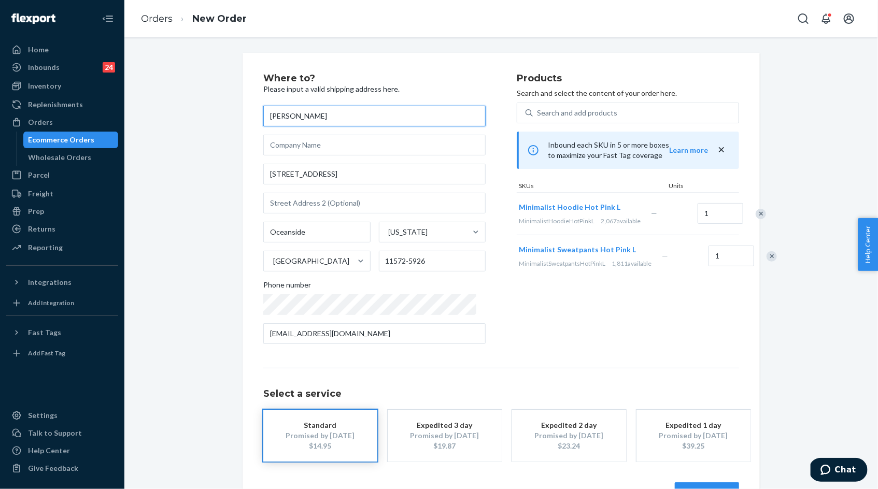
scroll to position [34, 0]
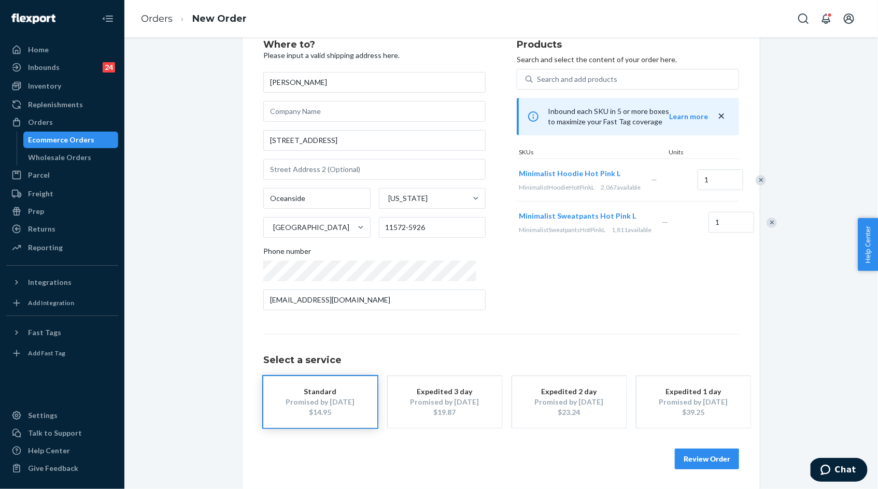
click at [692, 457] on button "Review Order" at bounding box center [707, 459] width 64 height 21
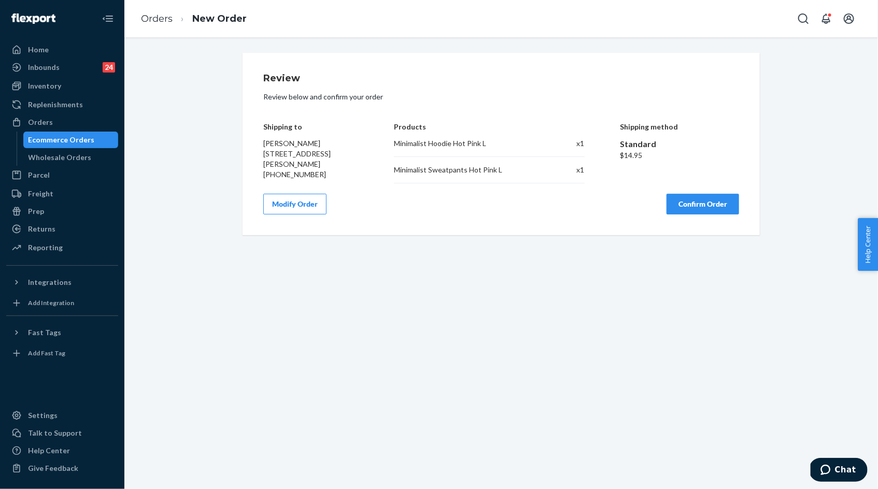
scroll to position [0, 0]
click at [266, 126] on h4 "Shipping to" at bounding box center [310, 127] width 95 height 8
drag, startPoint x: 266, startPoint y: 126, endPoint x: 353, endPoint y: 172, distance: 98.3
click at [353, 173] on div "Shipping to Carine Gregory 3940 Greentree Dr Oceanside, NY 11572-5926 +15164763…" at bounding box center [310, 145] width 95 height 76
click at [354, 167] on div "Carine Gregory 3940 Greentree Dr Oceanside, NY 11572-5926 +15164763324" at bounding box center [310, 158] width 95 height 41
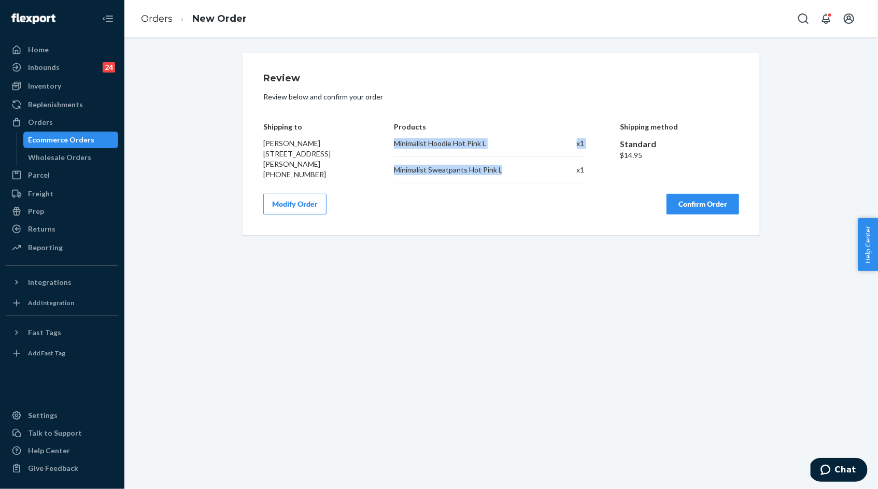
drag, startPoint x: 392, startPoint y: 143, endPoint x: 499, endPoint y: 174, distance: 111.4
click at [499, 175] on div "Shipping to Carine Gregory 3940 Greentree Dr Oceanside, NY 11572-5926 +15164763…" at bounding box center [501, 145] width 476 height 76
click at [675, 212] on button "Confirm Order" at bounding box center [703, 204] width 73 height 21
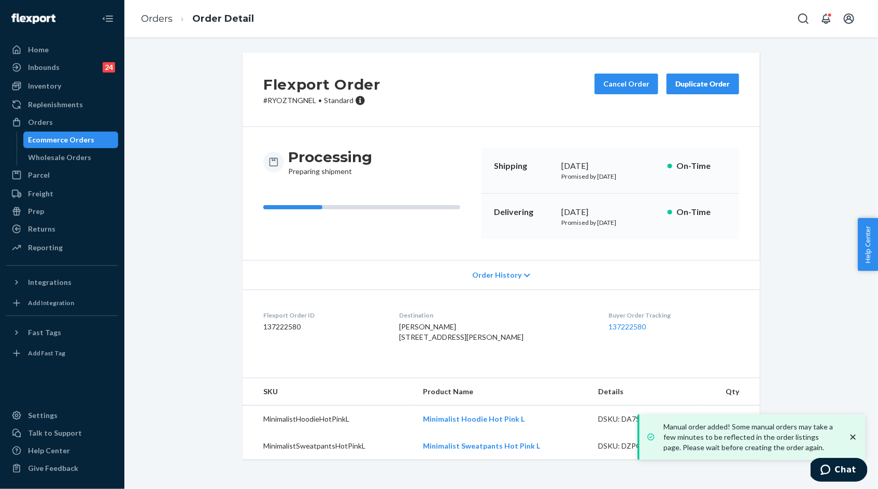
click at [293, 103] on p "# RYOZTNGNEL • Standard" at bounding box center [321, 100] width 117 height 10
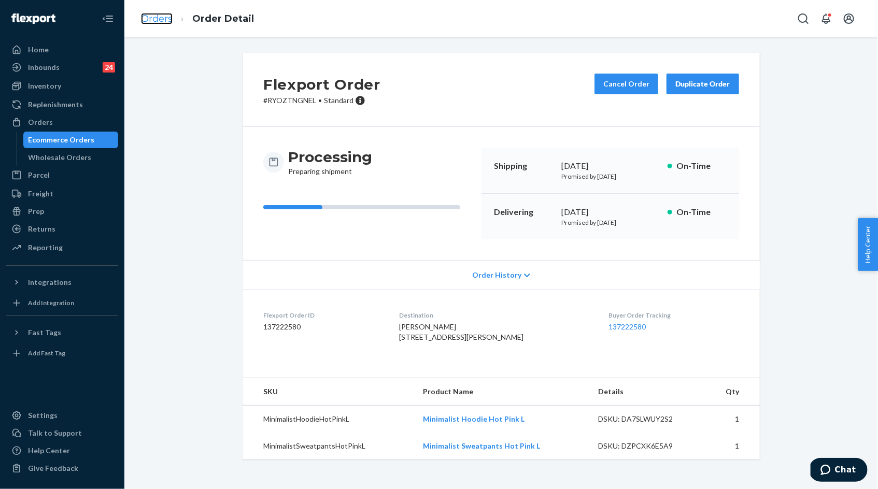
click at [160, 21] on link "Orders" at bounding box center [157, 18] width 32 height 11
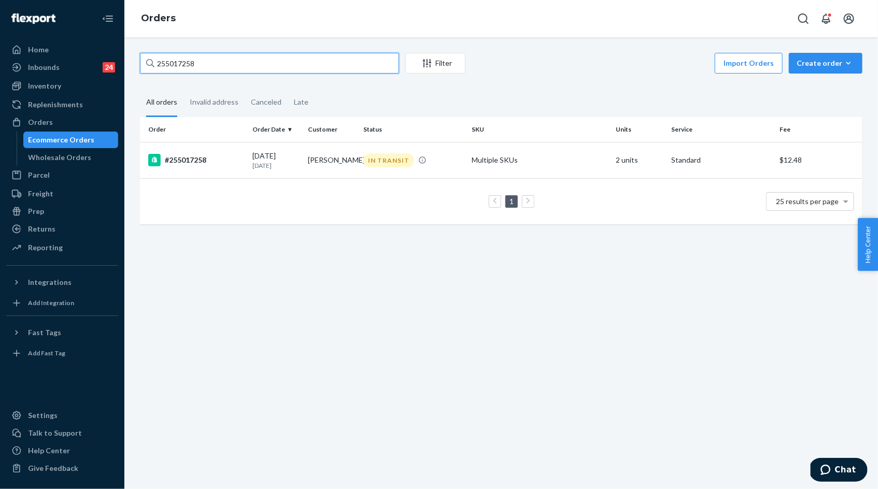
click at [222, 65] on input "255017258" at bounding box center [269, 63] width 259 height 21
paste input "247886"
type input "255247886"
click at [285, 164] on p "7 days ago" at bounding box center [275, 165] width 47 height 9
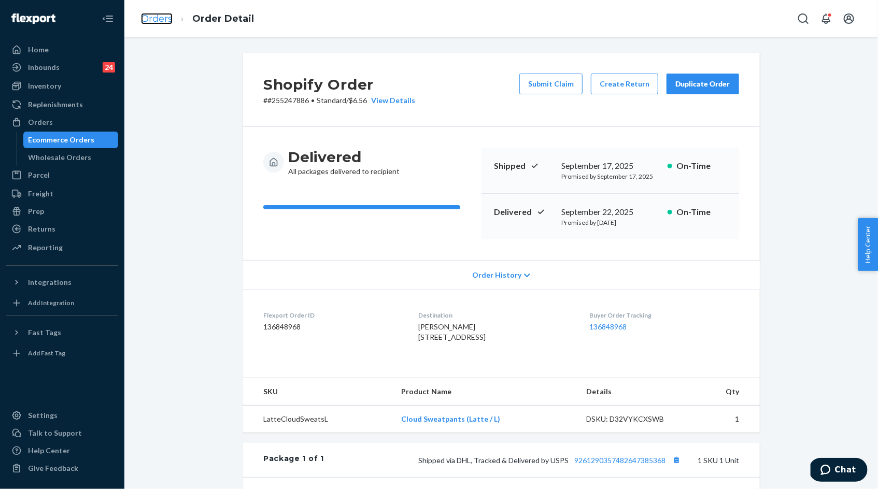
click at [164, 19] on link "Orders" at bounding box center [157, 18] width 32 height 11
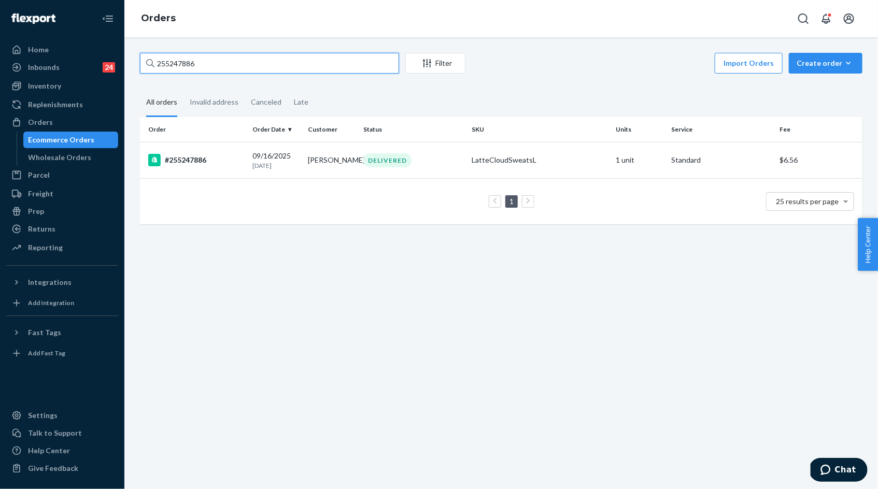
click at [198, 65] on input "255247886" at bounding box center [269, 63] width 259 height 21
click at [275, 158] on div "09/16/2025 7 days ago" at bounding box center [275, 160] width 47 height 19
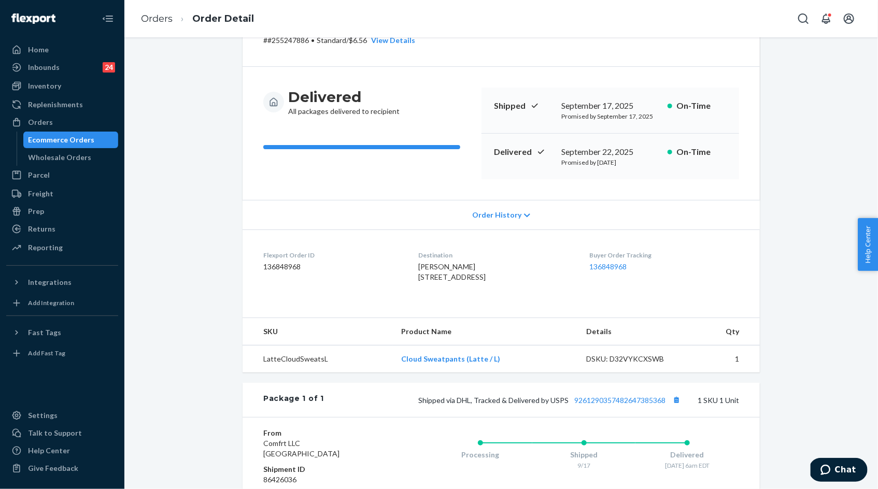
scroll to position [83, 0]
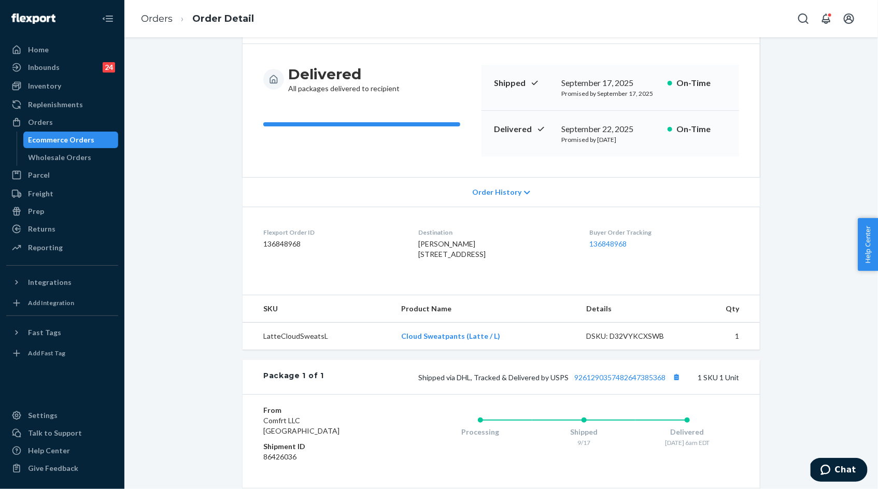
click at [620, 384] on div "Shipped via DHL, Tracked & Delivered by USPS 9261290357482647385368 1 SKU 1 Unit" at bounding box center [531, 377] width 415 height 13
click at [622, 382] on link "9261290357482647385368" at bounding box center [619, 377] width 91 height 9
click at [161, 14] on link "Orders" at bounding box center [157, 18] width 32 height 11
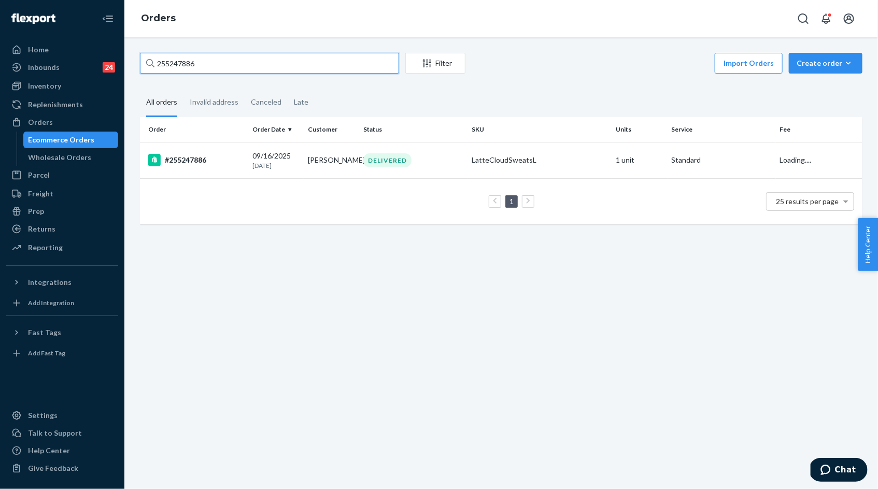
click at [238, 64] on input "255247886" at bounding box center [269, 63] width 259 height 21
paste input "3904321"
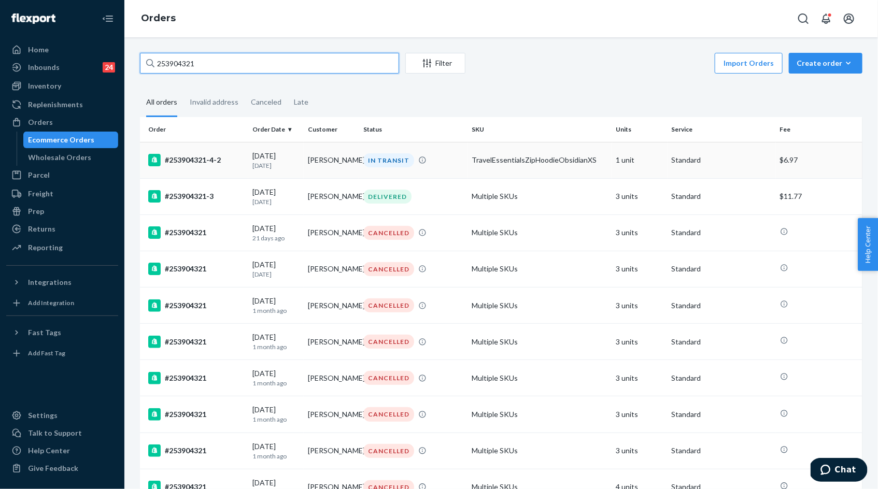
type input "253904321"
click at [272, 159] on div "09/18/2025 5 days ago" at bounding box center [275, 160] width 47 height 19
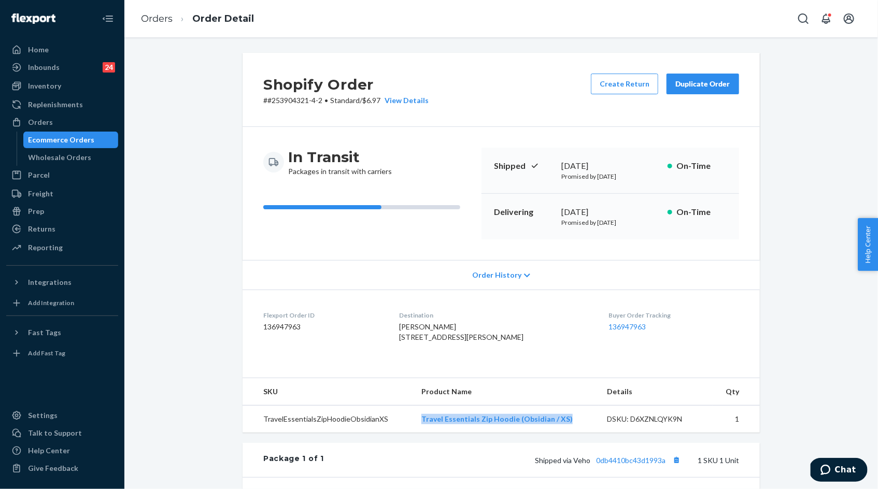
drag, startPoint x: 423, startPoint y: 439, endPoint x: 573, endPoint y: 440, distance: 149.8
click at [573, 433] on td "Travel Essentials Zip Hoodie (Obsidian / XS)" at bounding box center [506, 419] width 186 height 27
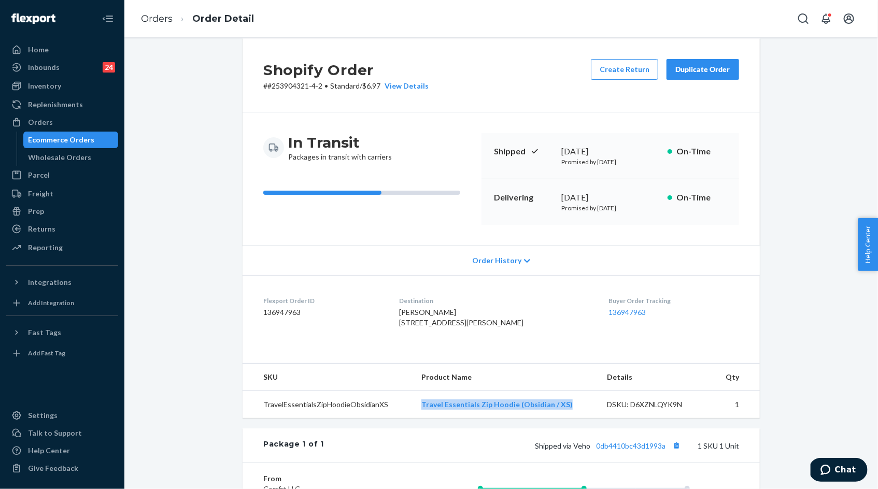
scroll to position [16, 0]
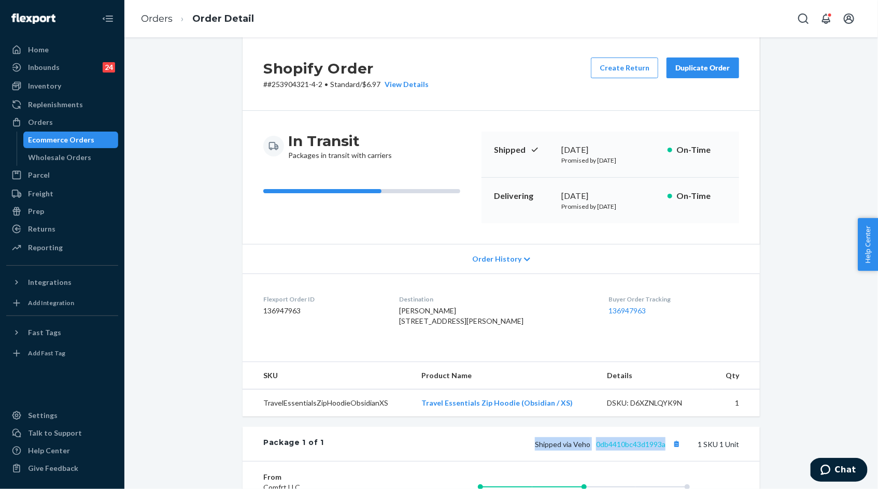
drag, startPoint x: 531, startPoint y: 467, endPoint x: 666, endPoint y: 463, distance: 135.4
click at [667, 451] on div "Shipped via Veho 0db4410bc43d1993a 1 SKU 1 Unit" at bounding box center [531, 444] width 415 height 13
click at [656, 449] on link "0db4410bc43d1993a" at bounding box center [630, 444] width 69 height 9
click at [64, 234] on div "Returns" at bounding box center [62, 229] width 110 height 15
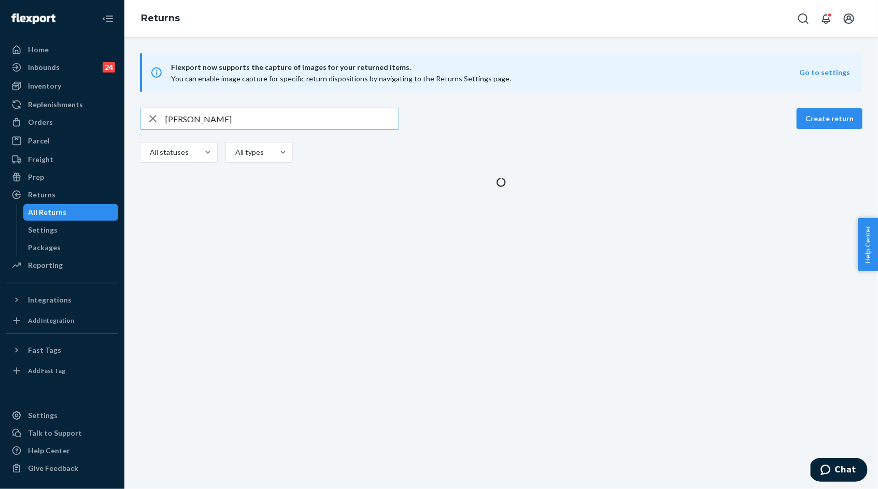
click at [198, 119] on input "Raquel Thornton" at bounding box center [281, 118] width 233 height 21
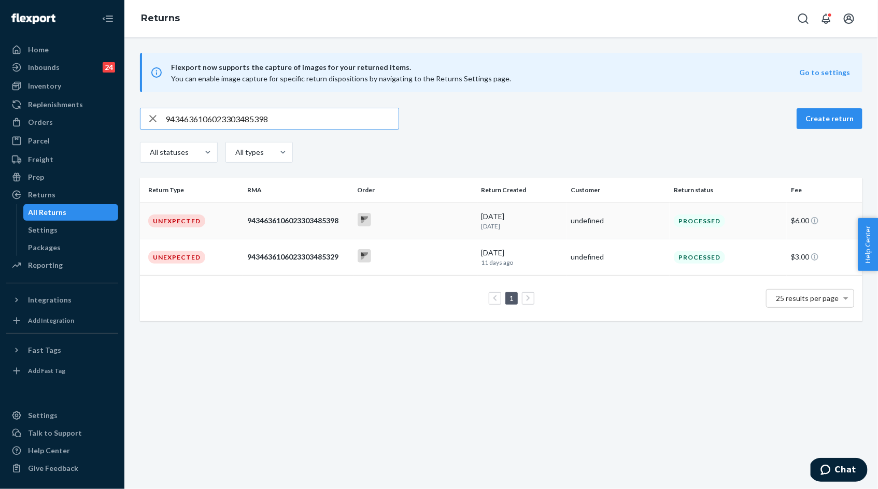
type input "9434636106023303485398"
click at [298, 221] on div "9434636106023303485398" at bounding box center [298, 221] width 102 height 10
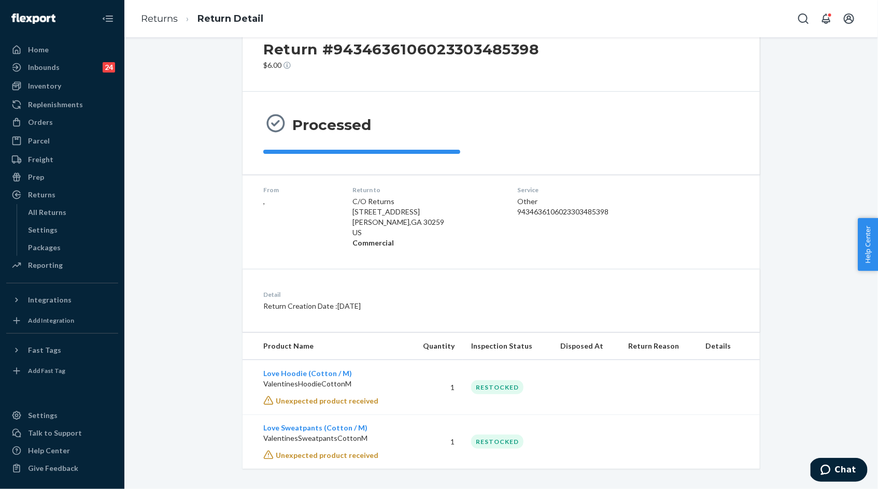
scroll to position [39, 0]
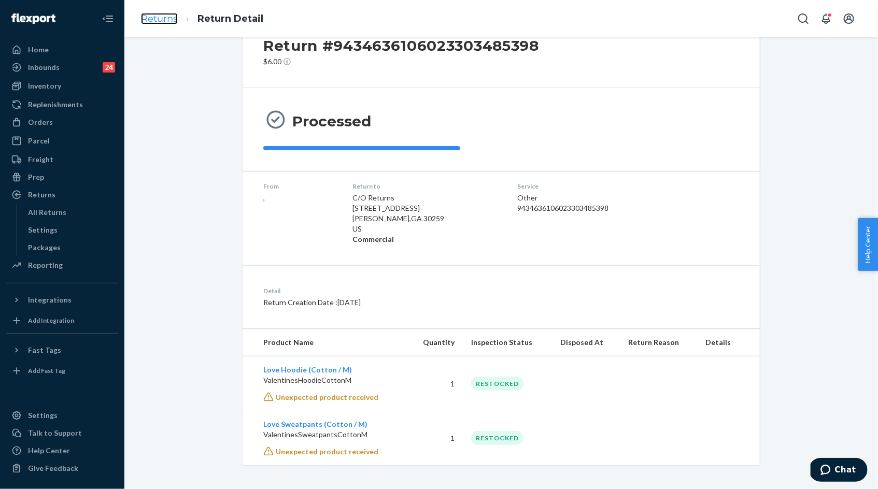
click at [161, 18] on link "Returns" at bounding box center [159, 18] width 37 height 11
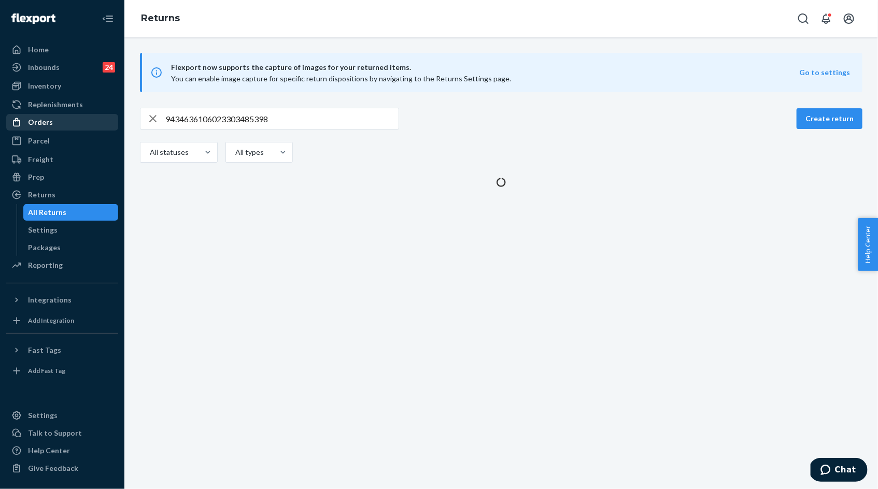
click at [47, 120] on div "Orders" at bounding box center [40, 122] width 25 height 10
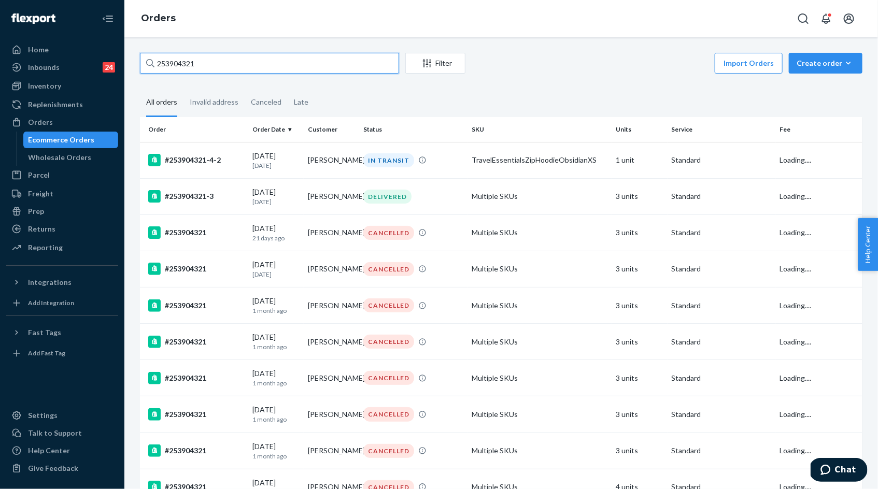
click at [189, 66] on input "253904321" at bounding box center [269, 63] width 259 height 21
paste input "1661794"
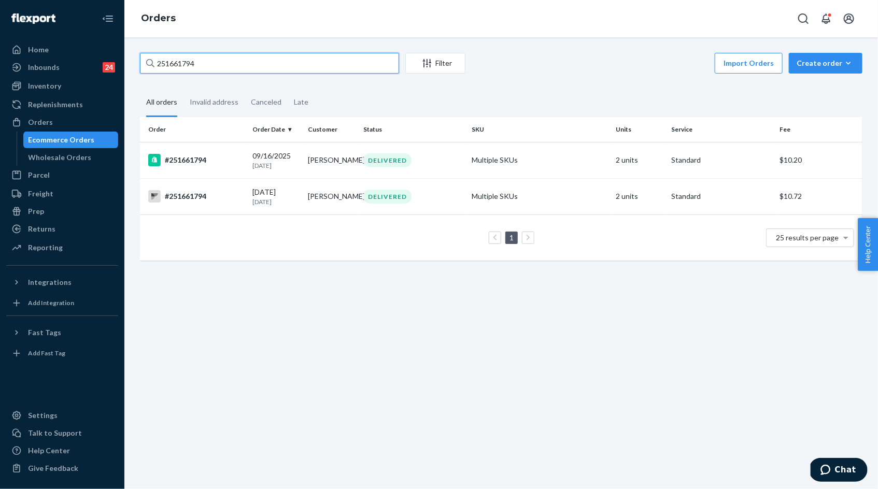
type input "251661794"
click at [317, 206] on td "Kylie Veeravan" at bounding box center [331, 196] width 55 height 36
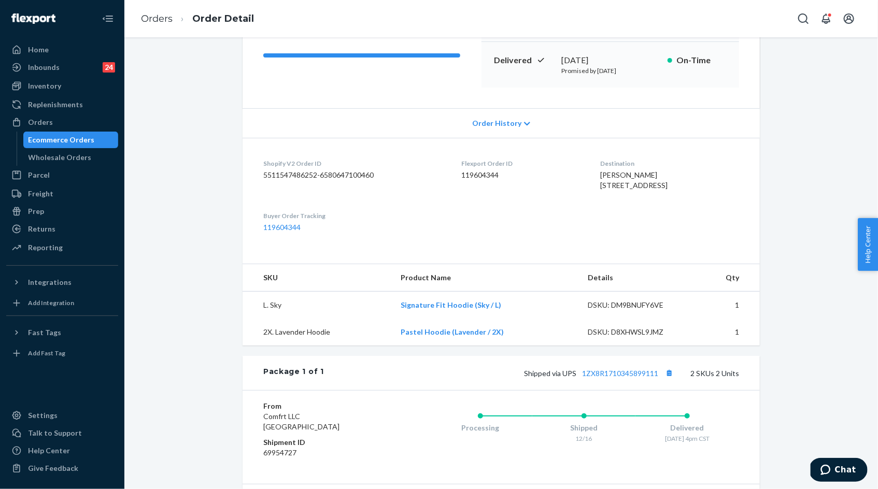
scroll to position [236, 0]
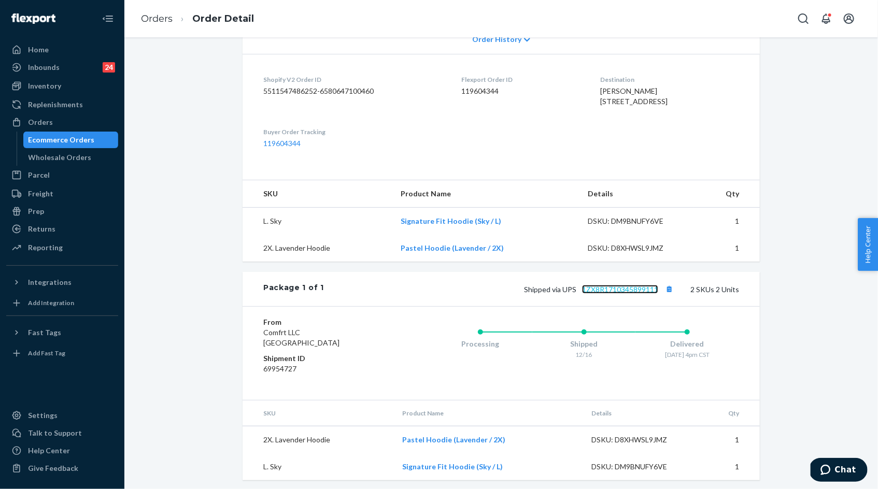
click at [596, 294] on link "1ZX8R1710345899111" at bounding box center [620, 289] width 76 height 9
click at [154, 20] on link "Orders" at bounding box center [157, 18] width 32 height 11
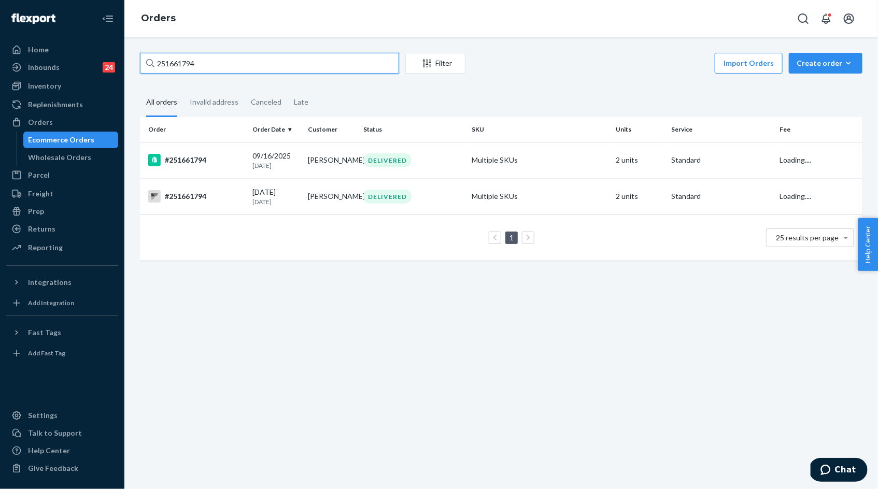
click at [243, 62] on input "251661794" at bounding box center [269, 63] width 259 height 21
paste input "3951478"
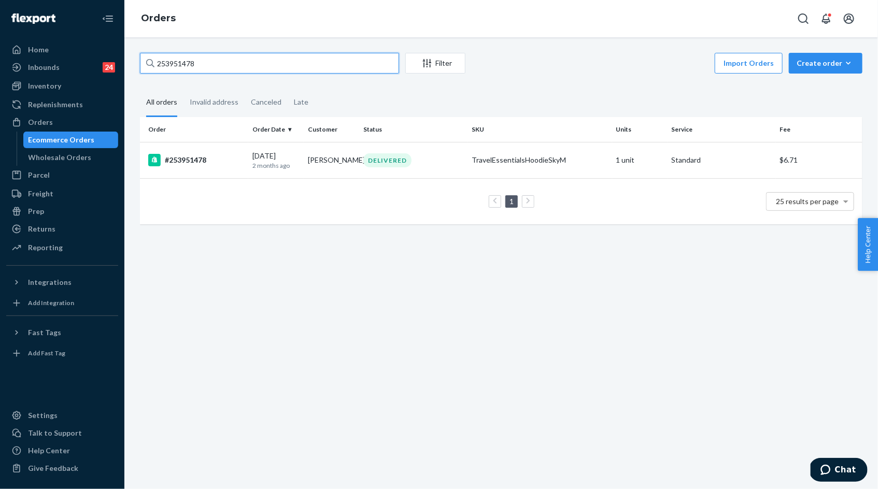
type input "253951478"
click at [200, 68] on input "253951478" at bounding box center [269, 63] width 259 height 21
click at [63, 92] on div "Inventory" at bounding box center [62, 86] width 110 height 15
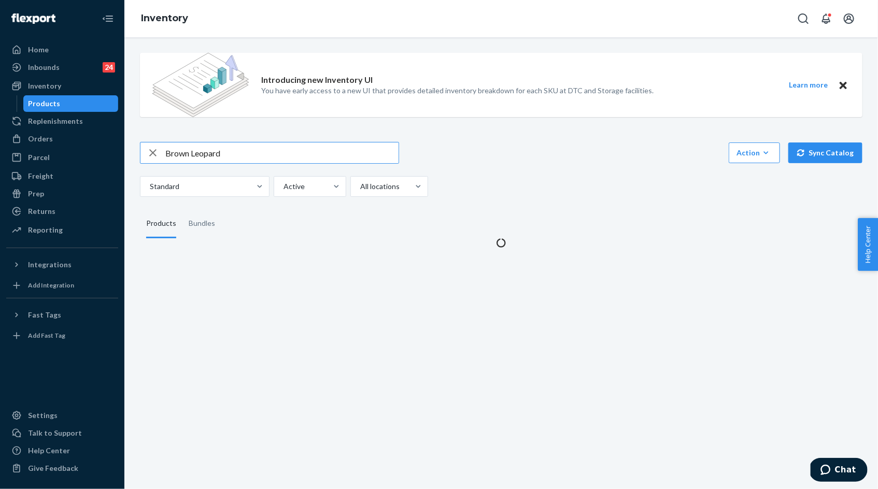
click at [210, 152] on input "Brown Leopard" at bounding box center [281, 153] width 233 height 21
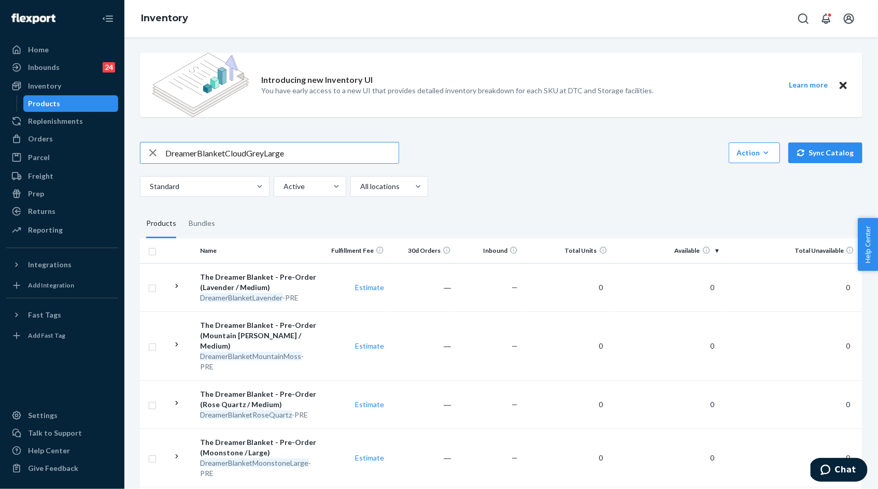
click at [223, 153] on input "DreamerBlanketCloudGreyLarge" at bounding box center [281, 153] width 233 height 21
click at [226, 152] on input "DreamerBlanketCloudGreyLarge" at bounding box center [281, 153] width 233 height 21
click at [196, 153] on input "DreamerBlanketCloudGreyLarge" at bounding box center [281, 153] width 233 height 21
drag, startPoint x: 228, startPoint y: 153, endPoint x: 312, endPoint y: 153, distance: 84.5
click at [312, 153] on input "Dreamer BlanketCloudGreyLarge" at bounding box center [281, 153] width 233 height 21
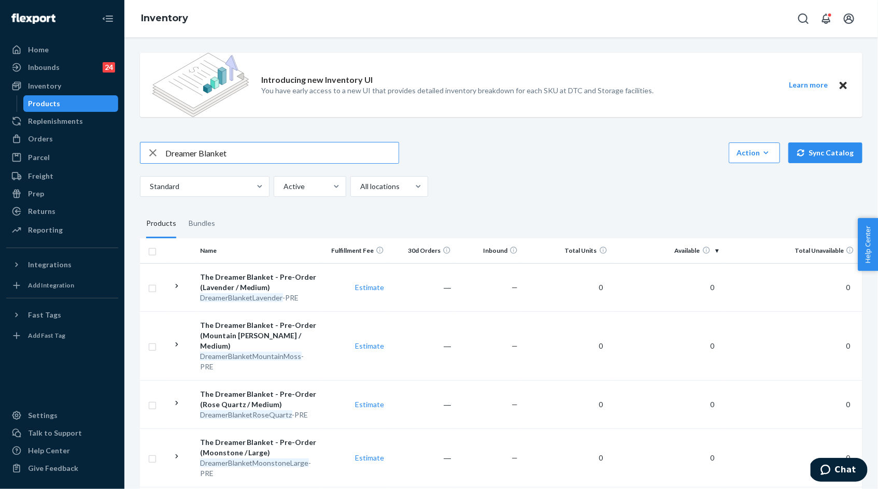
type input "Dreamer Blanket"
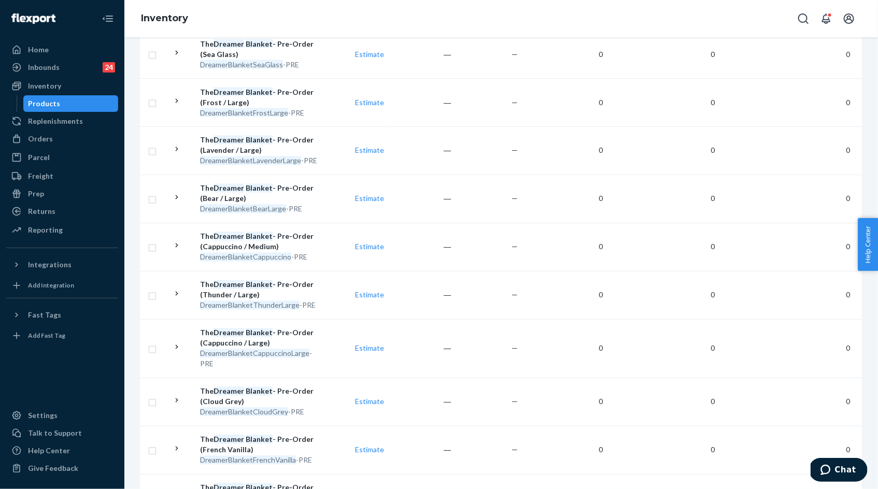
scroll to position [1018, 0]
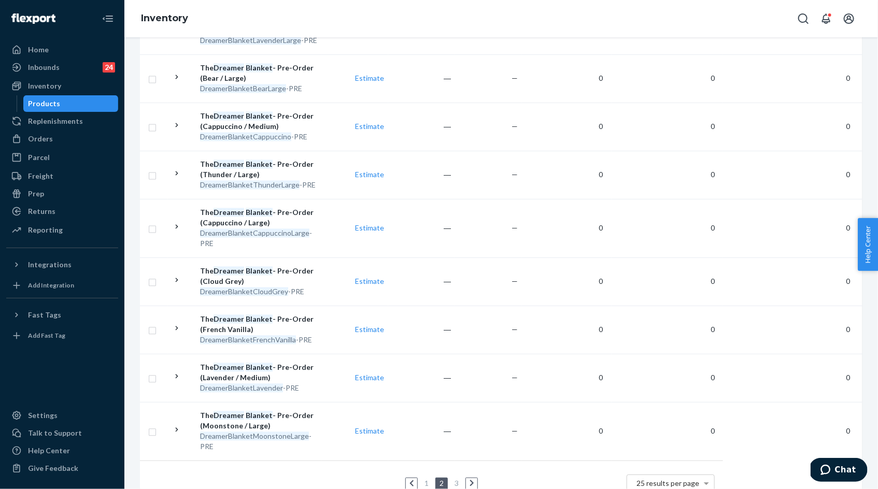
click at [428, 480] on link "1" at bounding box center [426, 484] width 8 height 9
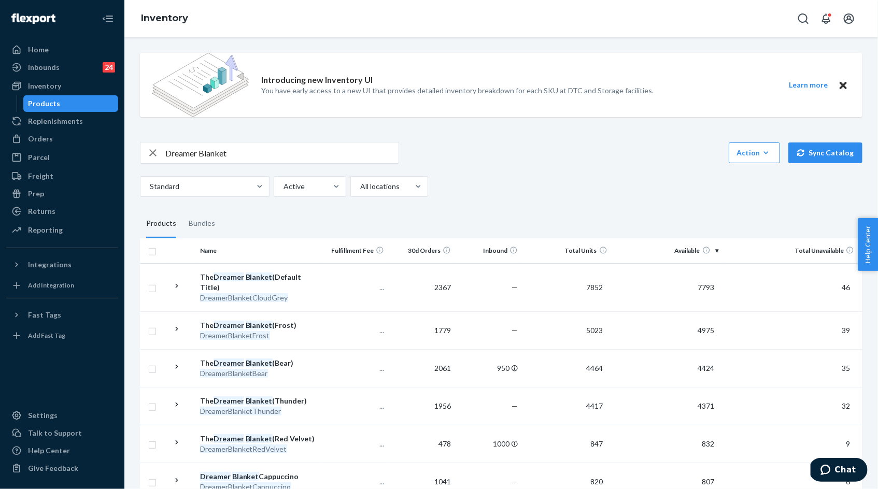
scroll to position [496, 0]
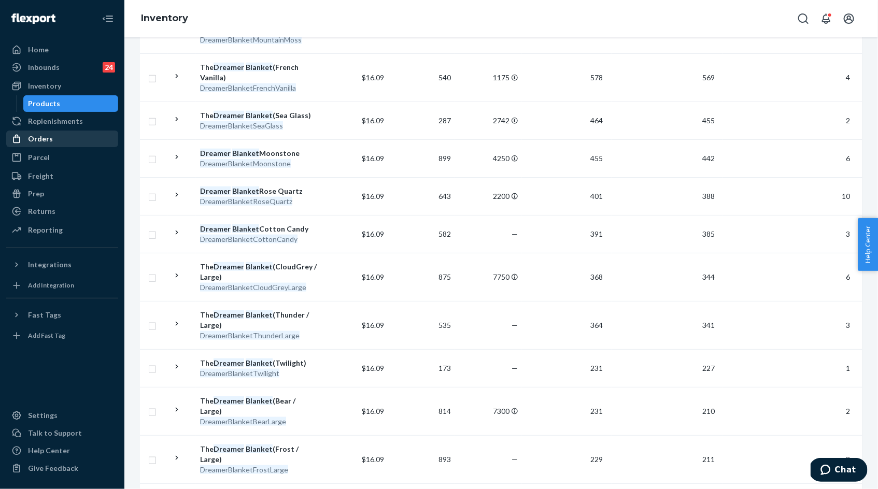
click at [41, 135] on div "Orders" at bounding box center [40, 139] width 25 height 10
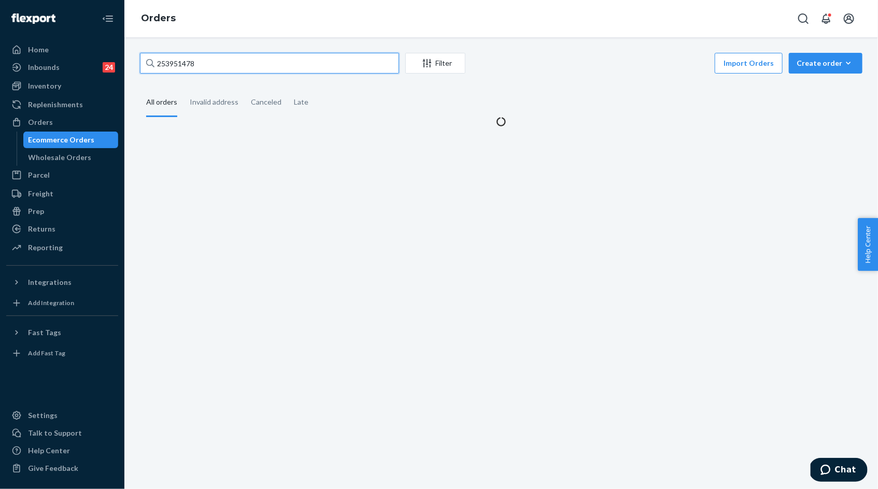
click at [172, 69] on input "253951478" at bounding box center [269, 63] width 259 height 21
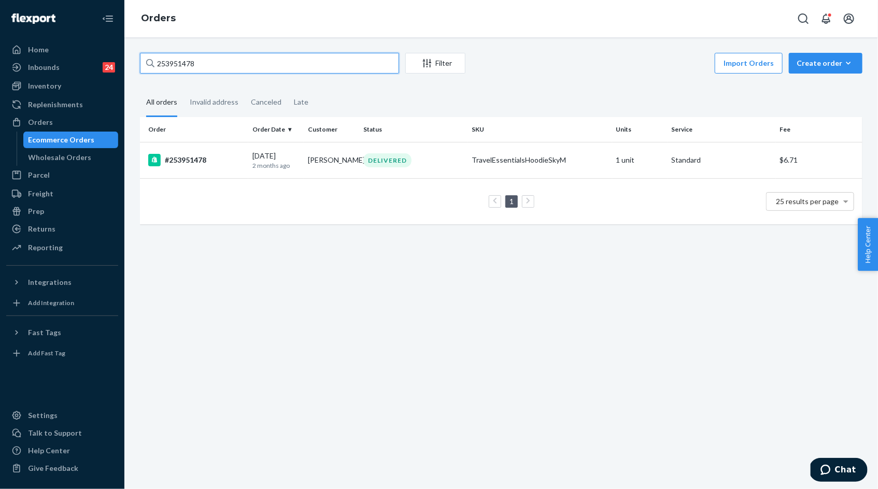
click at [172, 61] on input "253951478" at bounding box center [269, 63] width 259 height 21
paste input "794296"
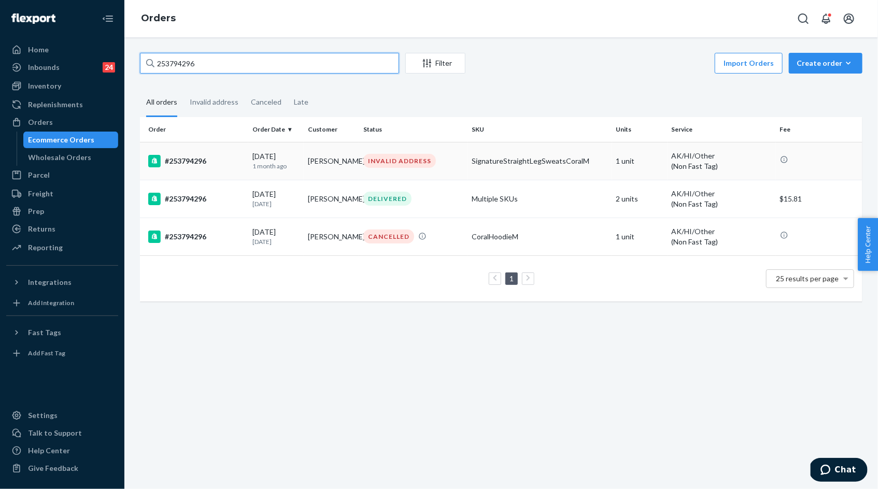
type input "253794296"
click at [270, 162] on p "1 month ago" at bounding box center [275, 166] width 47 height 9
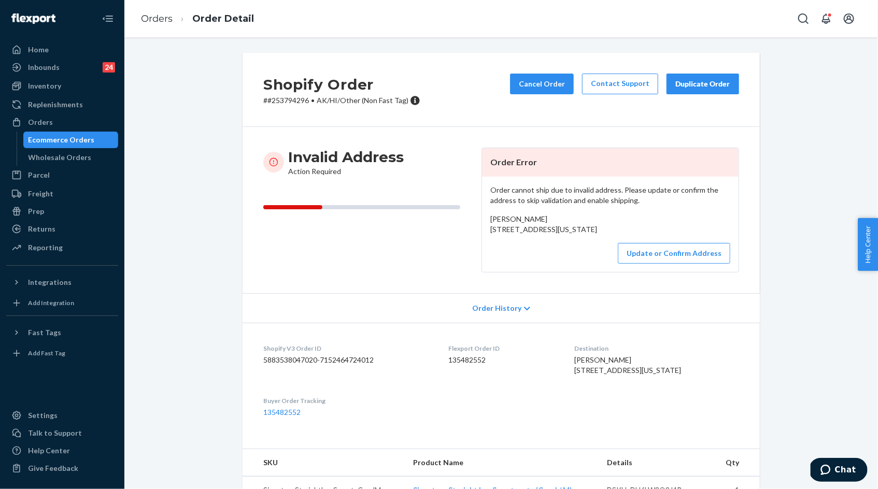
click at [519, 293] on div "Invalid Address Action Required Order Error Order cannot ship due to invalid ad…" at bounding box center [501, 210] width 517 height 166
click at [655, 264] on button "Update or Confirm Address" at bounding box center [674, 253] width 112 height 21
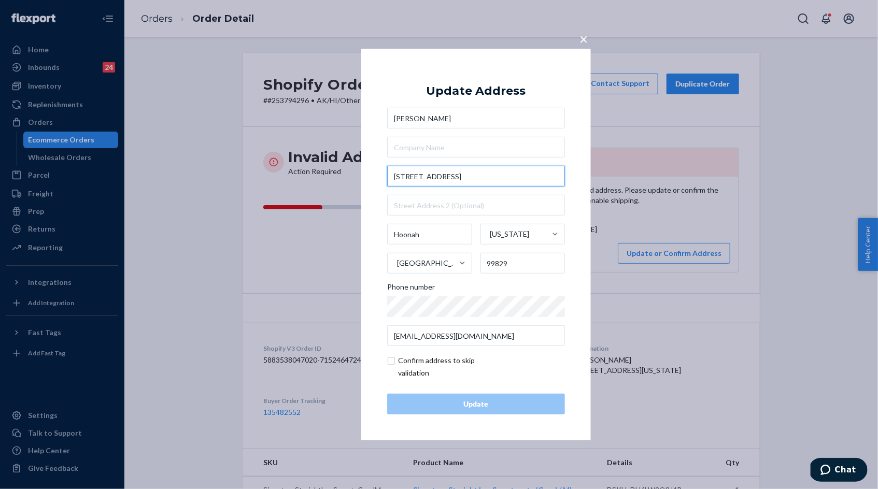
click at [450, 178] on input "500 Eagle Drive 364" at bounding box center [476, 176] width 178 height 21
click at [435, 179] on input "500 Eagle Drive 364" at bounding box center [476, 176] width 178 height 21
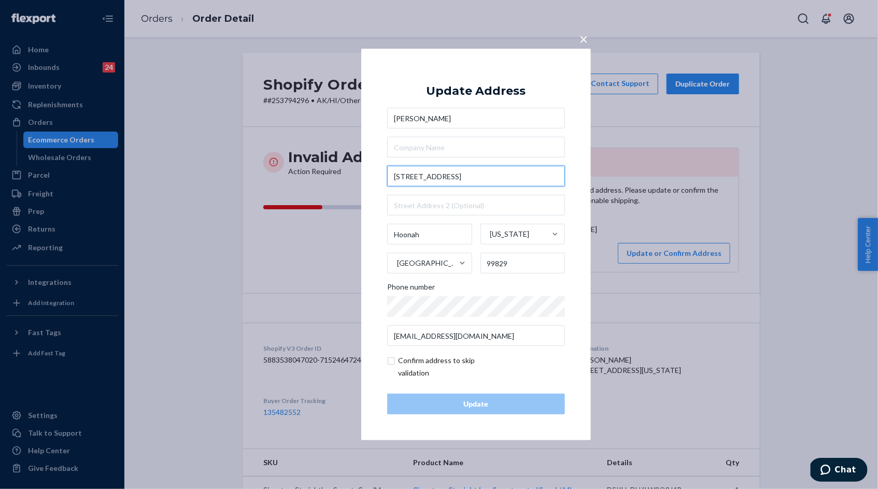
paste input "text"
click at [454, 178] on input "500 Eagle Drive" at bounding box center [476, 176] width 178 height 21
drag, startPoint x: 454, startPoint y: 178, endPoint x: 388, endPoint y: 177, distance: 66.4
click at [388, 177] on input "500 Eagle Drive" at bounding box center [476, 176] width 178 height 21
paste input "text"
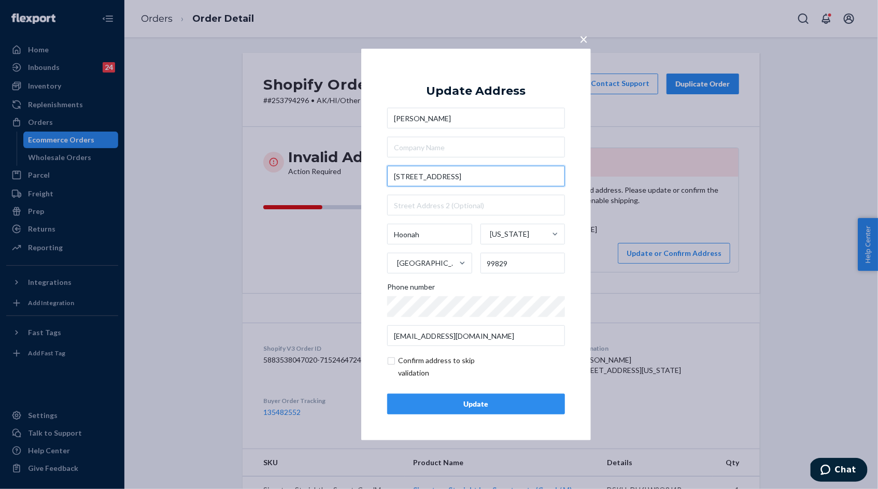
click at [470, 178] on input "500 Eagle Drive" at bounding box center [476, 176] width 178 height 21
type input "500 Eagle Drive, Apt 364"
click at [488, 151] on input "text" at bounding box center [476, 147] width 178 height 21
click at [491, 403] on div "Update" at bounding box center [476, 404] width 160 height 10
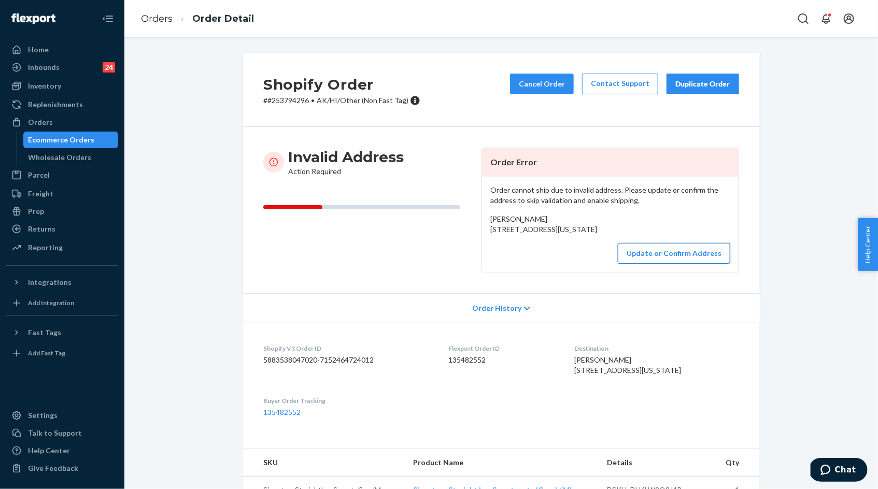
click at [661, 264] on button "Update or Confirm Address" at bounding box center [674, 253] width 112 height 21
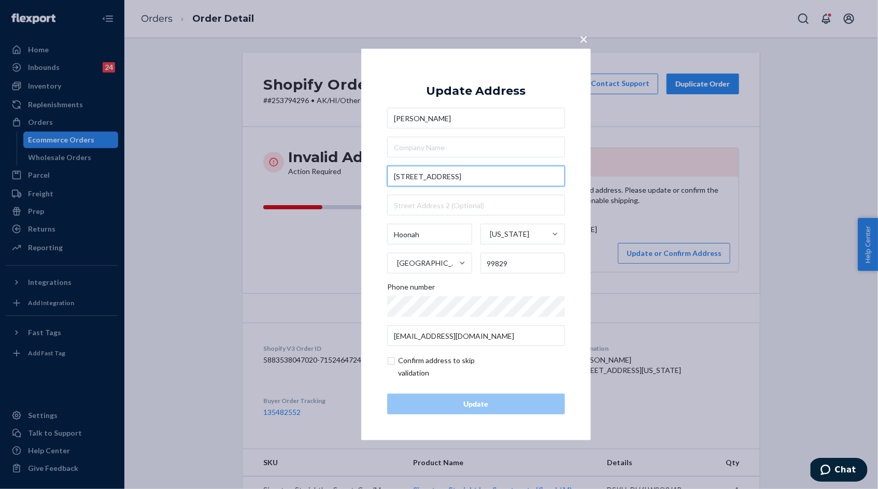
drag, startPoint x: 447, startPoint y: 176, endPoint x: 468, endPoint y: 177, distance: 20.8
click at [468, 177] on input "500 Eagle Drive 364" at bounding box center [476, 176] width 178 height 21
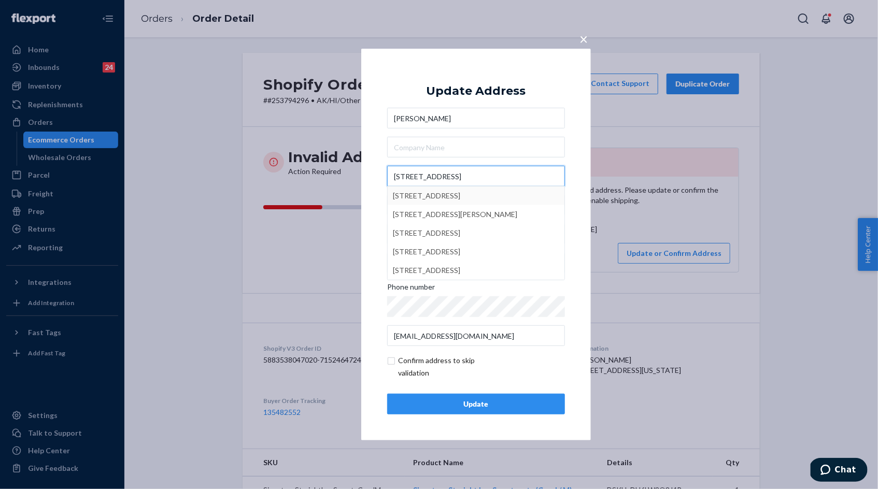
click at [457, 179] on input "500 Eagle Drive" at bounding box center [476, 176] width 178 height 21
type input "500 Eagle Drive"
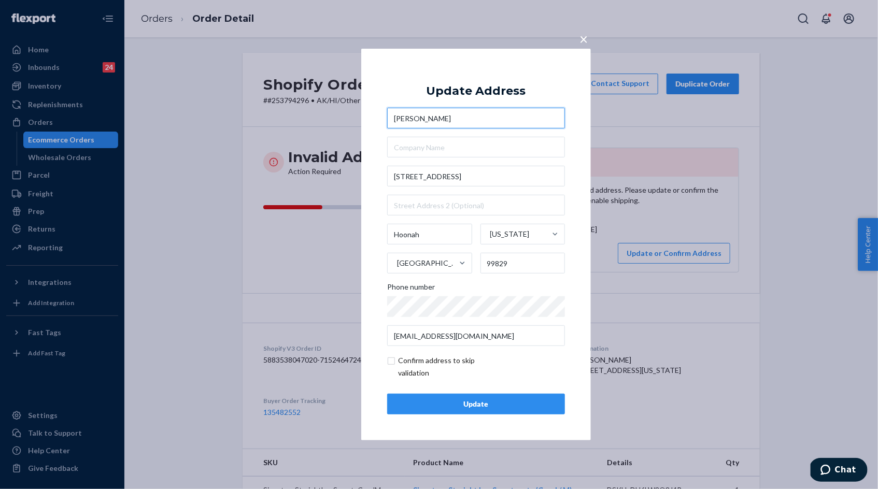
click at [445, 108] on input "Cora Roberts" at bounding box center [476, 118] width 178 height 21
click at [410, 205] on input "text" at bounding box center [476, 205] width 178 height 21
paste input "364"
type input "#364"
click at [476, 409] on div "Update" at bounding box center [476, 404] width 160 height 10
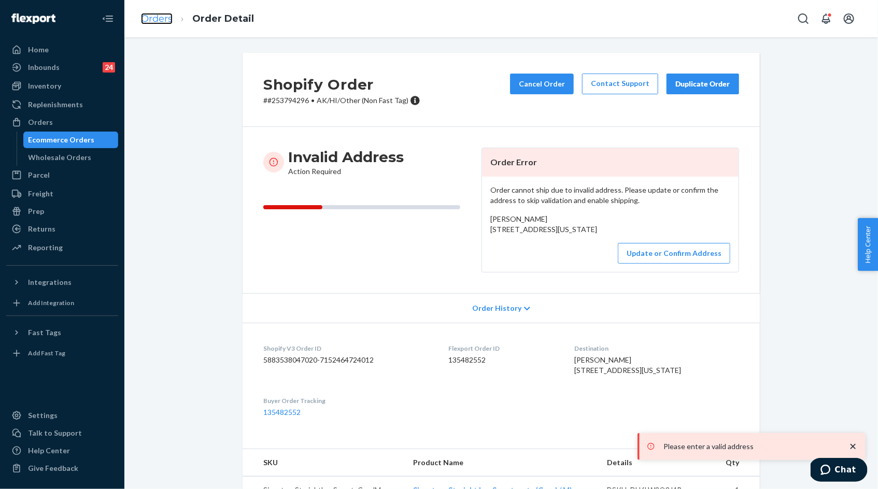
click at [161, 23] on link "Orders" at bounding box center [157, 18] width 32 height 11
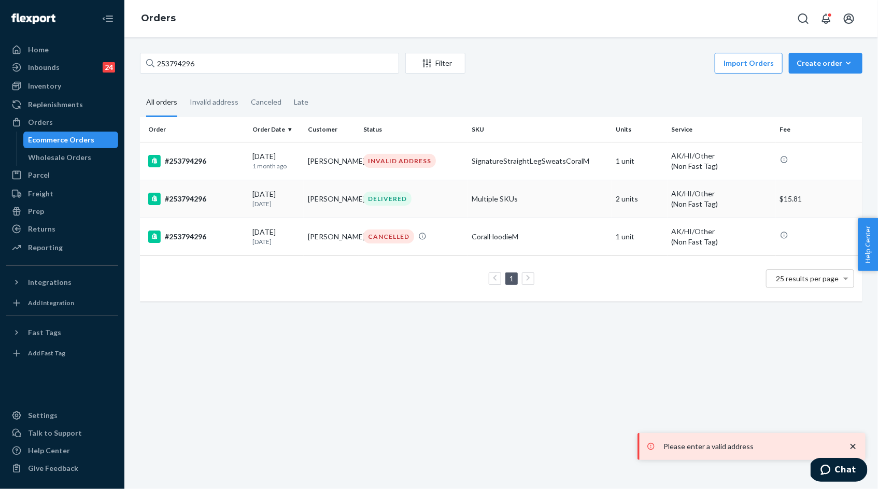
click at [294, 193] on div "06/08/2025 3 months ago" at bounding box center [275, 198] width 47 height 19
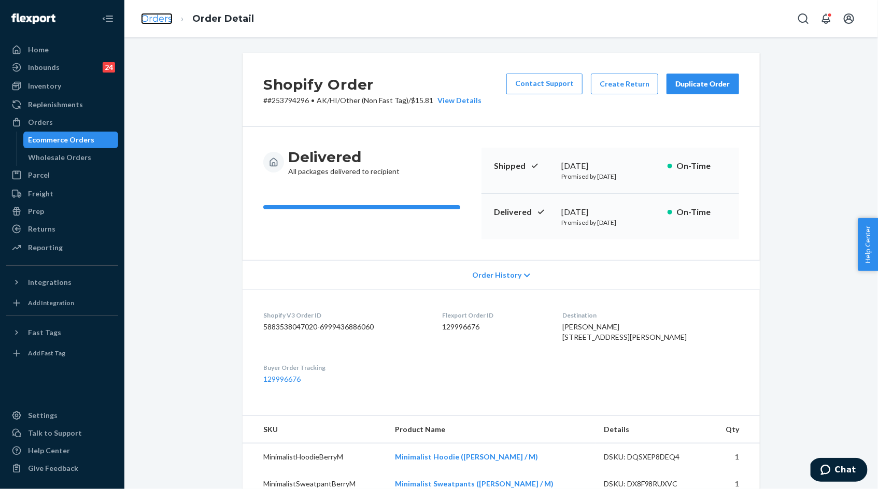
click at [159, 16] on link "Orders" at bounding box center [157, 18] width 32 height 11
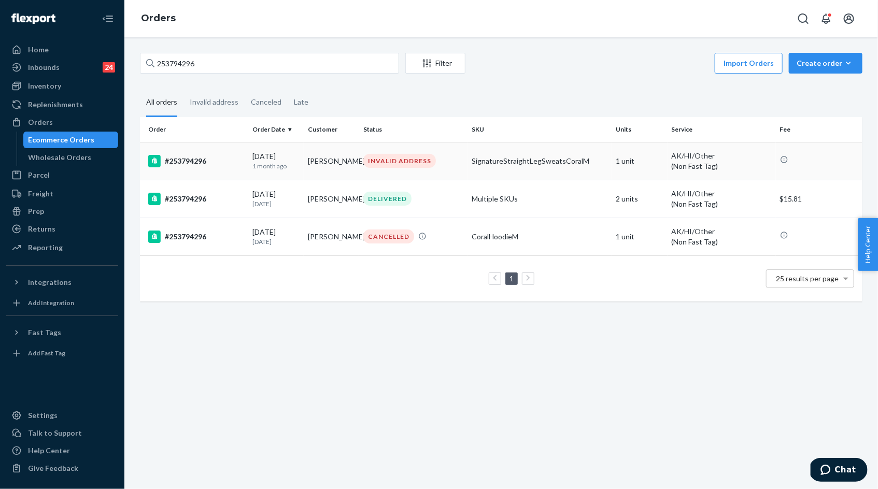
click at [290, 161] on div "08/18/2025 1 month ago" at bounding box center [275, 160] width 47 height 19
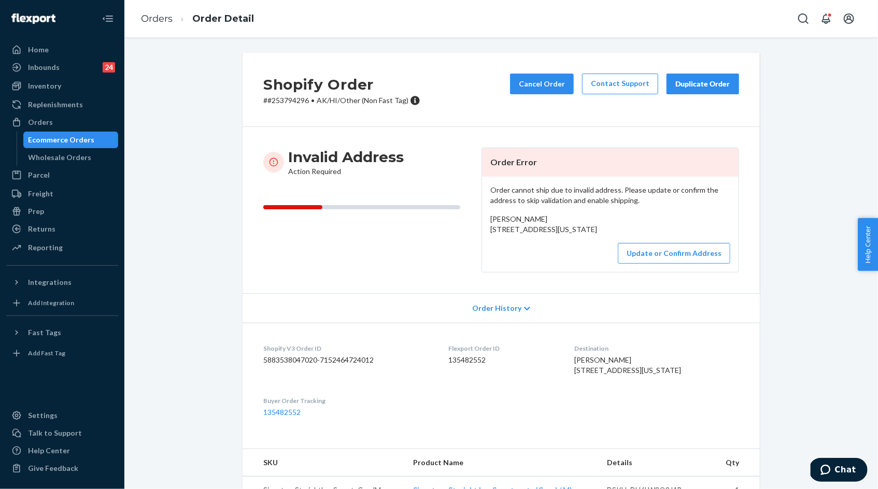
click at [155, 24] on li "Orders" at bounding box center [157, 18] width 32 height 13
click at [152, 18] on link "Orders" at bounding box center [157, 18] width 32 height 11
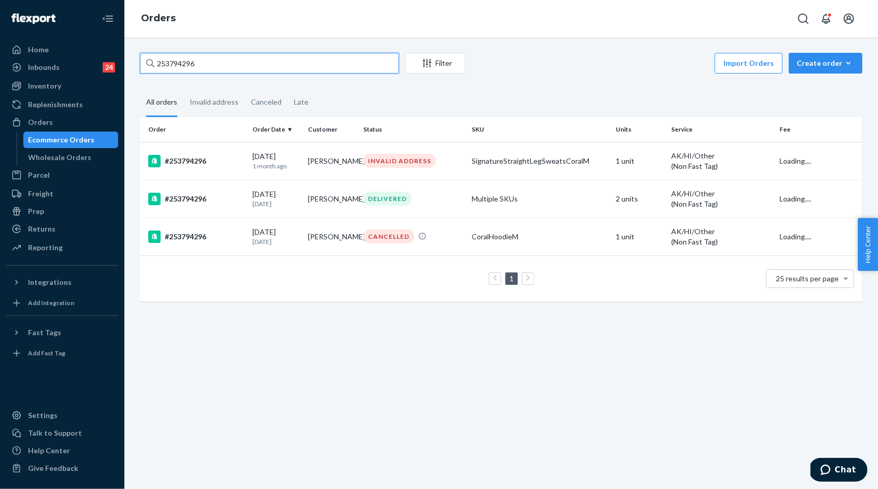
click at [202, 64] on input "253794296" at bounding box center [269, 63] width 259 height 21
paste input "Nicole Beitdashtoo"
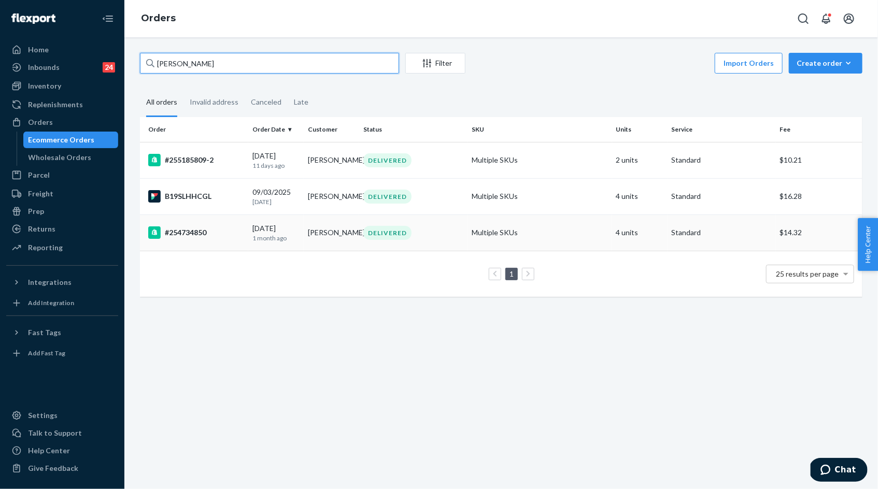
type input "Nicole Beitdashtoo"
click at [325, 236] on td "Nicole Beitdashtoo" at bounding box center [331, 233] width 55 height 36
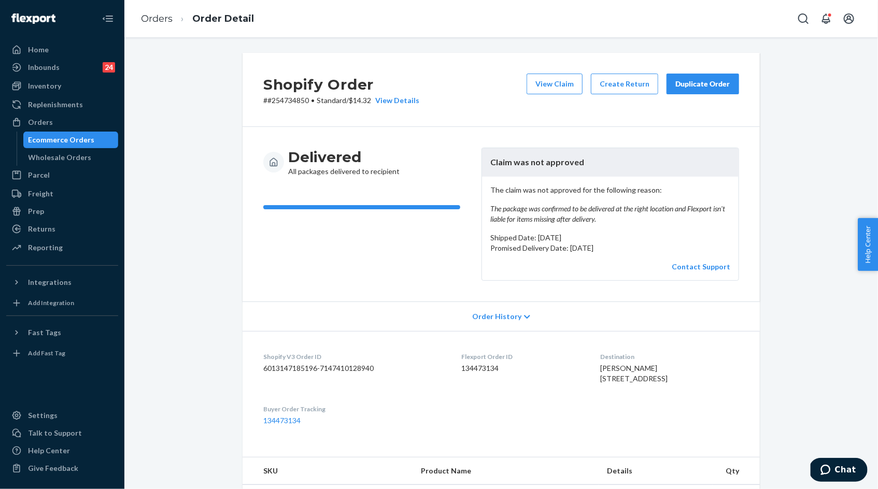
click at [281, 102] on p "# #254734850 • Standard / $14.32 View Details" at bounding box center [341, 100] width 156 height 10
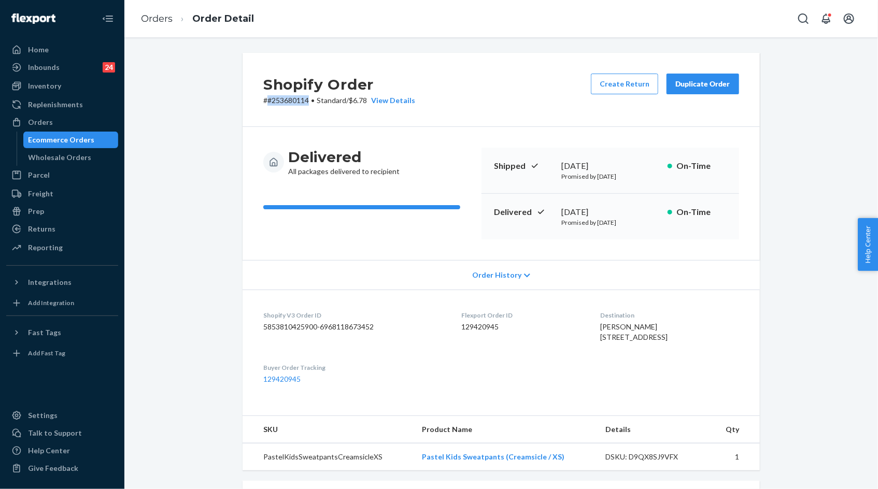
drag, startPoint x: 269, startPoint y: 101, endPoint x: 310, endPoint y: 101, distance: 41.5
click at [310, 101] on p "# #253680114 • Standard / $6.78 View Details" at bounding box center [339, 100] width 152 height 10
copy p "#253680114"
click at [709, 86] on div "Duplicate Order" at bounding box center [702, 84] width 55 height 10
click at [628, 88] on button "Create Return" at bounding box center [624, 84] width 67 height 21
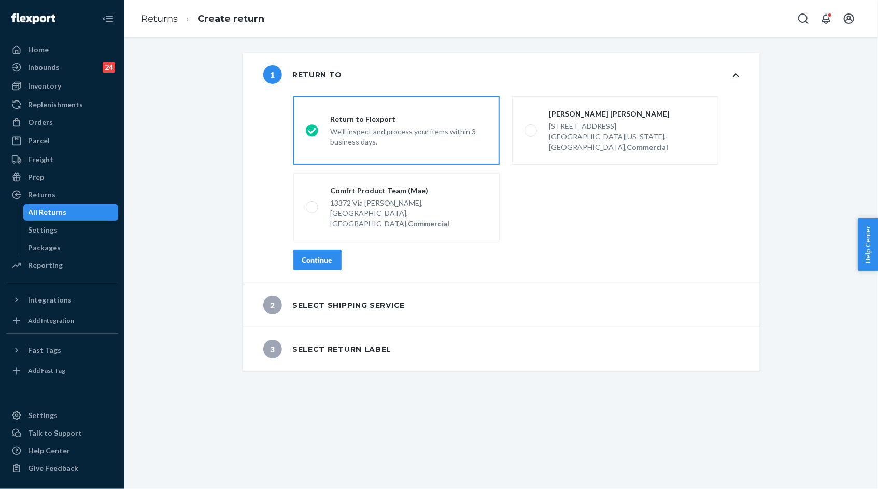
click at [323, 255] on div "Continue" at bounding box center [317, 260] width 31 height 10
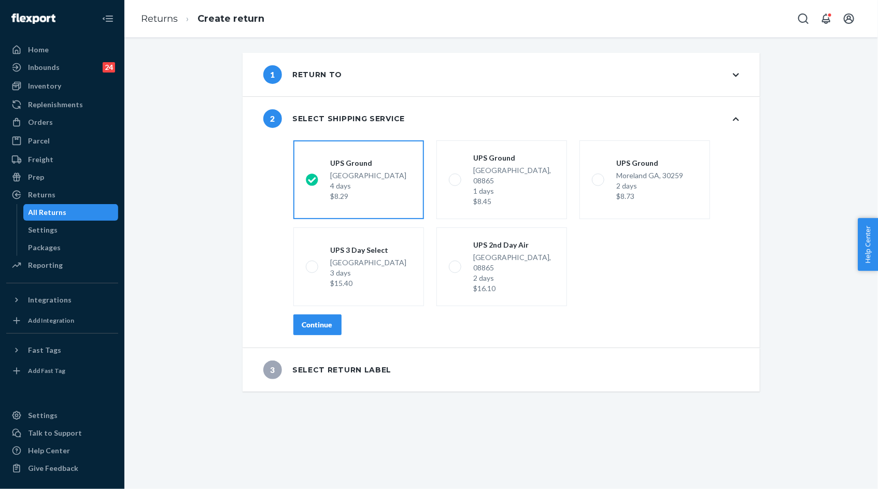
click at [318, 320] on div "Continue" at bounding box center [317, 325] width 31 height 10
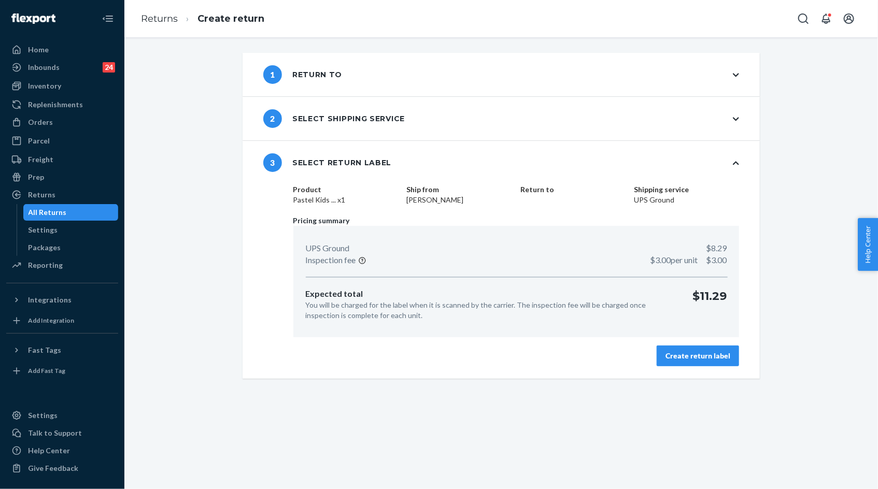
click at [703, 351] on div "Create return label" at bounding box center [698, 356] width 65 height 10
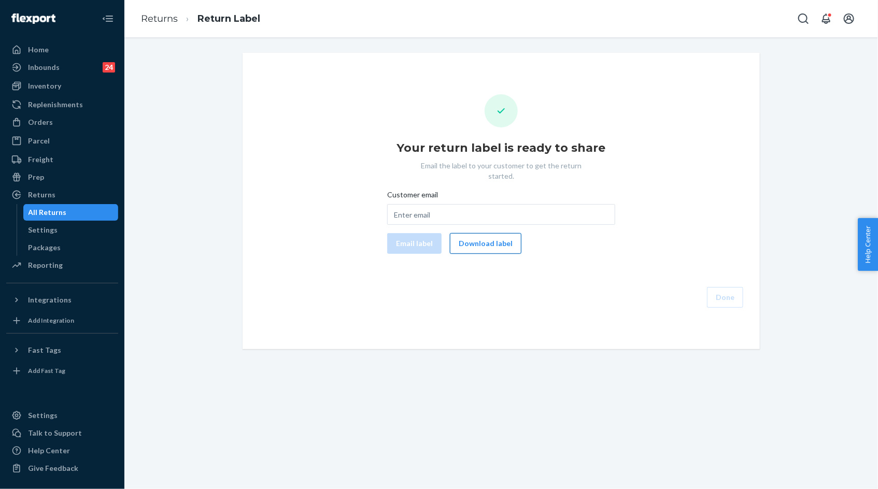
drag, startPoint x: 510, startPoint y: 233, endPoint x: 515, endPoint y: 234, distance: 5.8
click at [510, 233] on button "Download label" at bounding box center [486, 243] width 72 height 21
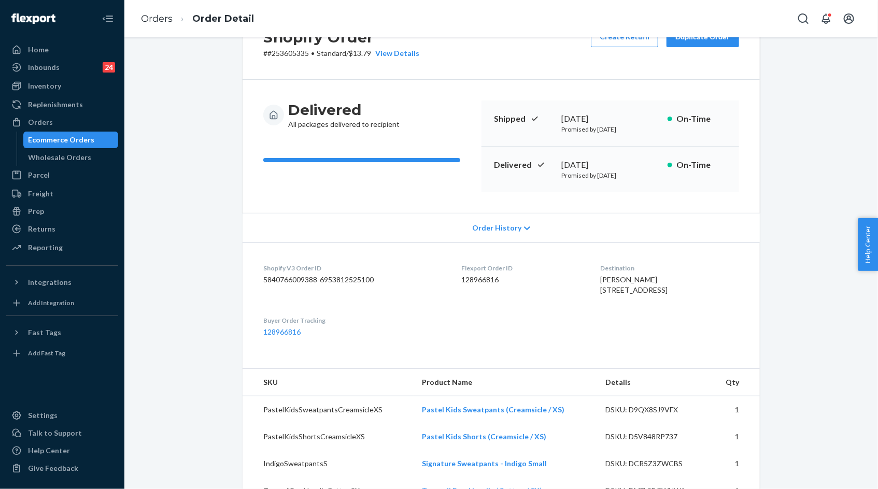
scroll to position [14, 0]
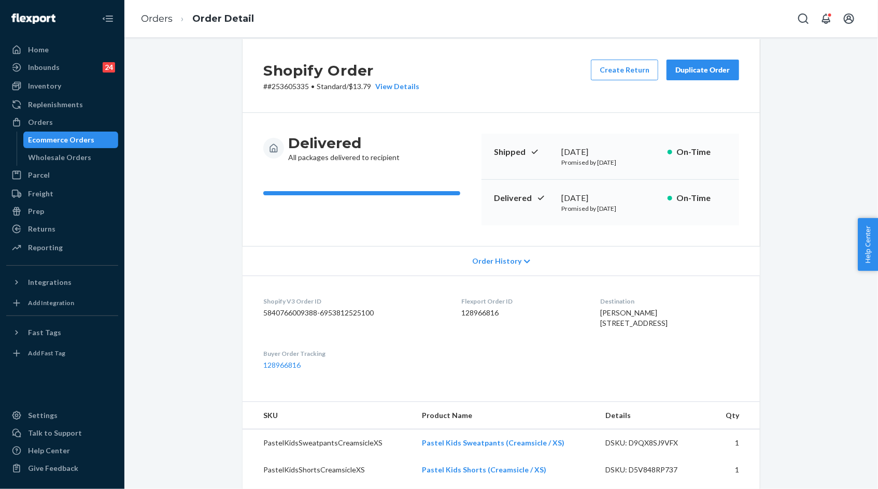
click at [293, 86] on p "# #253605335 • Standard / $13.79 View Details" at bounding box center [341, 86] width 156 height 10
copy p "253605335"
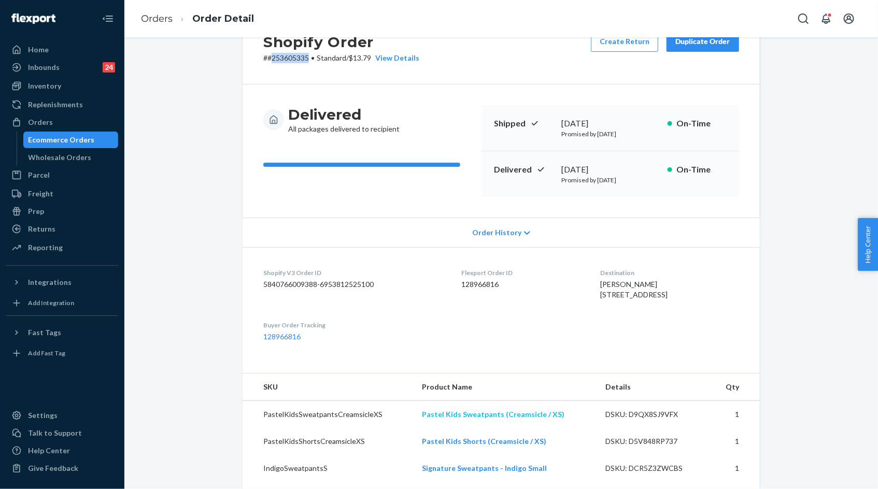
scroll to position [0, 0]
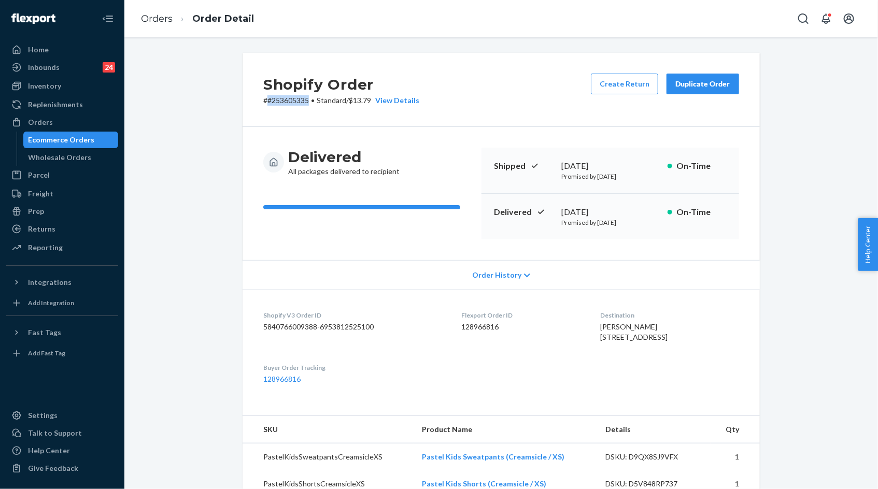
drag, startPoint x: 269, startPoint y: 102, endPoint x: 308, endPoint y: 100, distance: 39.5
click at [308, 100] on p "# #253605335 • Standard / $13.79 View Details" at bounding box center [341, 100] width 156 height 10
copy p "#253605335"
click at [636, 75] on button "Create Return" at bounding box center [624, 84] width 67 height 21
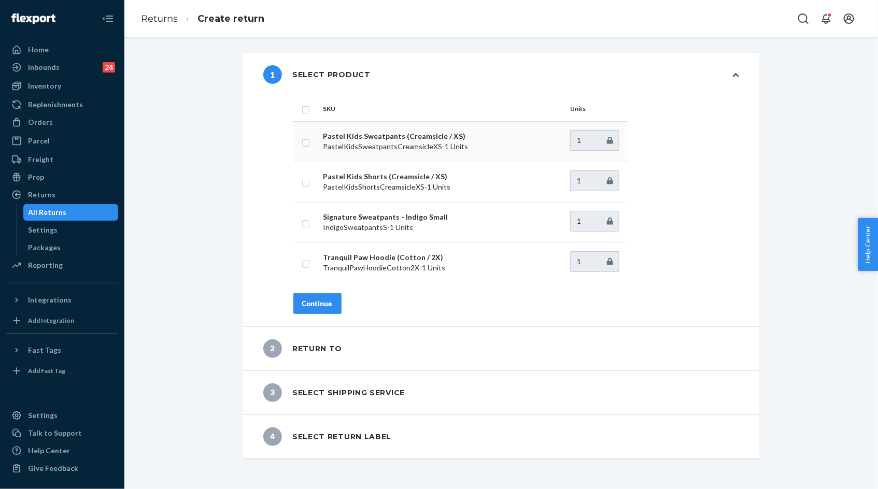
click at [307, 142] on input "checkbox" at bounding box center [306, 141] width 8 height 11
checkbox input "true"
click at [318, 304] on div "Continue" at bounding box center [317, 304] width 31 height 10
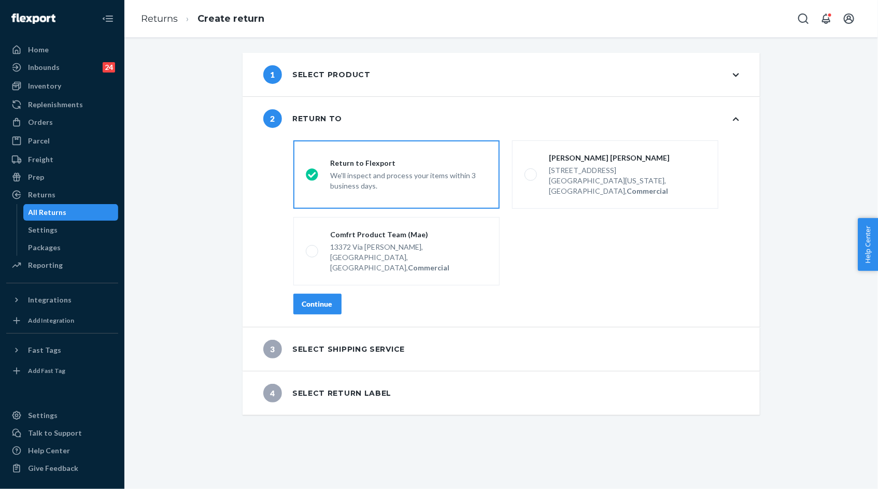
click at [321, 294] on button "Continue" at bounding box center [317, 304] width 48 height 21
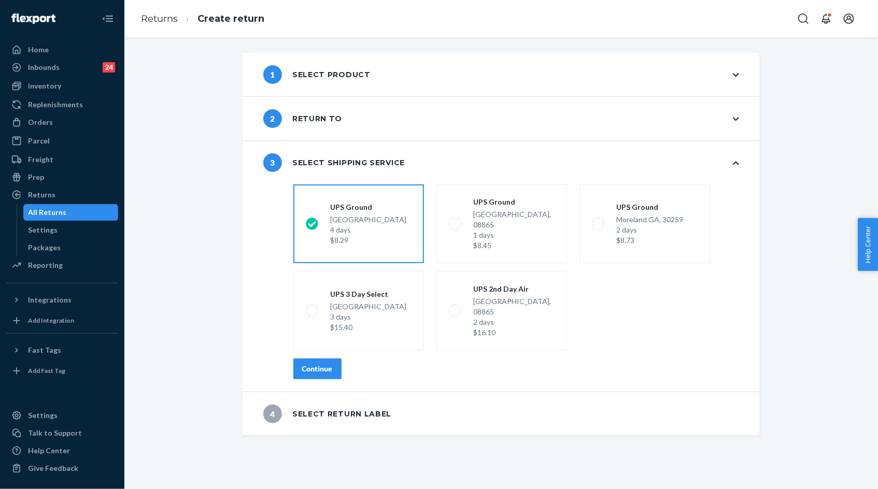
click at [321, 364] on div "Continue" at bounding box center [317, 369] width 31 height 10
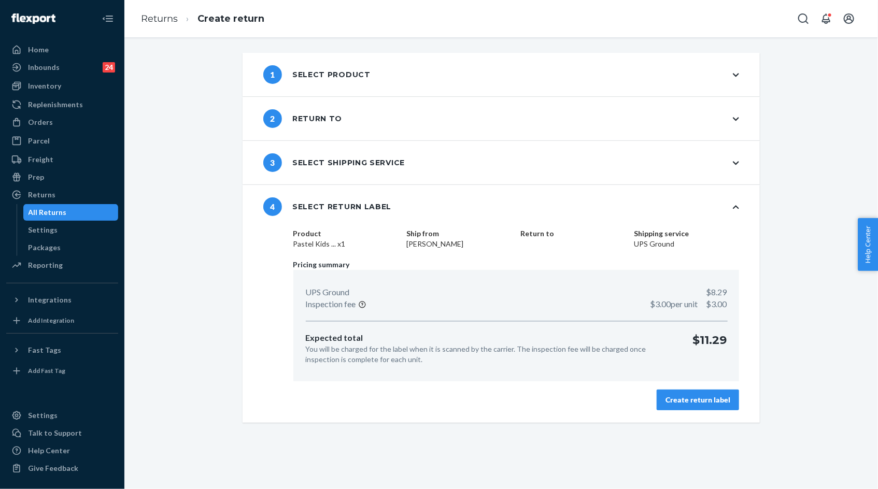
click at [674, 392] on button "Create return label" at bounding box center [698, 400] width 82 height 21
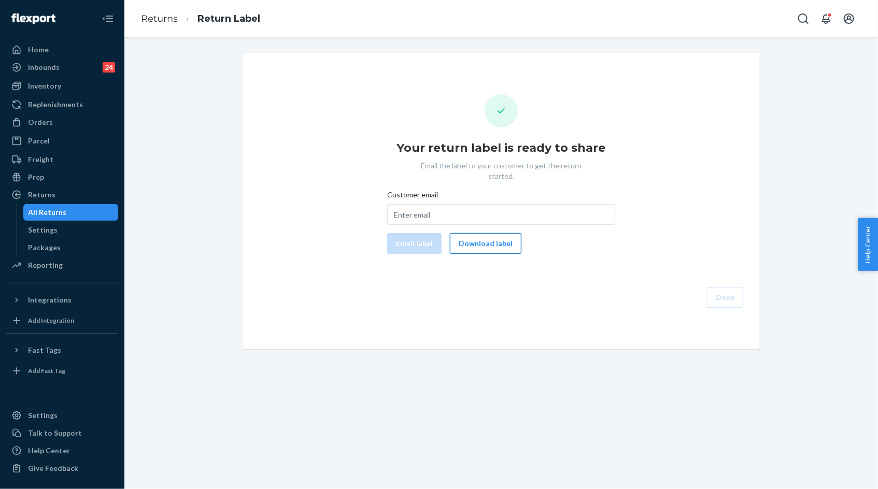
click at [501, 233] on button "Download label" at bounding box center [486, 243] width 72 height 21
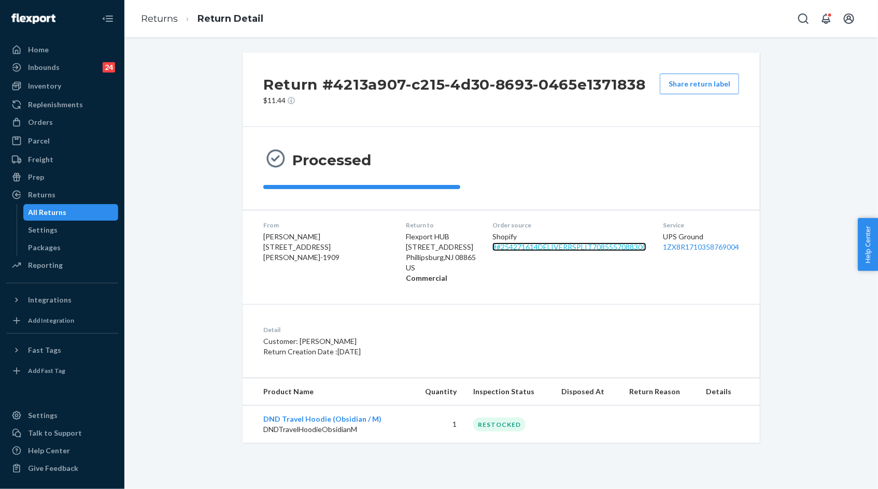
click at [540, 248] on link "# #254271614DELIVERRSPLIT7085557088300" at bounding box center [569, 247] width 154 height 9
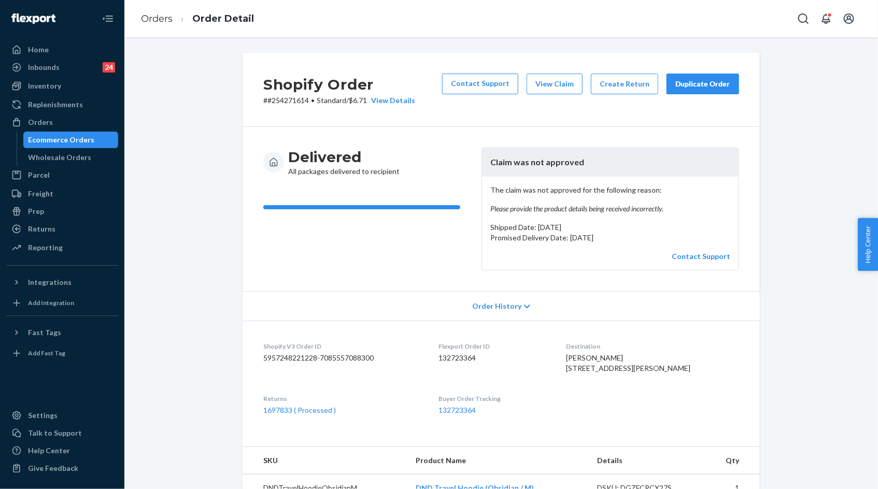
click at [683, 88] on div "Duplicate Order" at bounding box center [702, 84] width 55 height 10
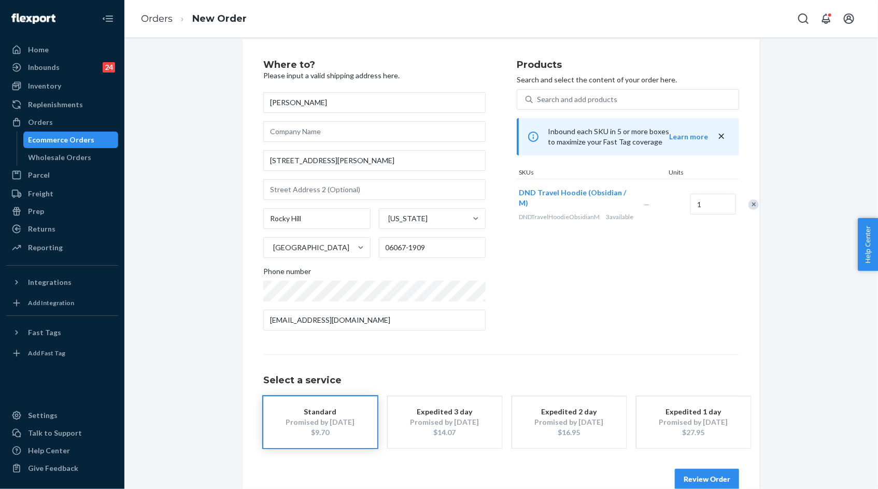
scroll to position [34, 0]
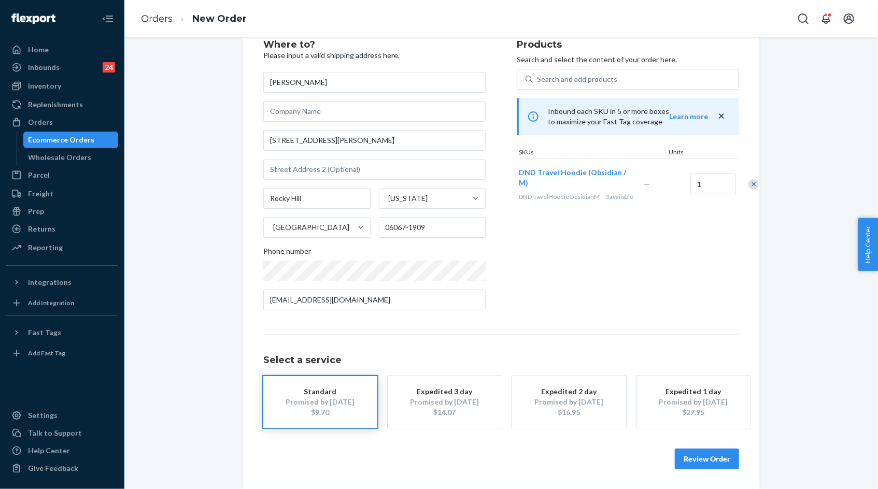
click at [705, 456] on button "Review Order" at bounding box center [707, 459] width 64 height 21
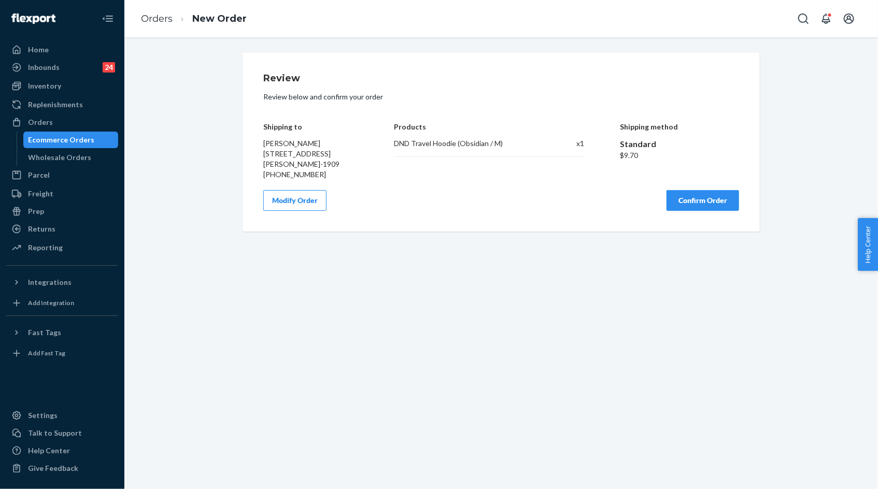
click at [687, 203] on button "Confirm Order" at bounding box center [703, 200] width 73 height 21
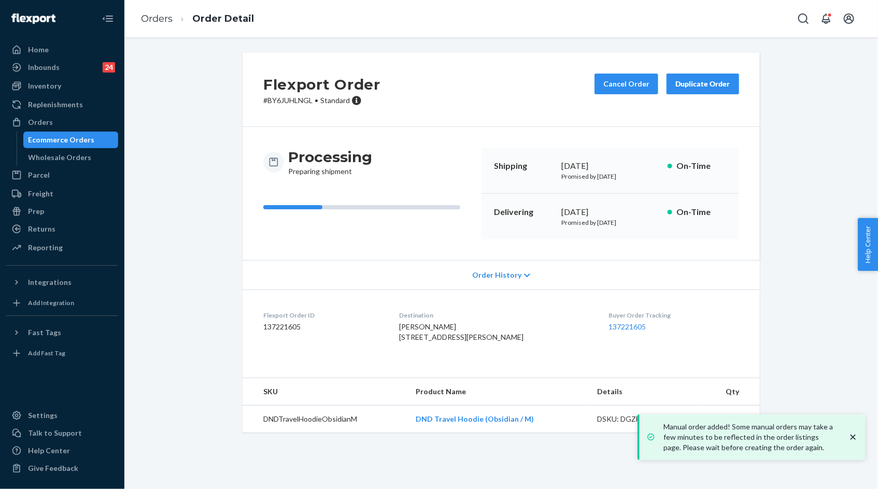
click at [285, 106] on div "Flexport Order # BY6JUHLNGL • Standard Cancel Order Duplicate Order" at bounding box center [501, 90] width 517 height 74
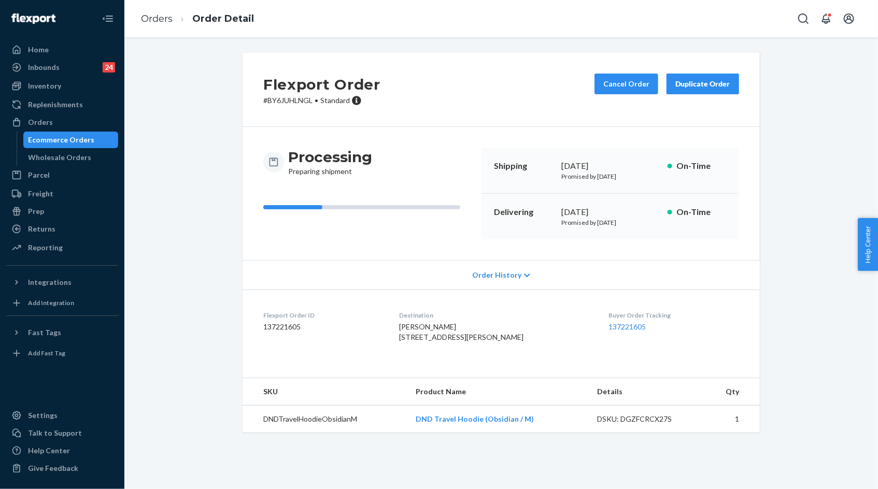
click at [284, 103] on p "# BY6JUHLNGL • Standard" at bounding box center [321, 100] width 117 height 10
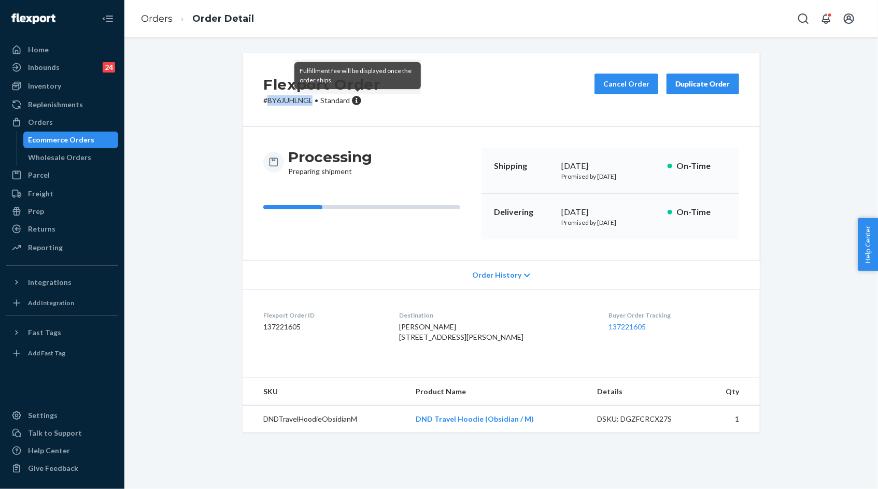
copy p "BY6JUHLNGL"
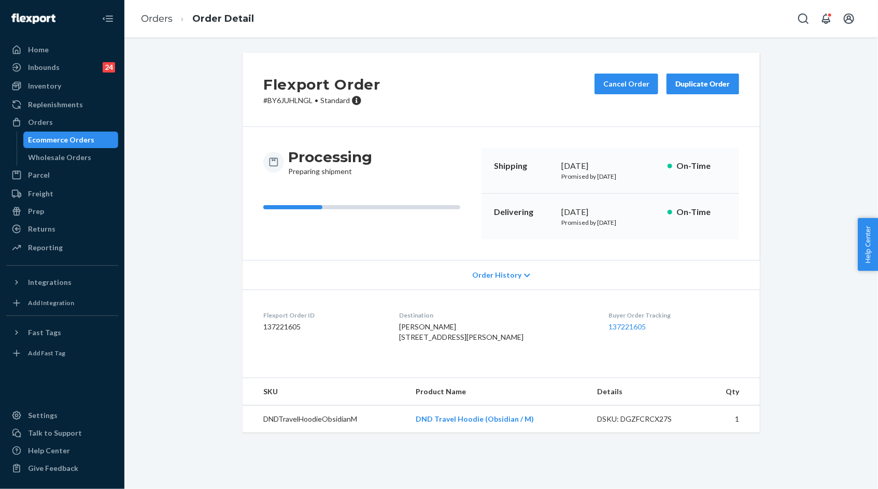
click at [639, 425] on div "DSKU: DGZFCRCX27S" at bounding box center [645, 419] width 97 height 10
click at [634, 432] on td "DSKU: DGZFCRCX27S" at bounding box center [646, 419] width 114 height 27
click at [636, 425] on div "DSKU: DGZFCRCX27S" at bounding box center [645, 419] width 97 height 10
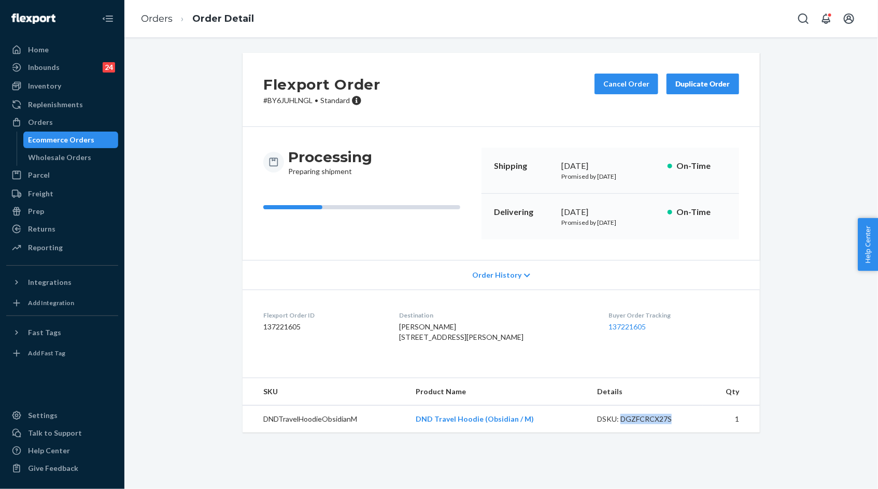
copy div "DGZFCRCX27S"
click at [412, 336] on span "Kerry Mahoney 113 Gilbert Ave Rocky Hill, CT 06067-1909 US" at bounding box center [462, 331] width 124 height 19
drag, startPoint x: 412, startPoint y: 336, endPoint x: 445, endPoint y: 352, distance: 36.9
click at [445, 343] on div "Kerry Mahoney 113 Gilbert Ave Rocky Hill, CT 06067-1909 US" at bounding box center [496, 332] width 193 height 21
click at [502, 343] on div "Kerry Mahoney 113 Gilbert Ave Rocky Hill, CT 06067-1909 US" at bounding box center [496, 332] width 193 height 21
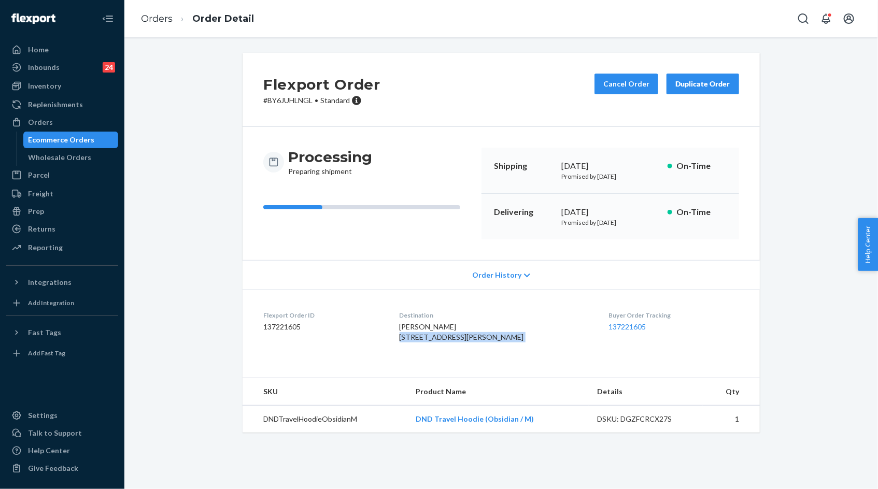
copy span "113 Gilbert Ave Rocky Hill, CT 06067-1909"
click at [296, 102] on p "# BY6JUHLNGL • Standard" at bounding box center [321, 100] width 117 height 10
copy p "BY6JUHLNGL"
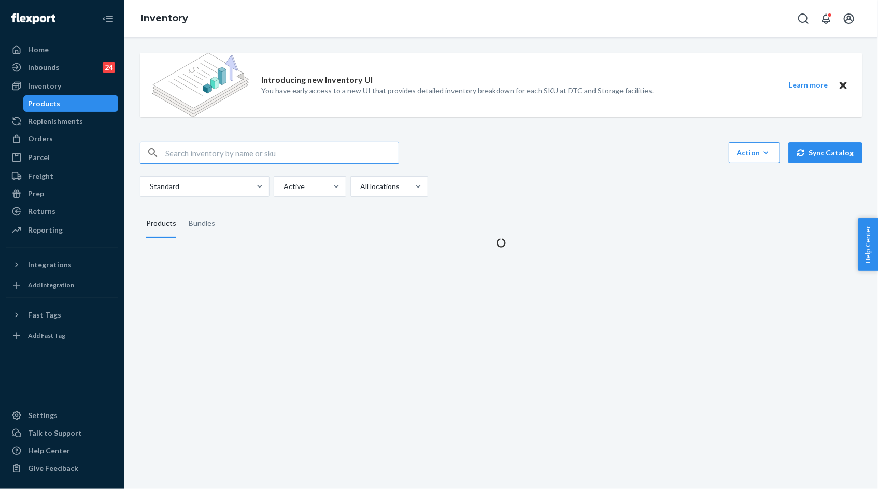
click at [299, 151] on input "text" at bounding box center [281, 153] width 233 height 21
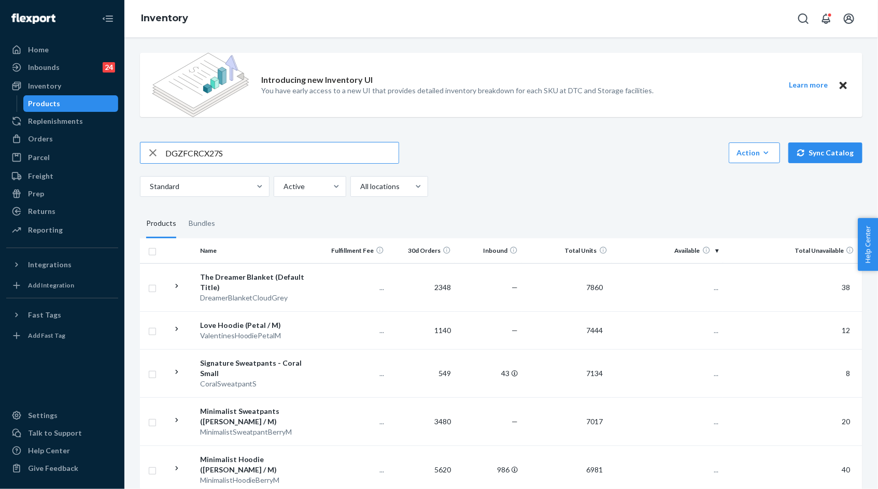
type input "DGZFCRCX27S"
